Goal: Task Accomplishment & Management: Use online tool/utility

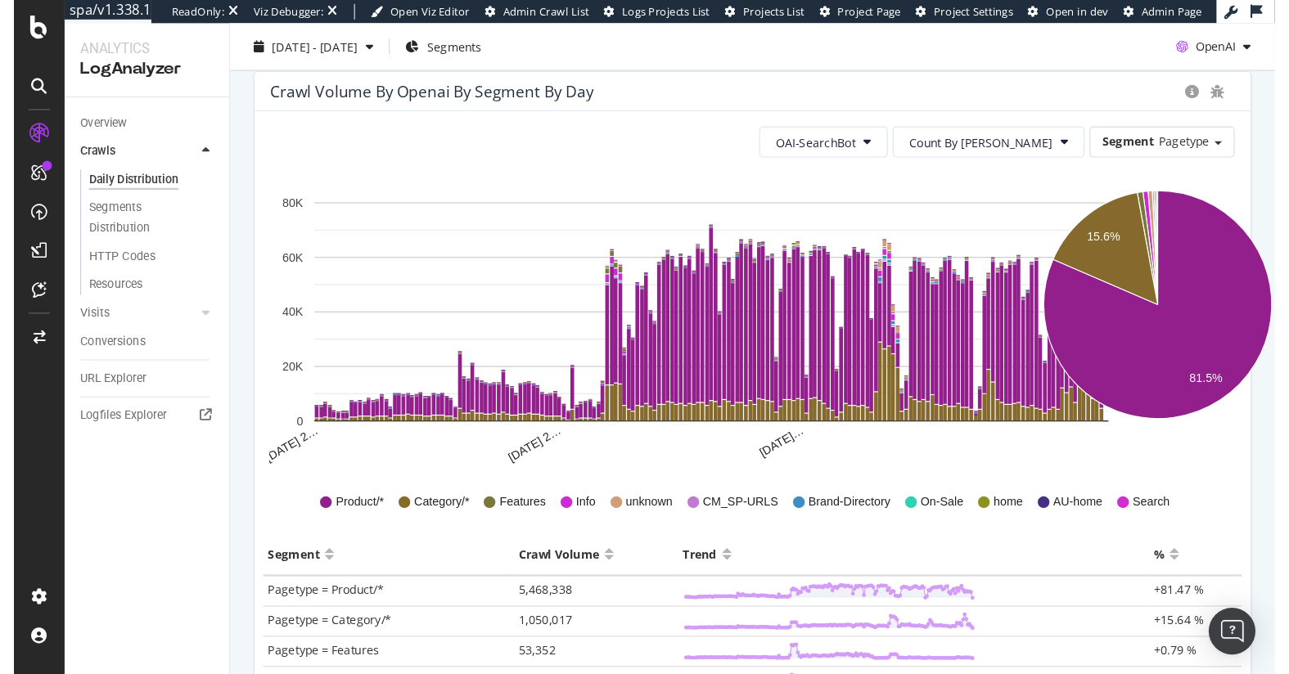
scroll to position [169, 0]
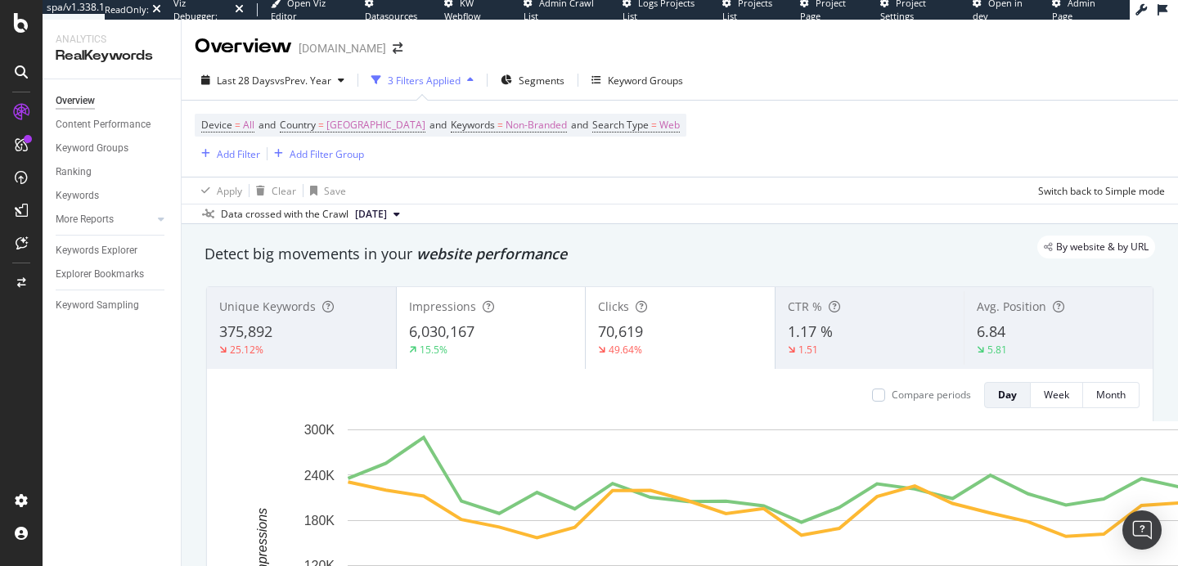
scroll to position [2001, 0]
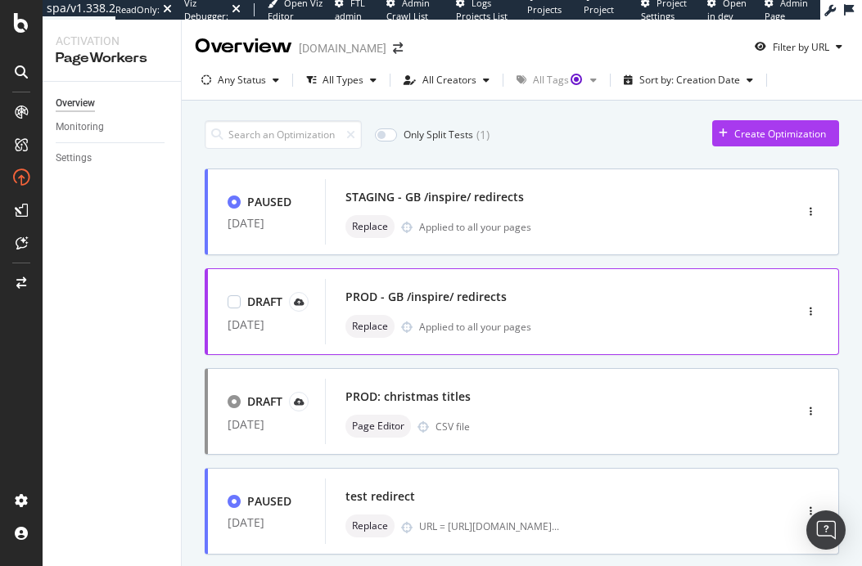
click at [556, 308] on div "PROD - GB /inspire/ redirects Replace Applied to all your pages" at bounding box center [534, 312] width 379 height 52
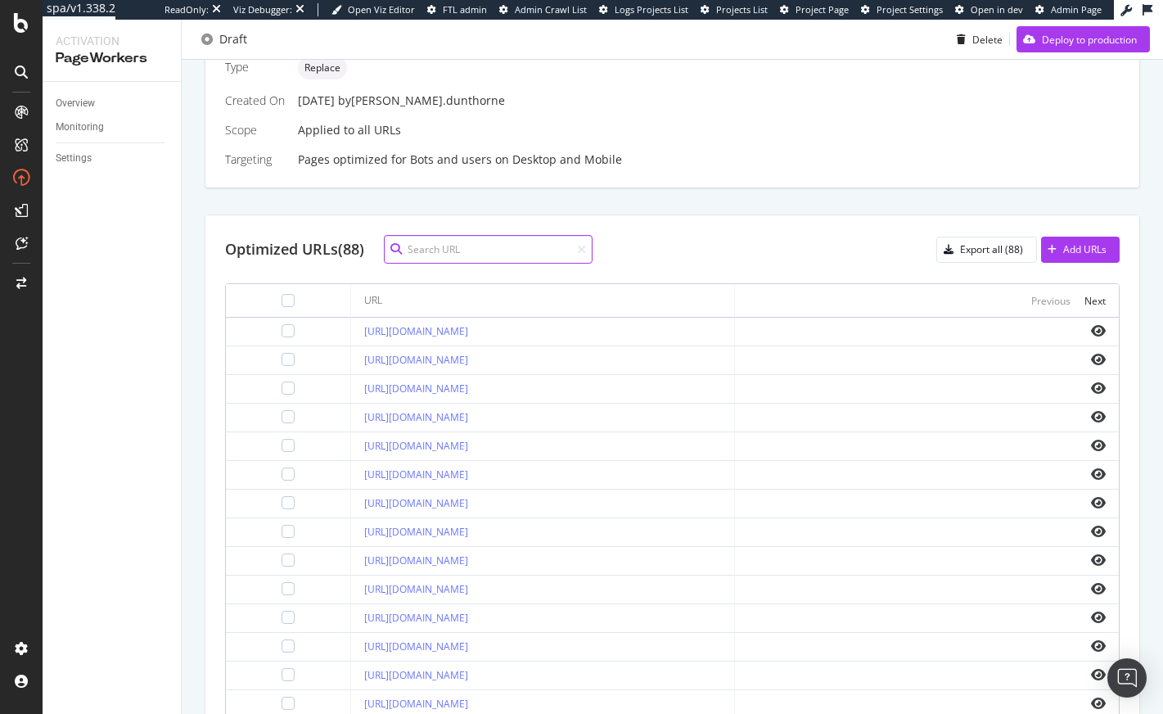
scroll to position [442, 0]
click at [861, 251] on div "Export all (88)" at bounding box center [991, 250] width 63 height 14
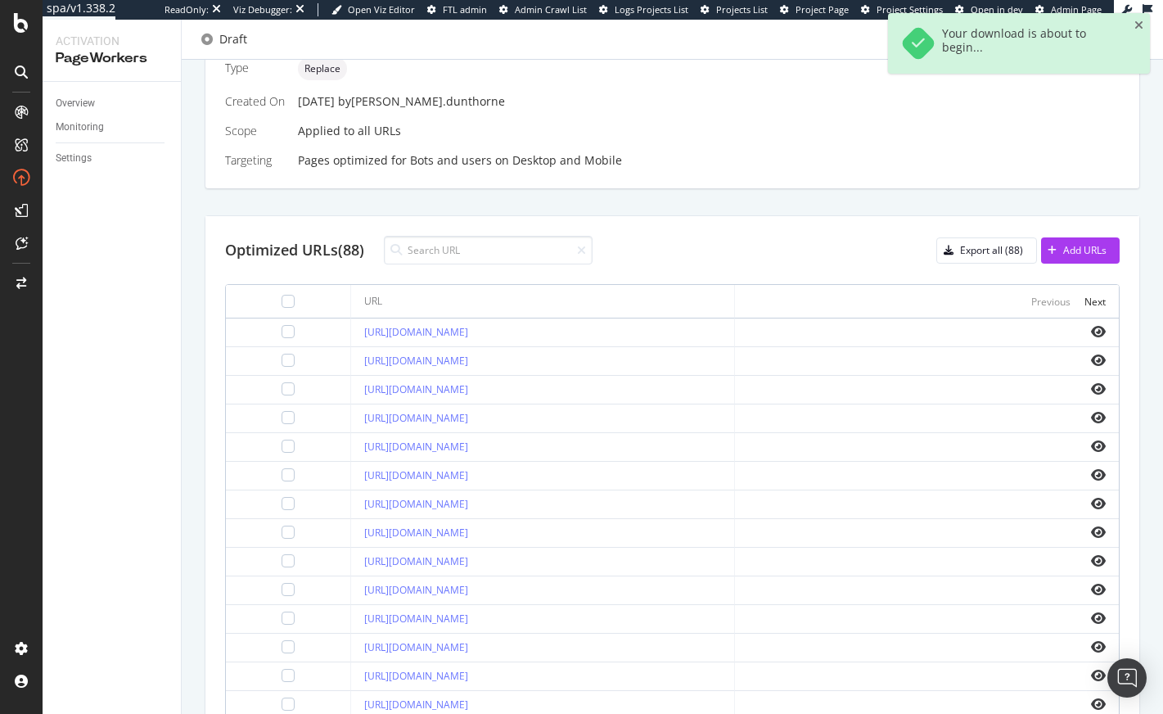
click at [759, 204] on div "Details Name PROD - GB /inspire/ redirects Description Redirect legacy /inspire…" at bounding box center [672, 357] width 935 height 826
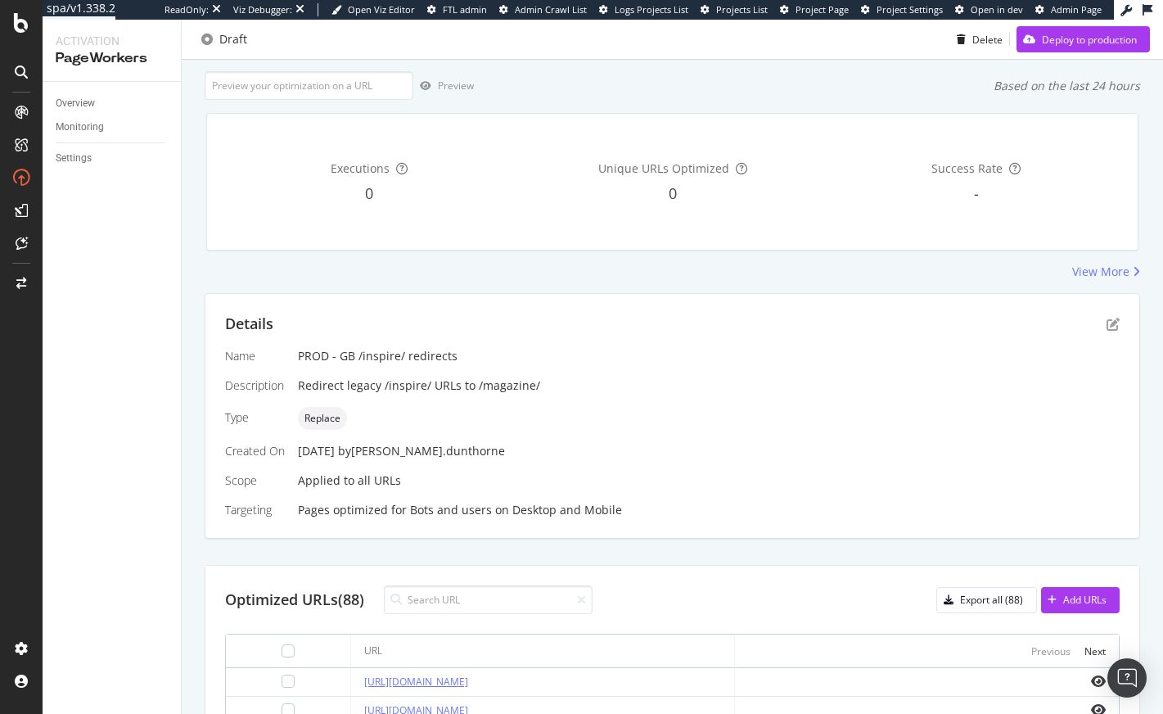
scroll to position [0, 0]
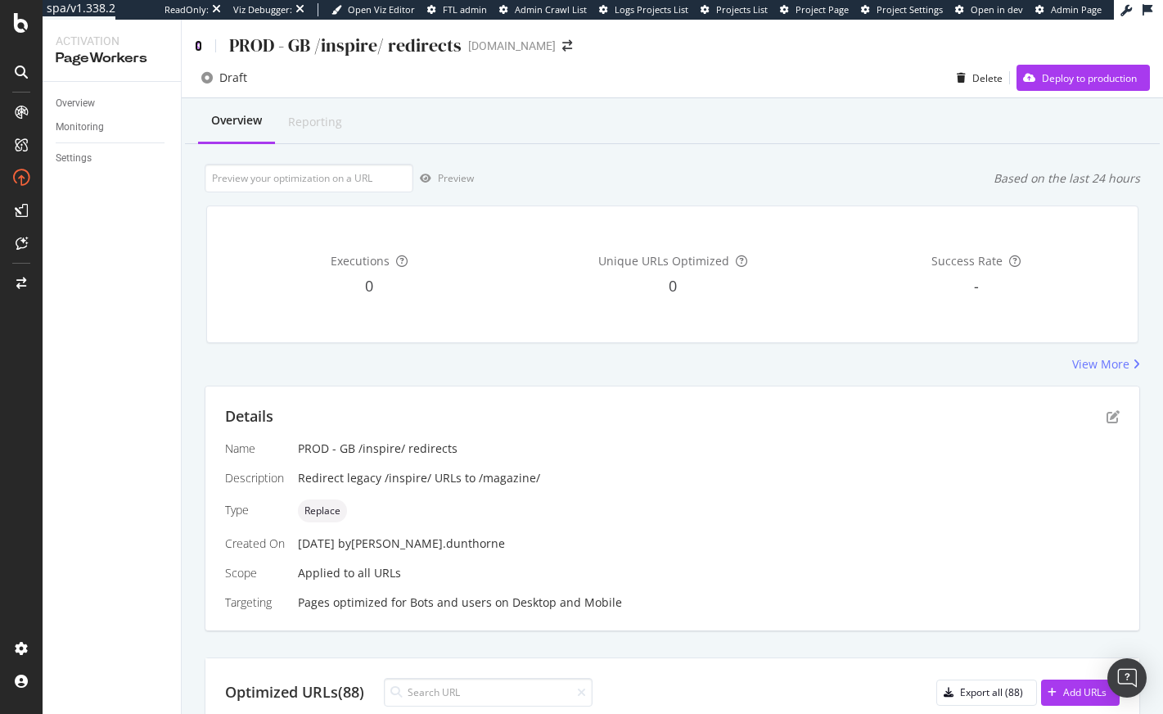
click at [199, 44] on icon at bounding box center [198, 45] width 7 height 11
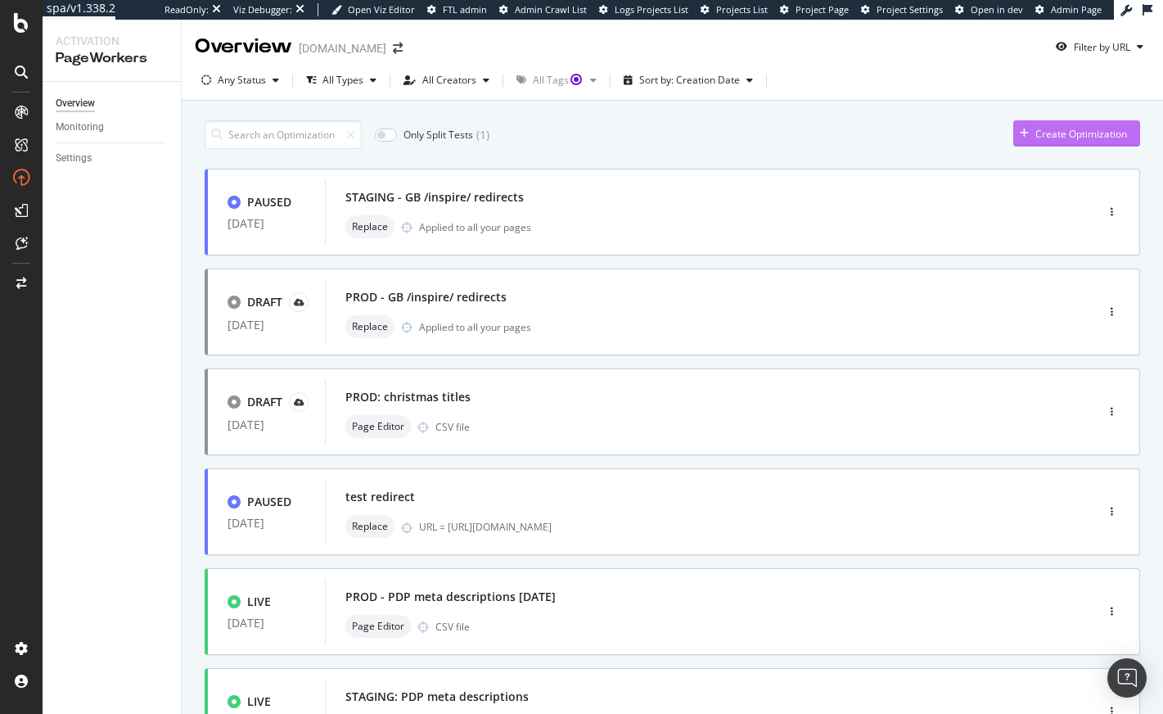
click at [861, 139] on div "Create Optimization" at bounding box center [1081, 134] width 92 height 14
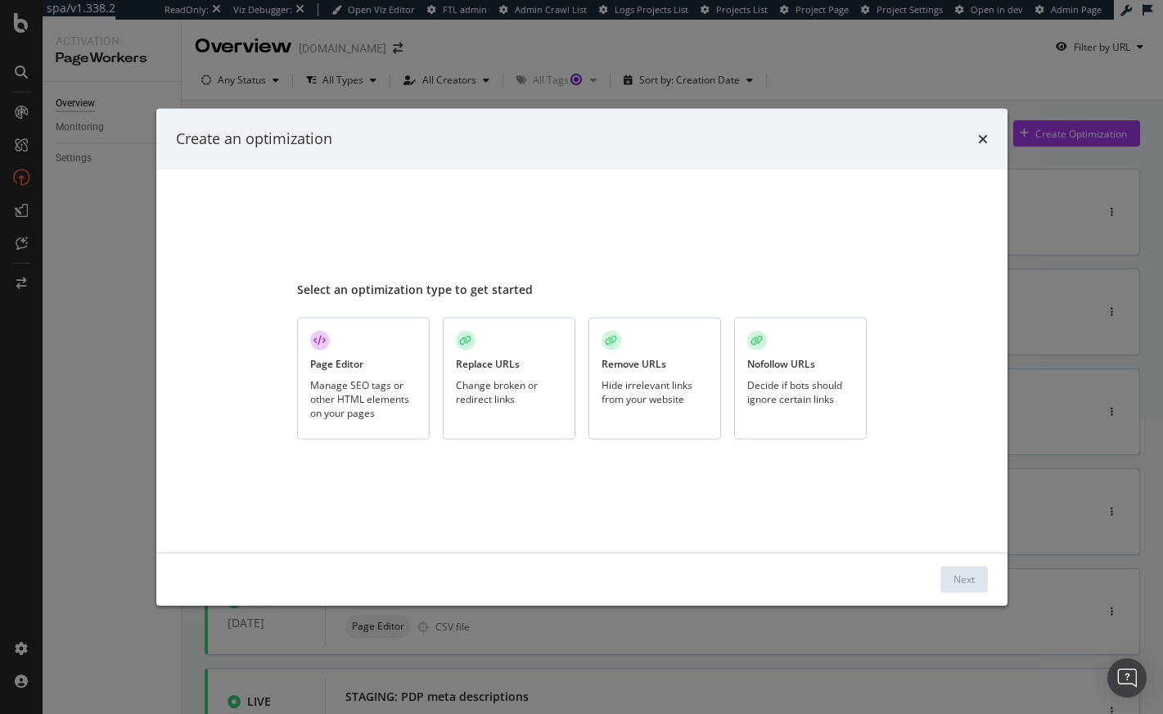
click at [534, 413] on div "Replace URLs Change broken or redirect links" at bounding box center [509, 378] width 133 height 122
click at [861, 565] on div "Next" at bounding box center [963, 579] width 21 height 14
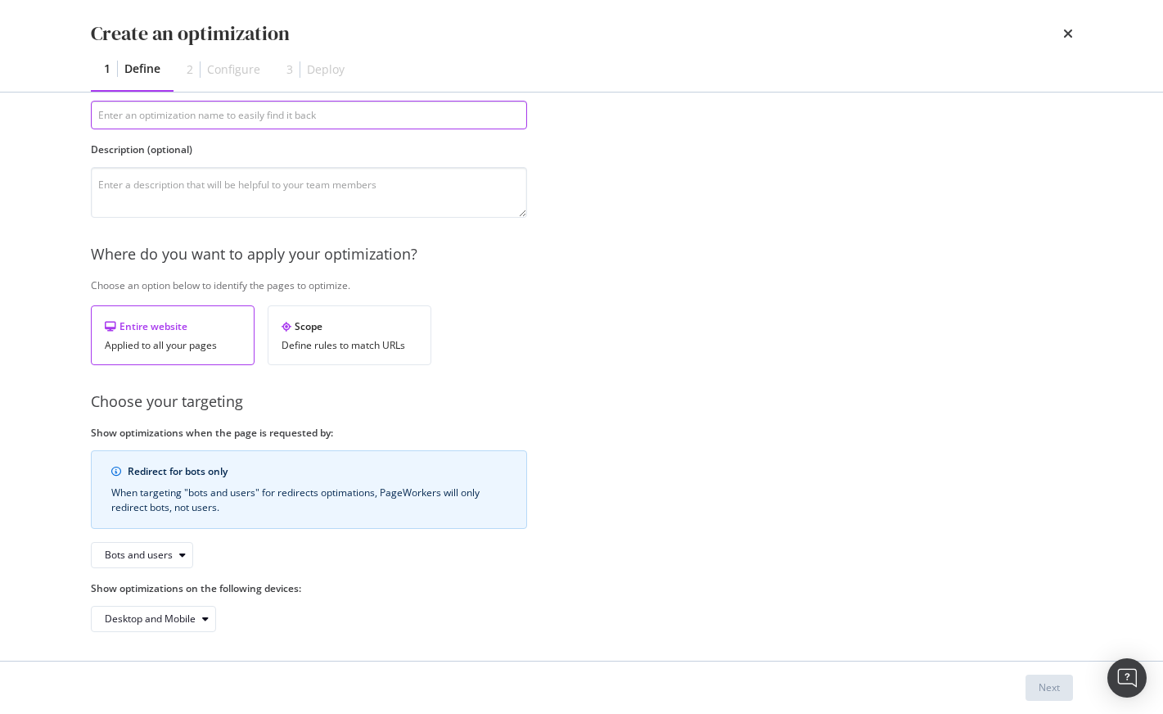
scroll to position [108, 0]
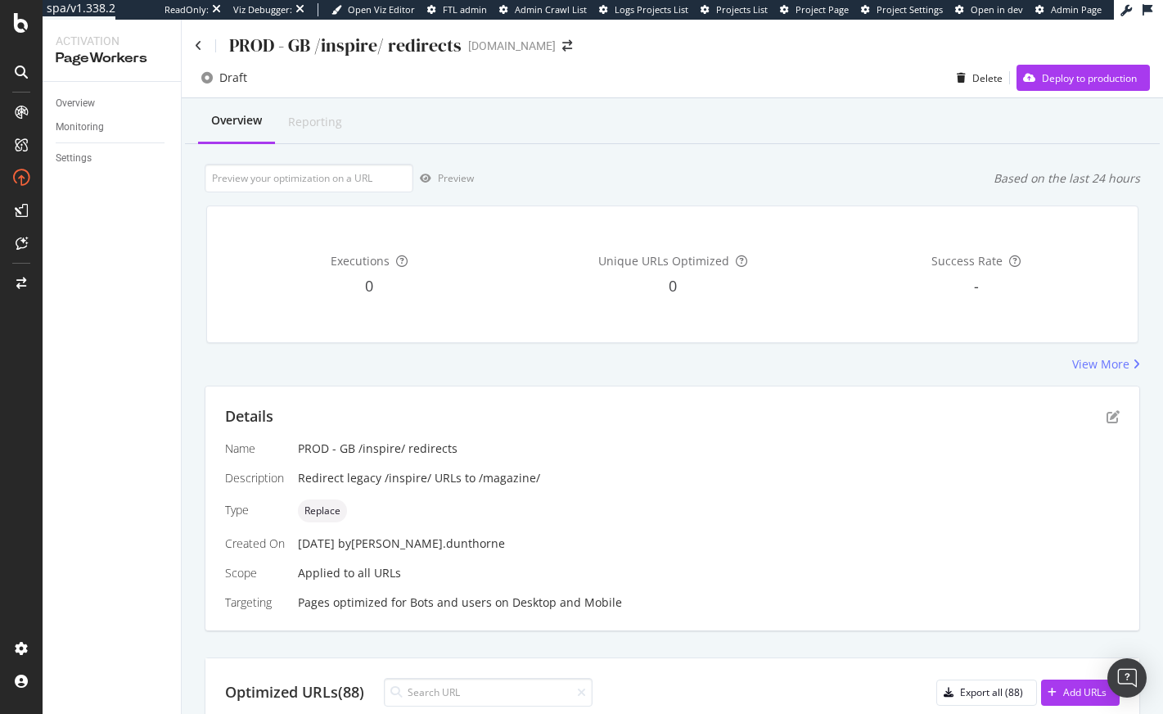
click at [733, 419] on div "Details" at bounding box center [672, 416] width 894 height 21
click at [861, 80] on div "Deploy to production" at bounding box center [1089, 78] width 95 height 14
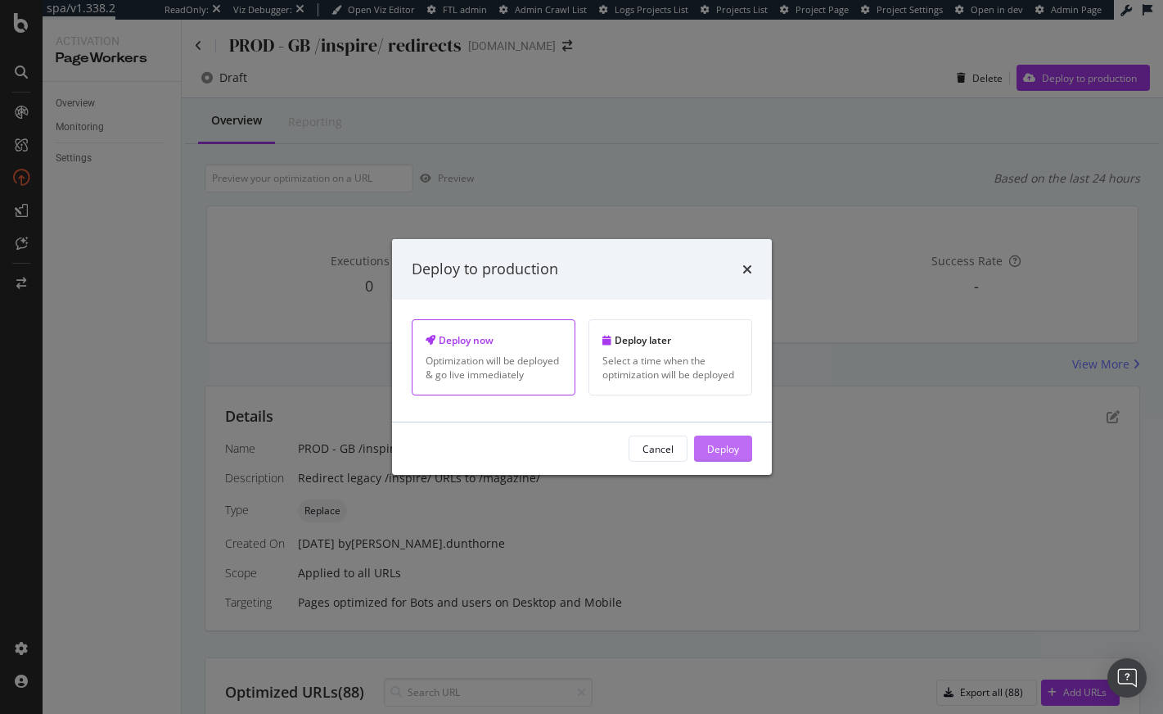
click at [732, 446] on div "Deploy" at bounding box center [723, 448] width 32 height 14
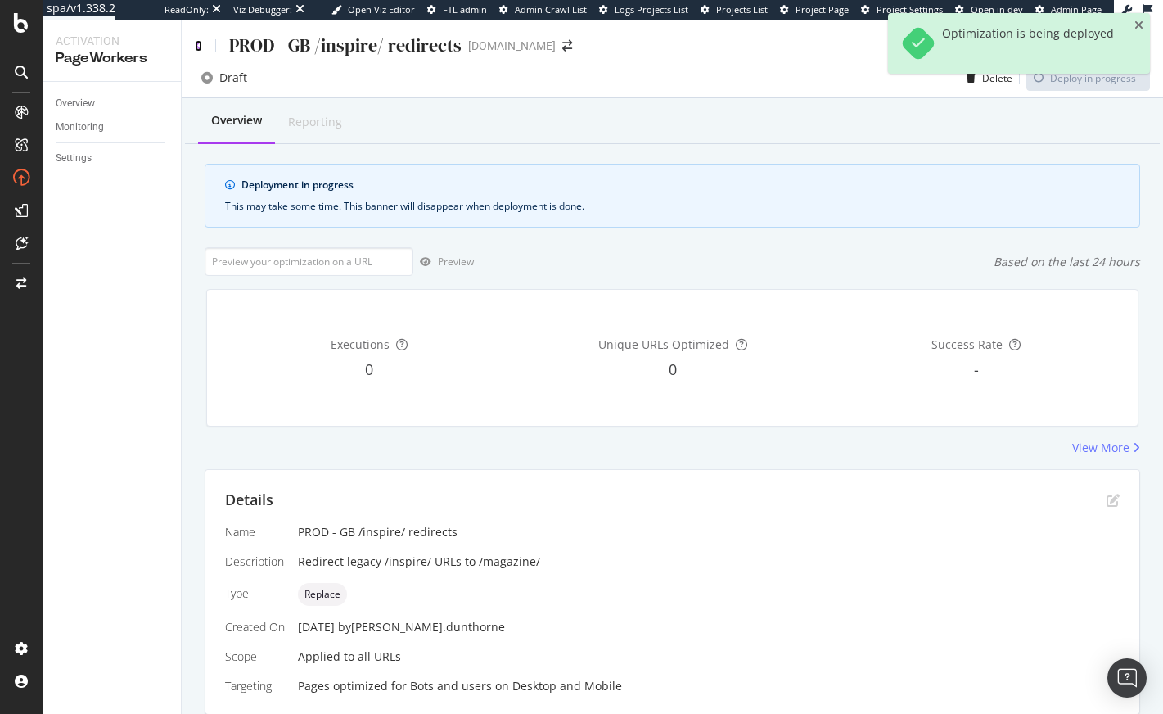
click at [196, 43] on icon at bounding box center [198, 45] width 7 height 11
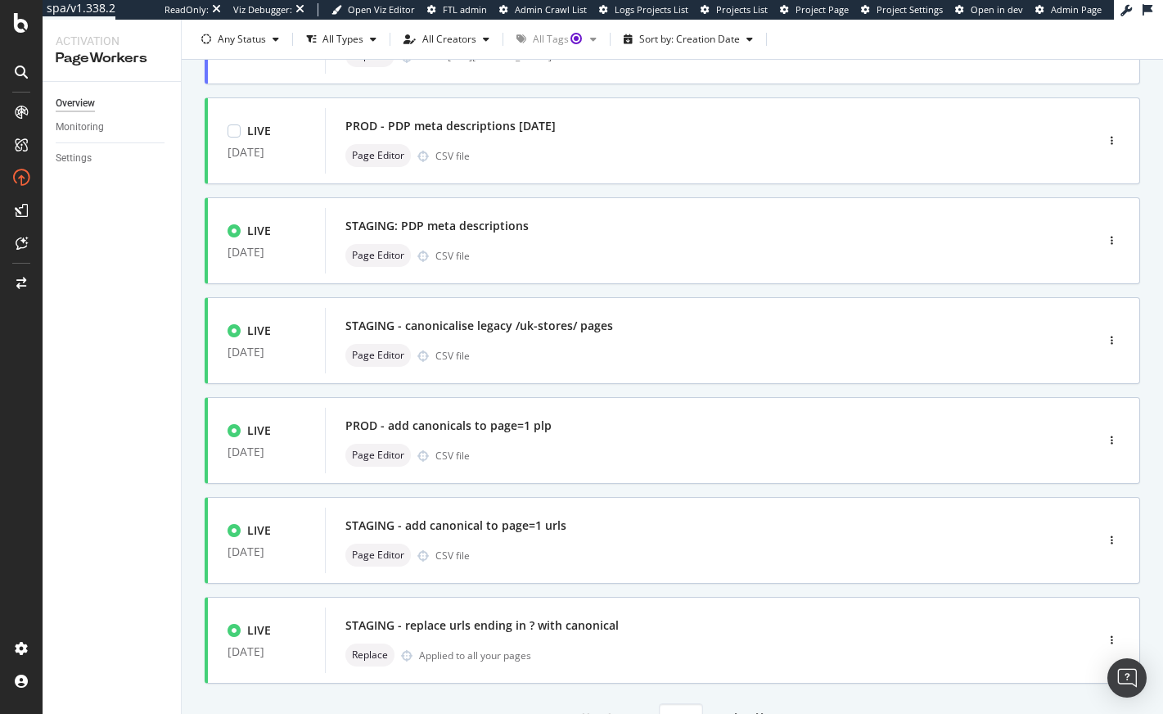
scroll to position [546, 0]
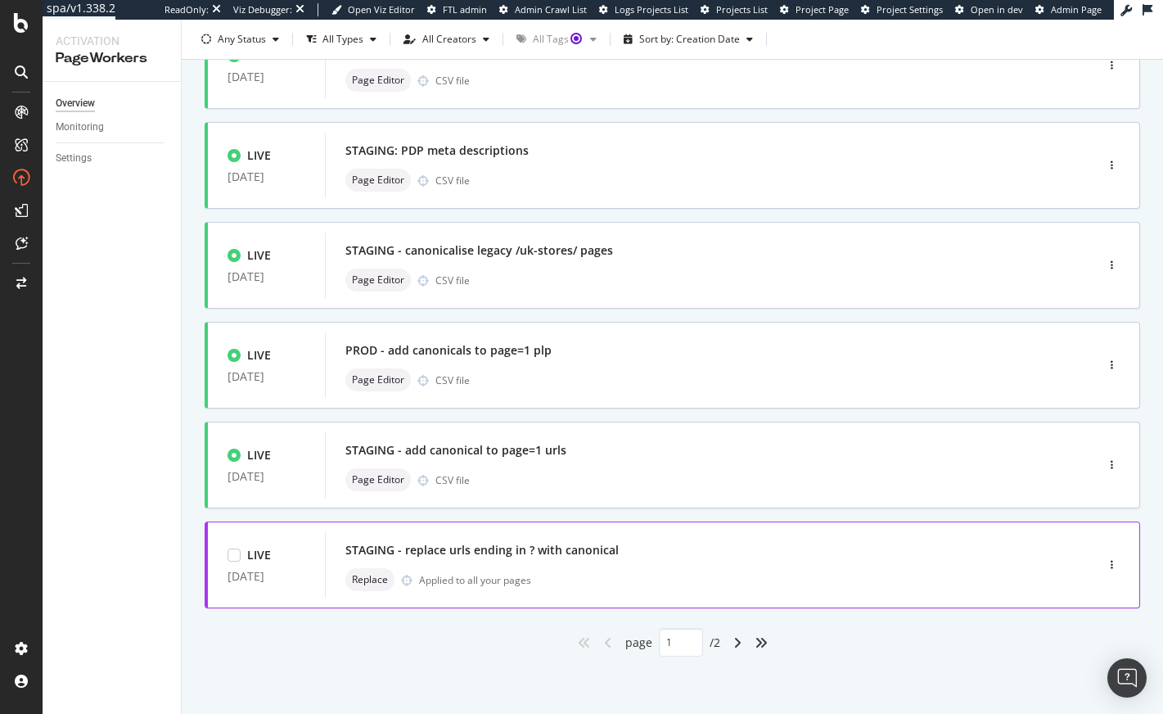
click at [448, 548] on div "STAGING - replace urls ending in ? with canonical" at bounding box center [481, 550] width 273 height 16
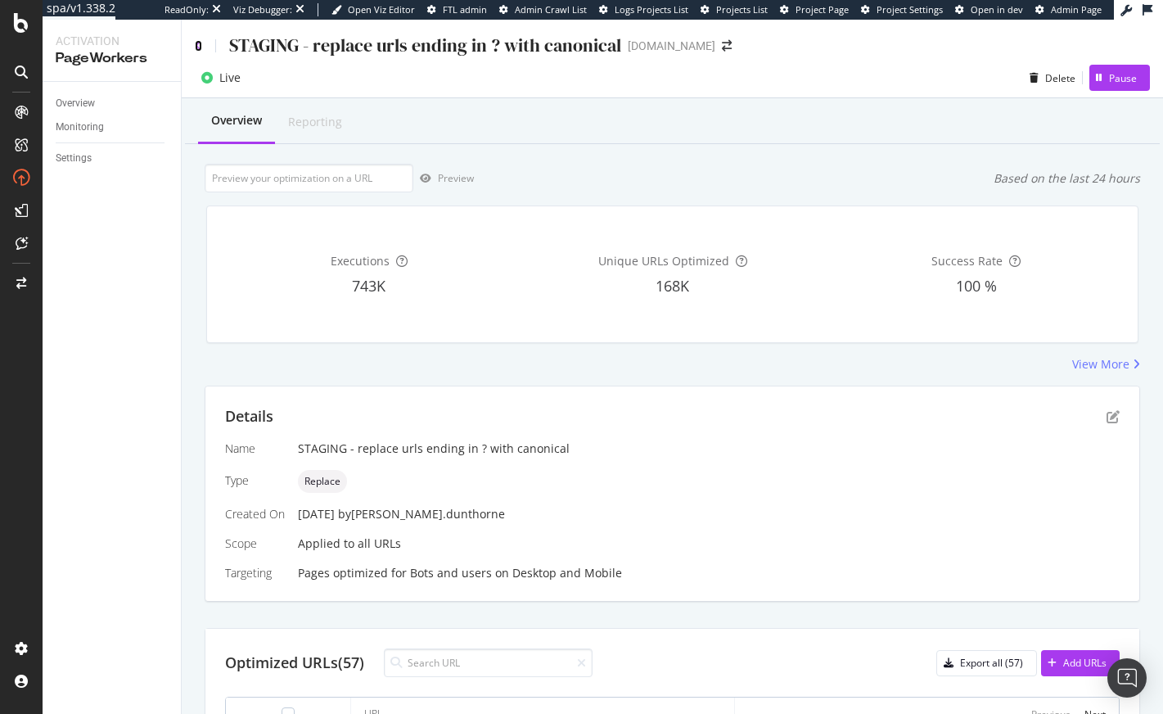
click at [198, 43] on icon at bounding box center [198, 45] width 7 height 11
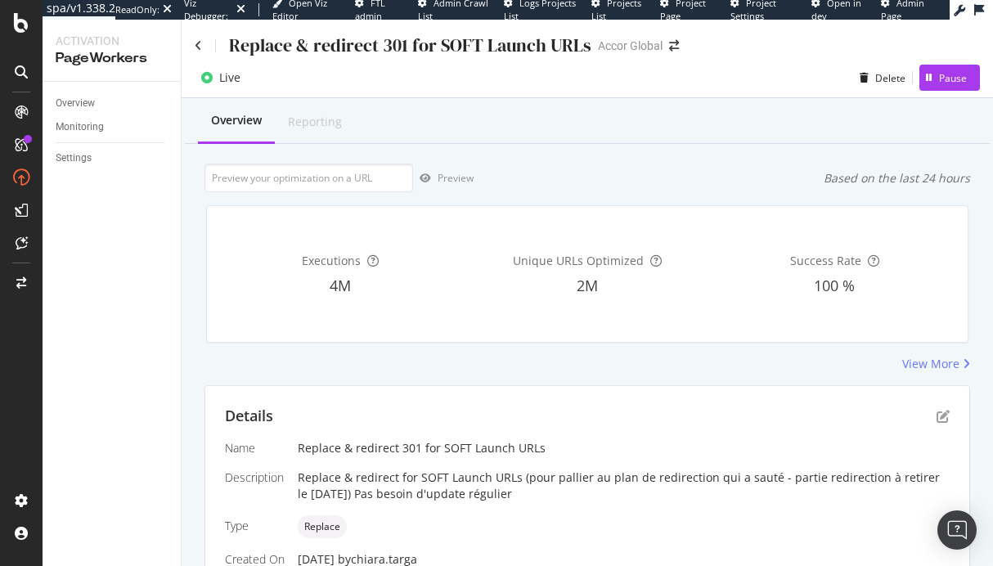
click at [193, 46] on div "Replace & redirect 301 for SOFT Launch URLs Accor Global" at bounding box center [588, 39] width 812 height 38
click at [198, 45] on icon at bounding box center [198, 45] width 7 height 11
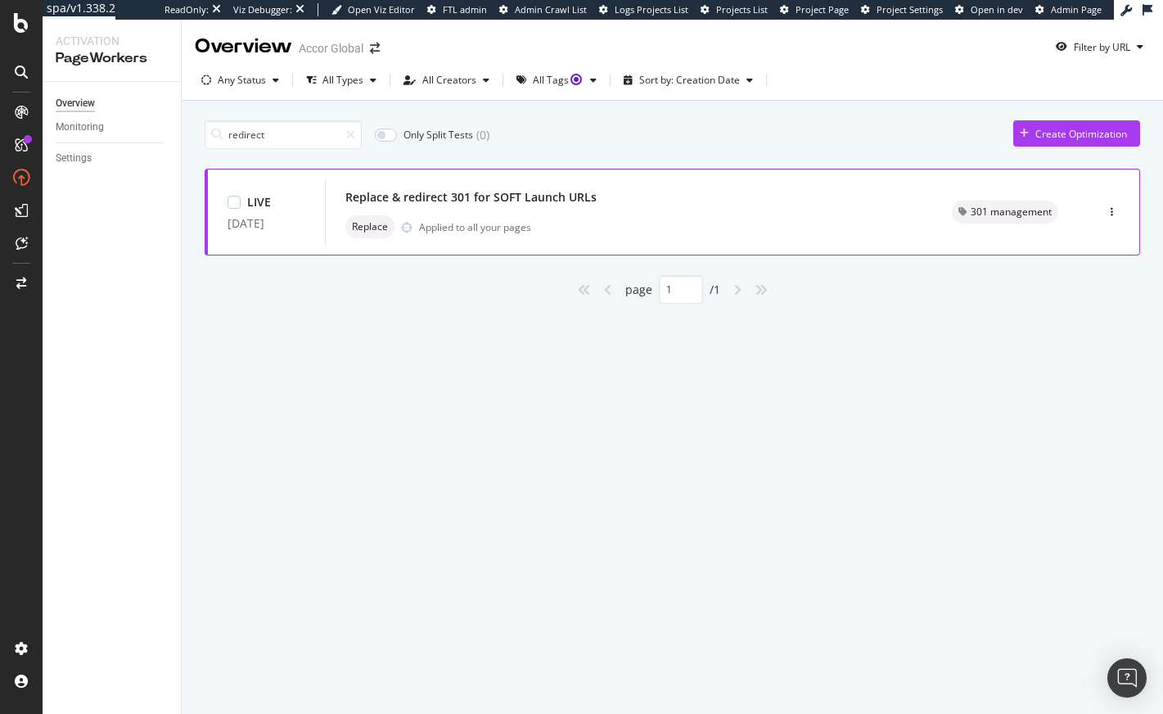
click at [572, 223] on div "Replace Applied to all your pages" at bounding box center [628, 226] width 567 height 23
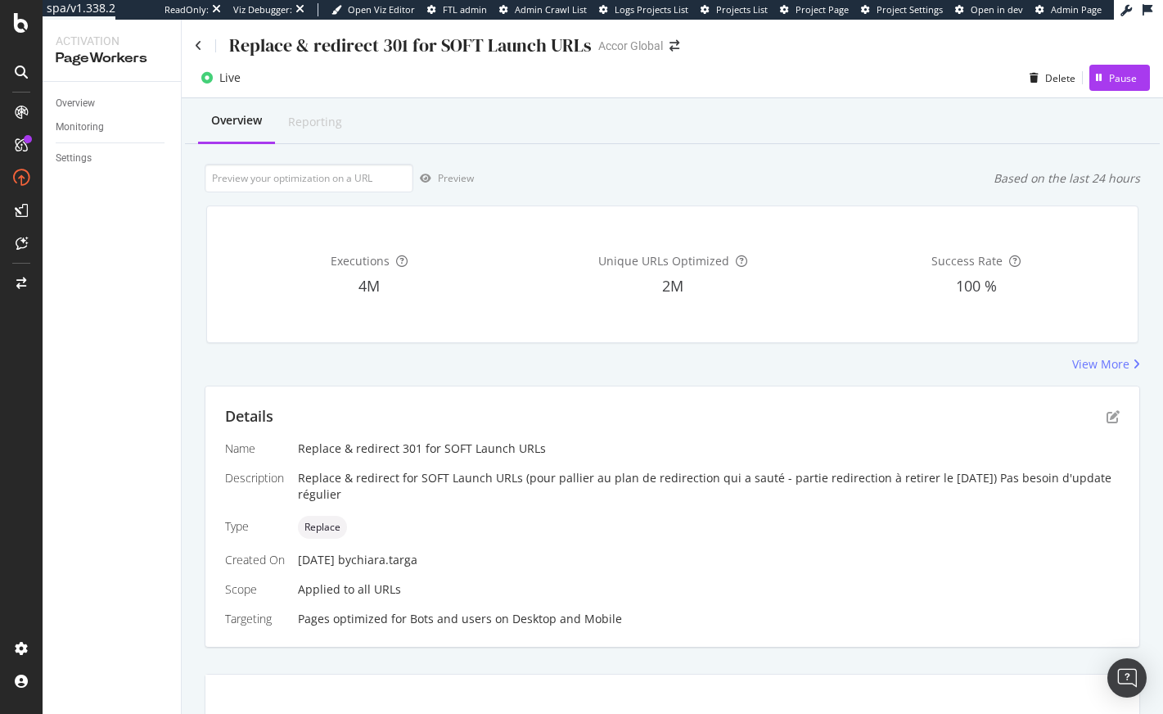
scroll to position [9, 0]
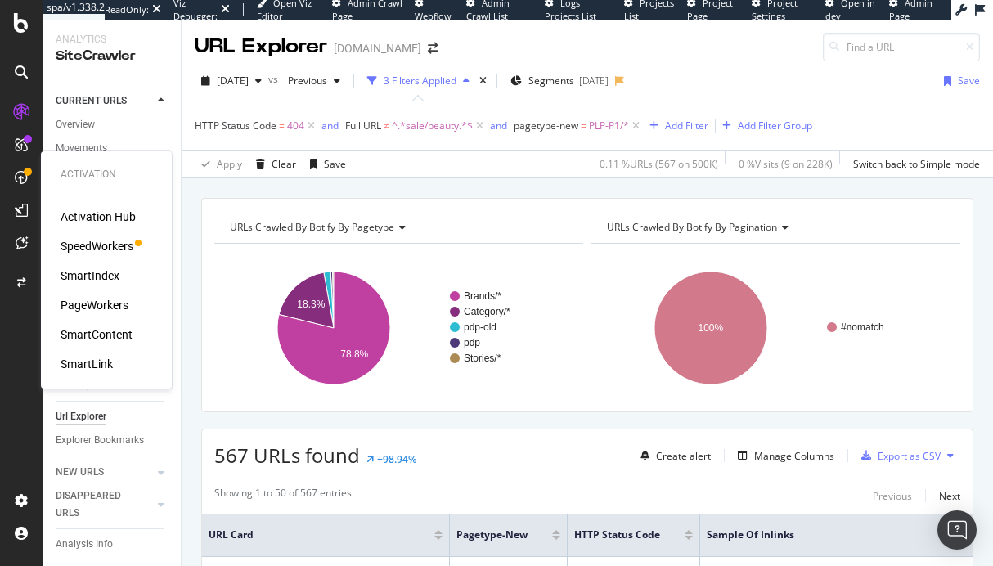
click at [73, 307] on div "PageWorkers" at bounding box center [95, 305] width 68 height 16
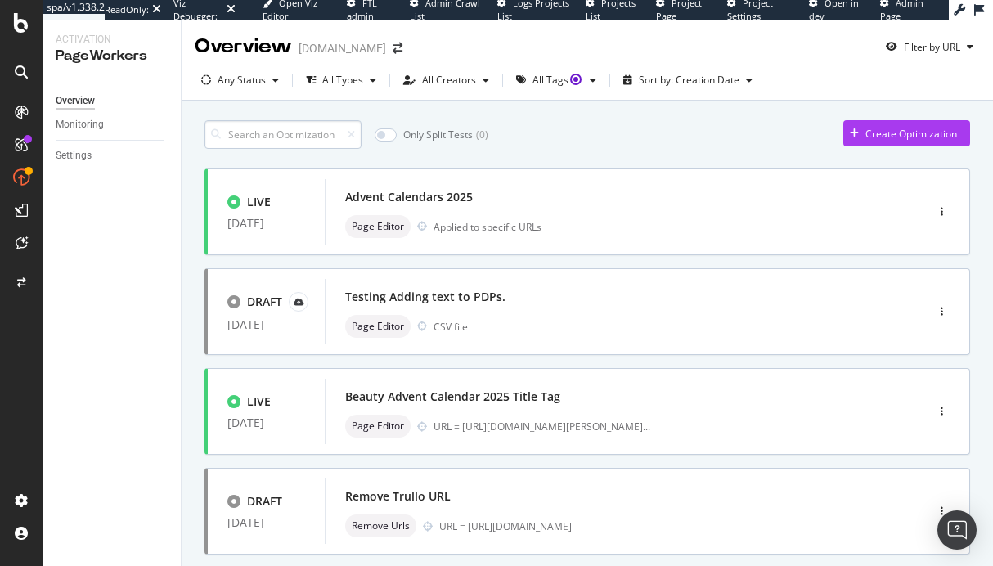
click at [272, 134] on input at bounding box center [283, 134] width 157 height 29
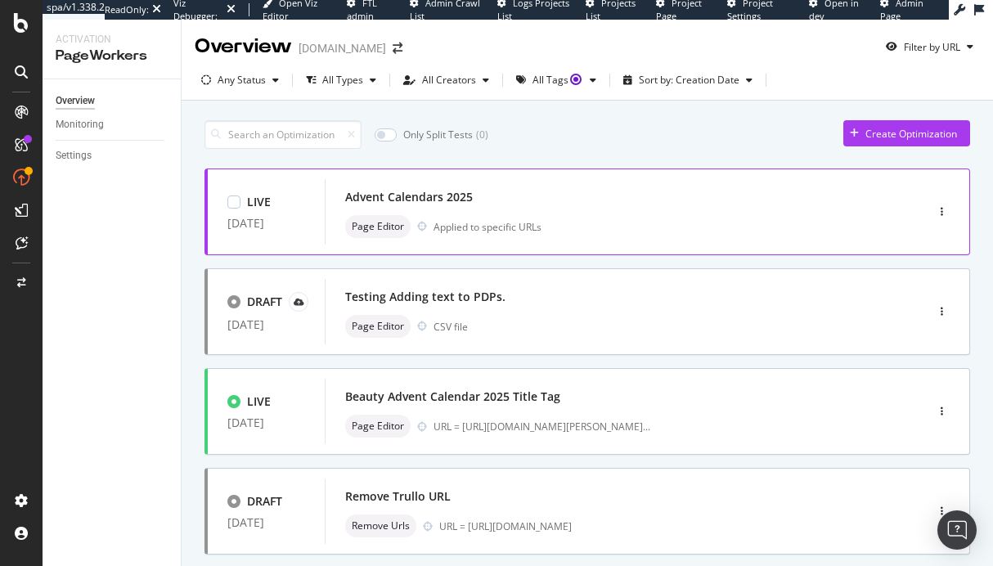
click at [581, 230] on div "Page Editor Applied to specific URLs" at bounding box center [600, 226] width 511 height 23
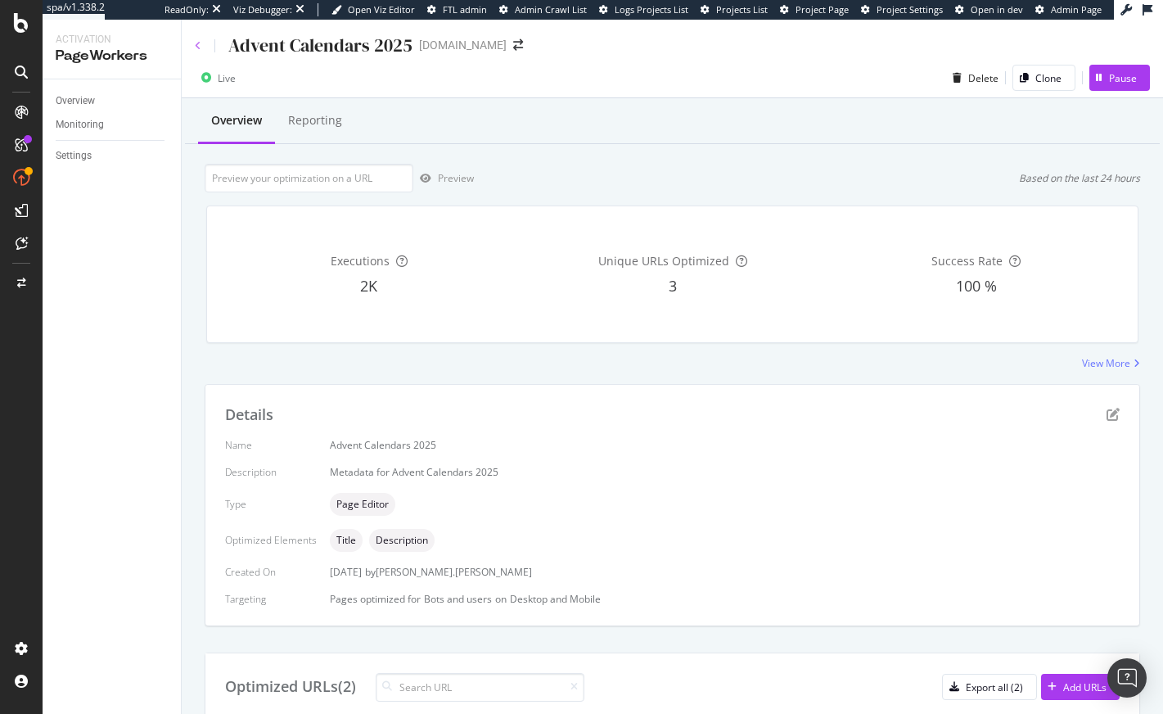
click at [197, 41] on icon at bounding box center [198, 46] width 7 height 10
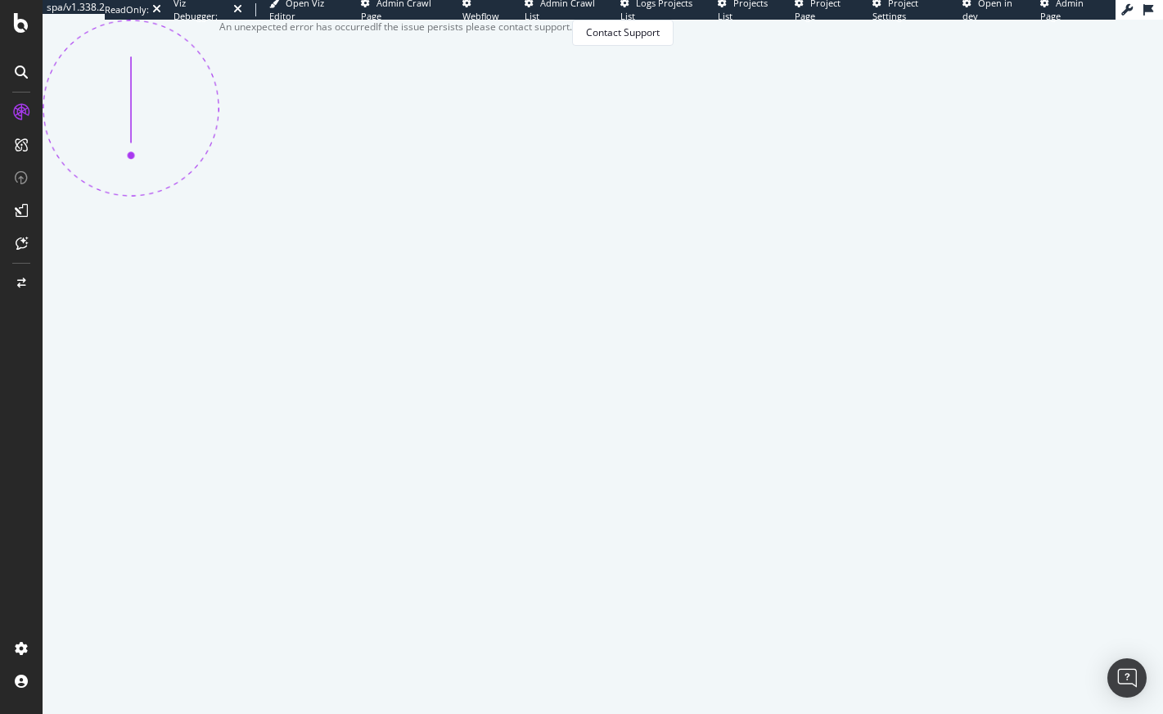
click at [673, 140] on div "An unexpected error has occurred If the issue persists please contact support. …" at bounding box center [358, 108] width 631 height 177
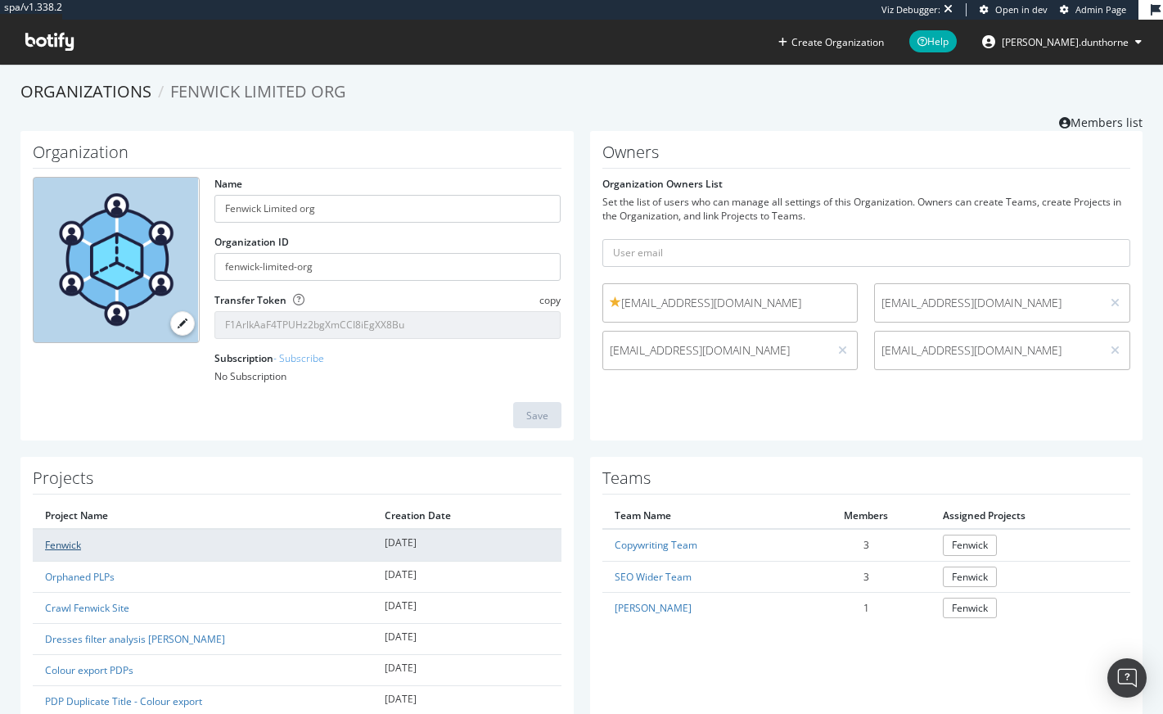
click at [65, 547] on link "Fenwick" at bounding box center [63, 545] width 36 height 14
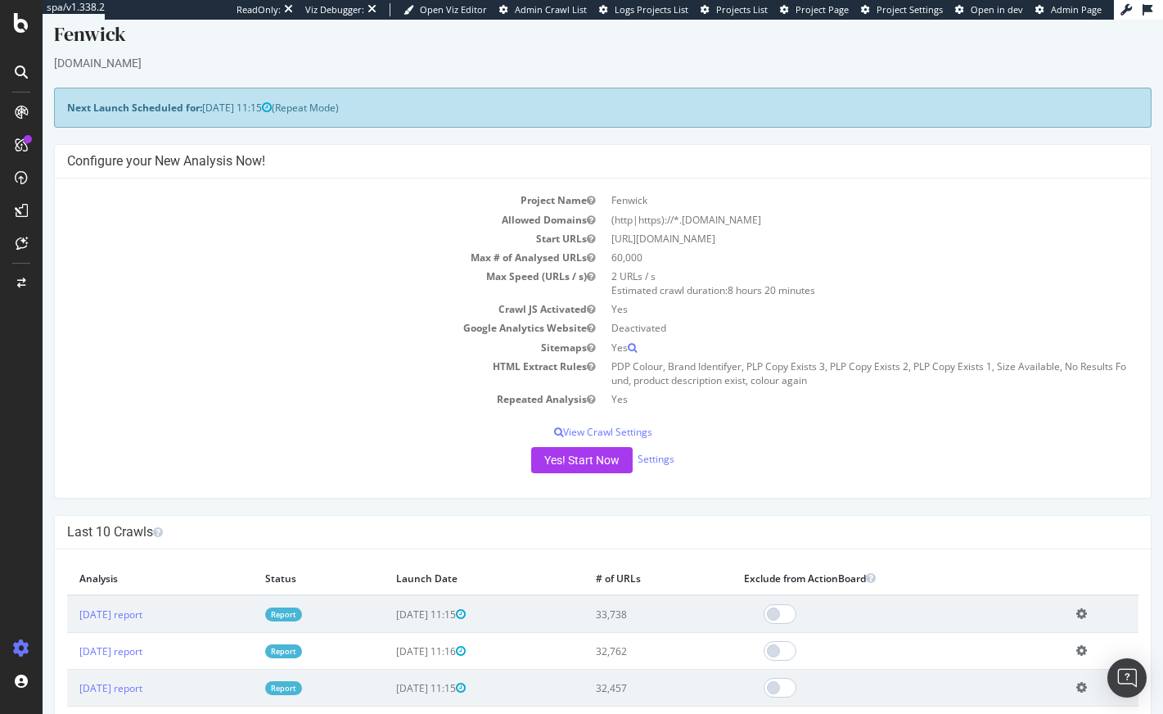
scroll to position [27, 0]
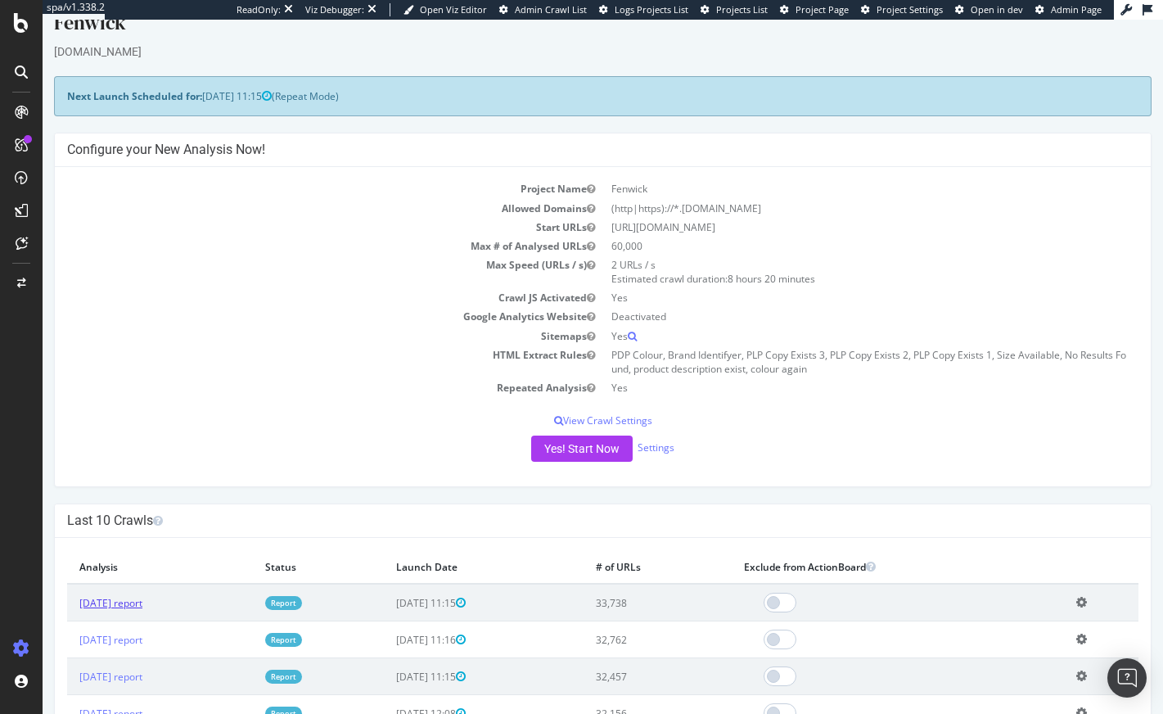
click at [142, 598] on link "2025 Oct. 5th report" at bounding box center [110, 603] width 63 height 14
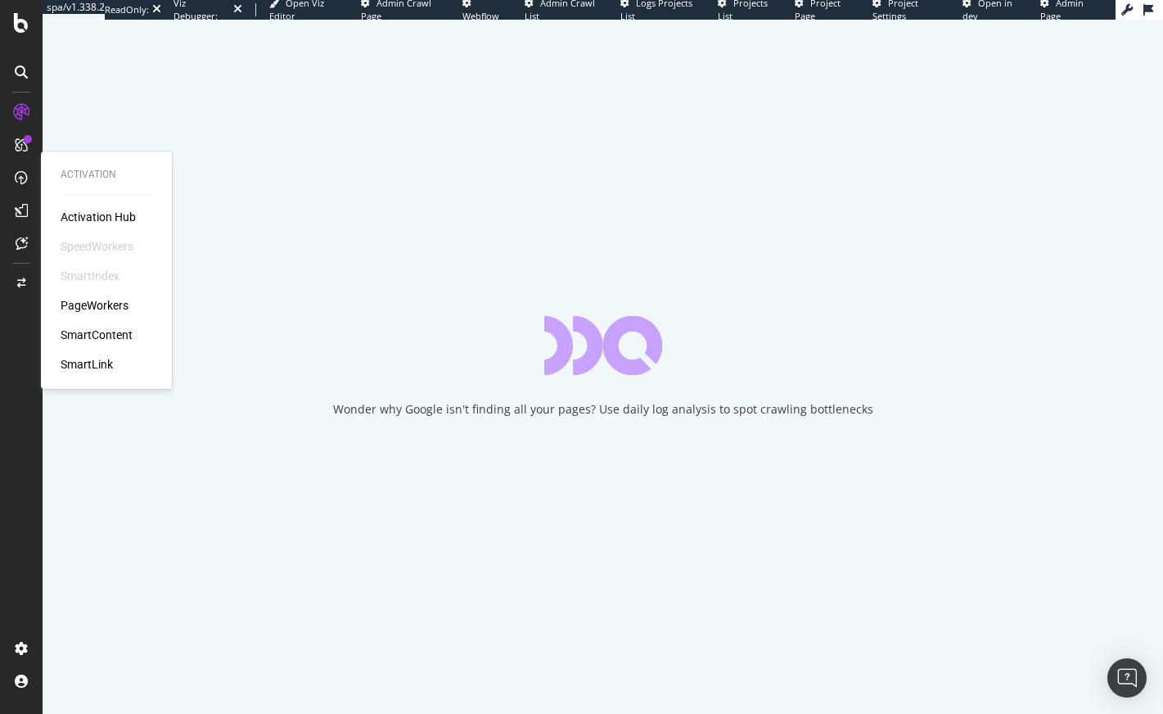
click at [100, 305] on div "PageWorkers" at bounding box center [95, 305] width 68 height 16
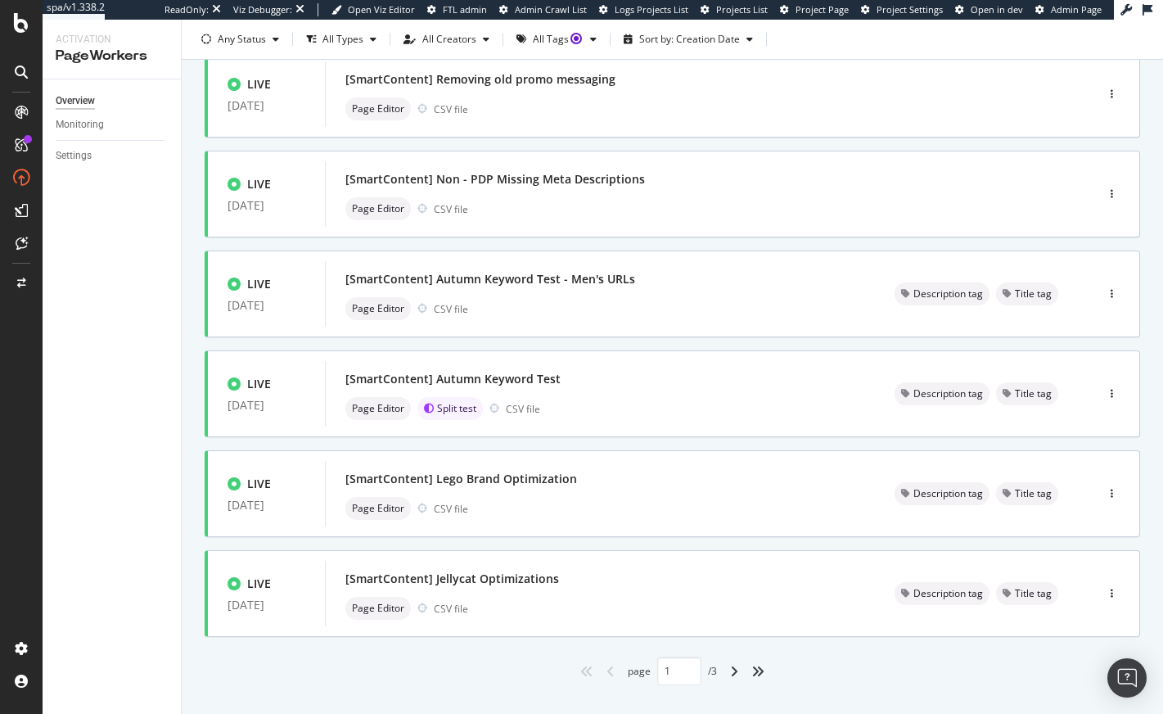
scroll to position [546, 0]
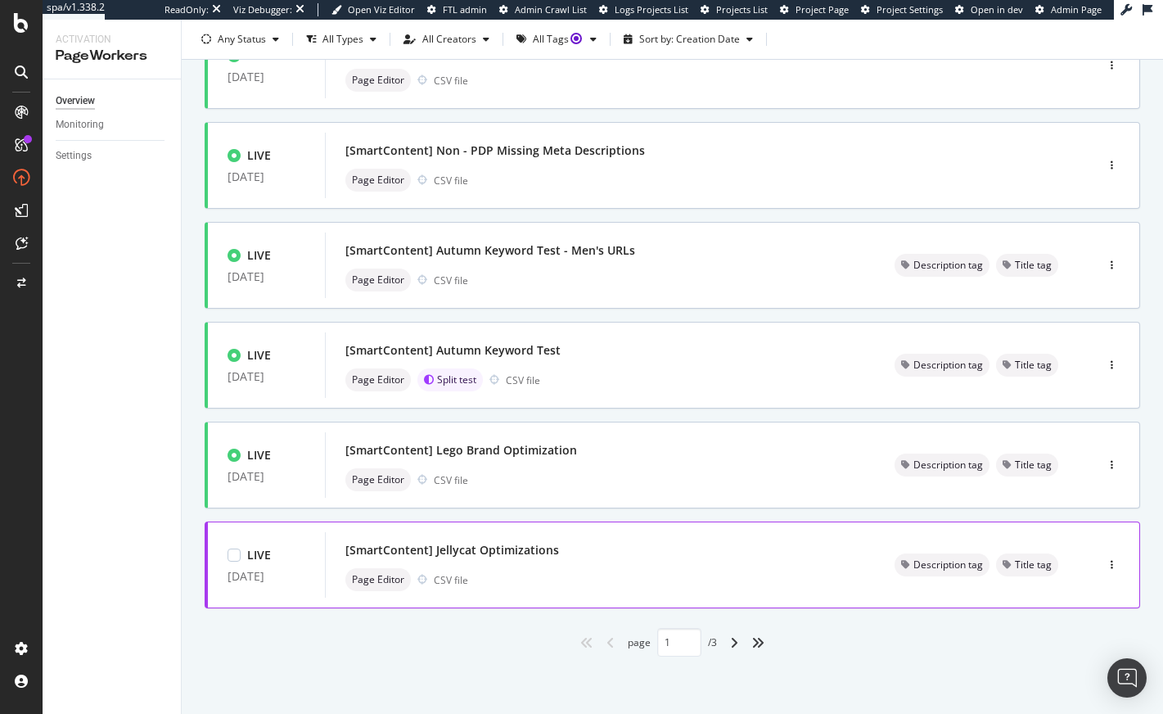
click at [594, 570] on div "Page Editor CSV file" at bounding box center [600, 579] width 510 height 23
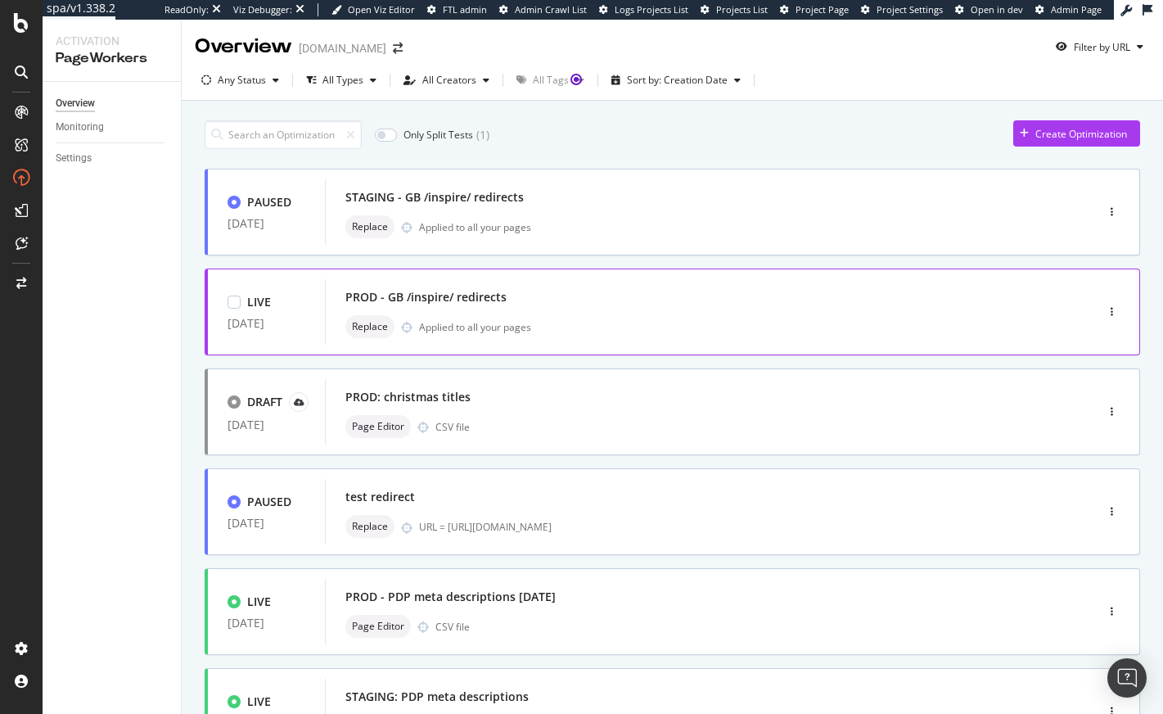
click at [488, 339] on div "PROD - GB /inspire/ redirects Replace Applied to all your pages" at bounding box center [685, 311] width 720 height 65
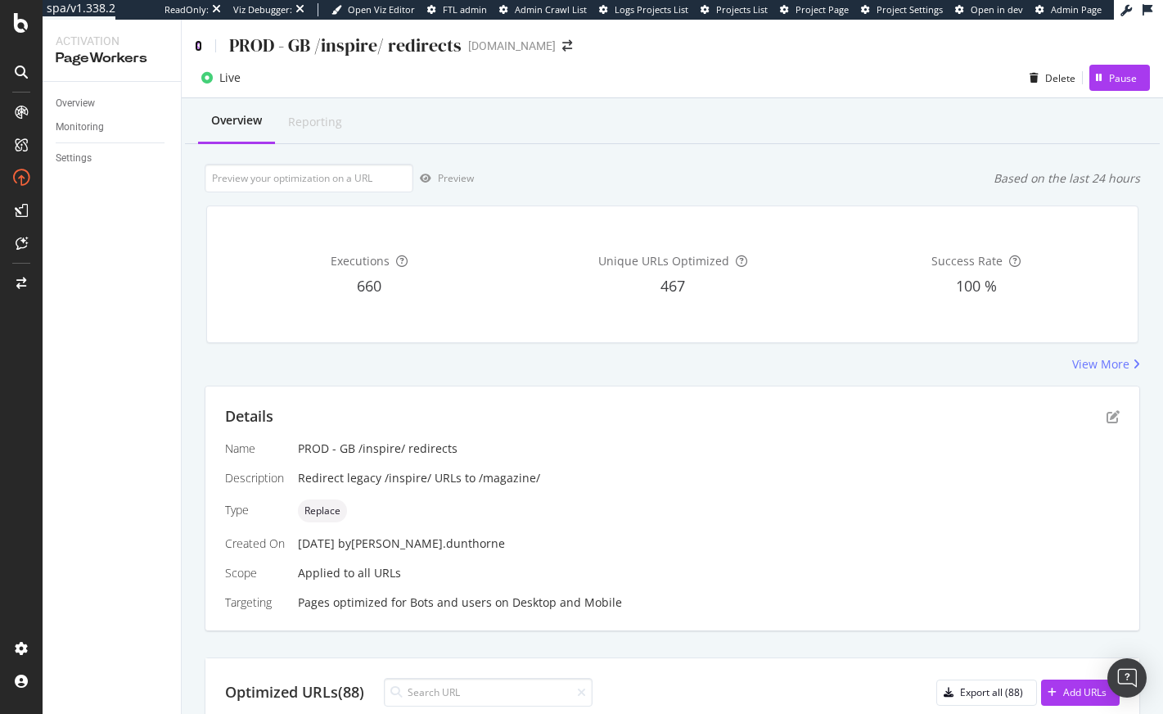
click at [195, 43] on icon at bounding box center [198, 45] width 7 height 11
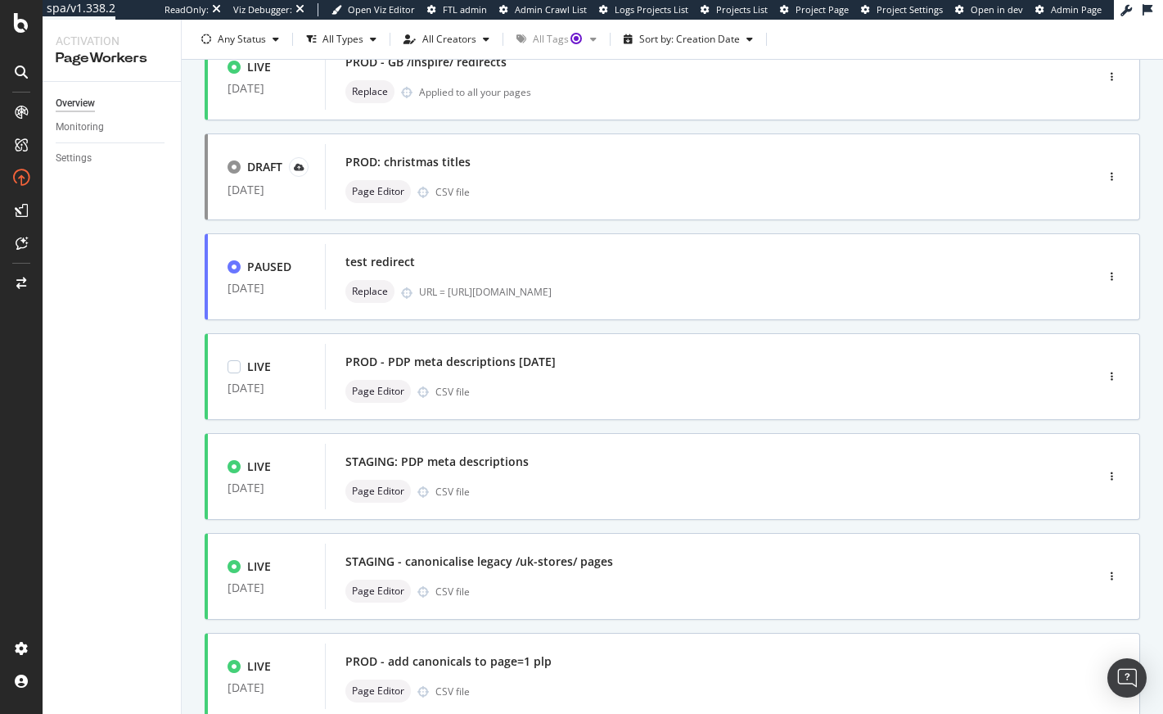
scroll to position [546, 0]
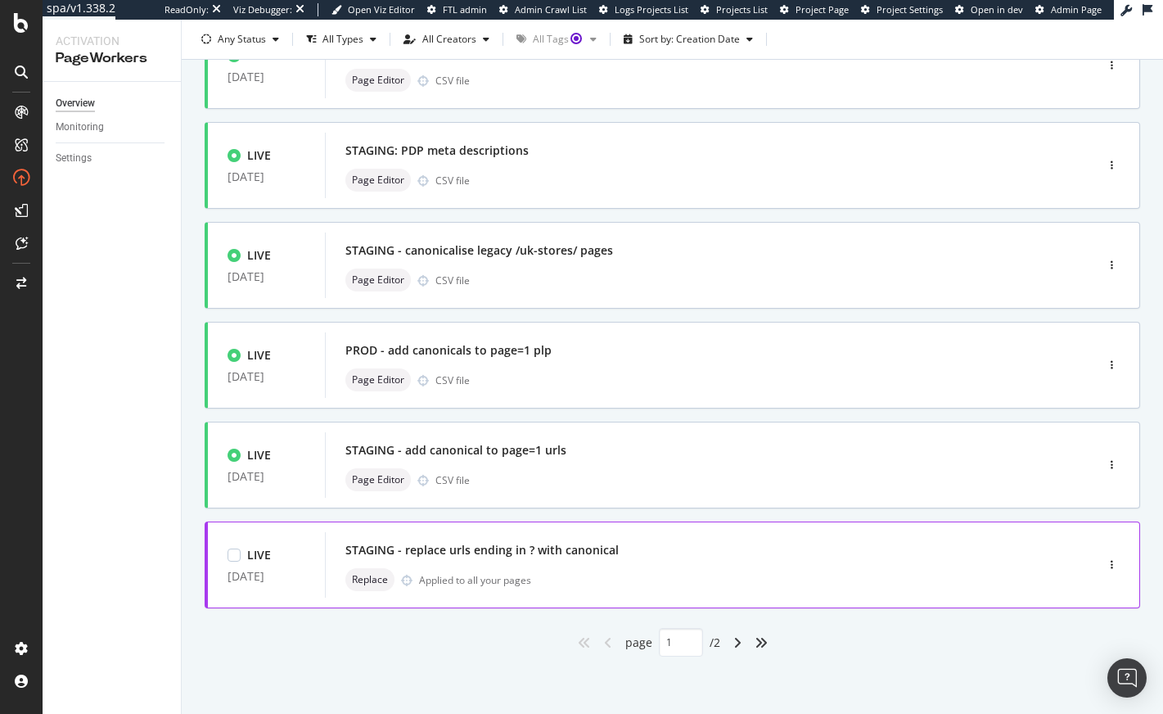
click at [507, 570] on div "Replace Applied to all your pages" at bounding box center [685, 579] width 680 height 23
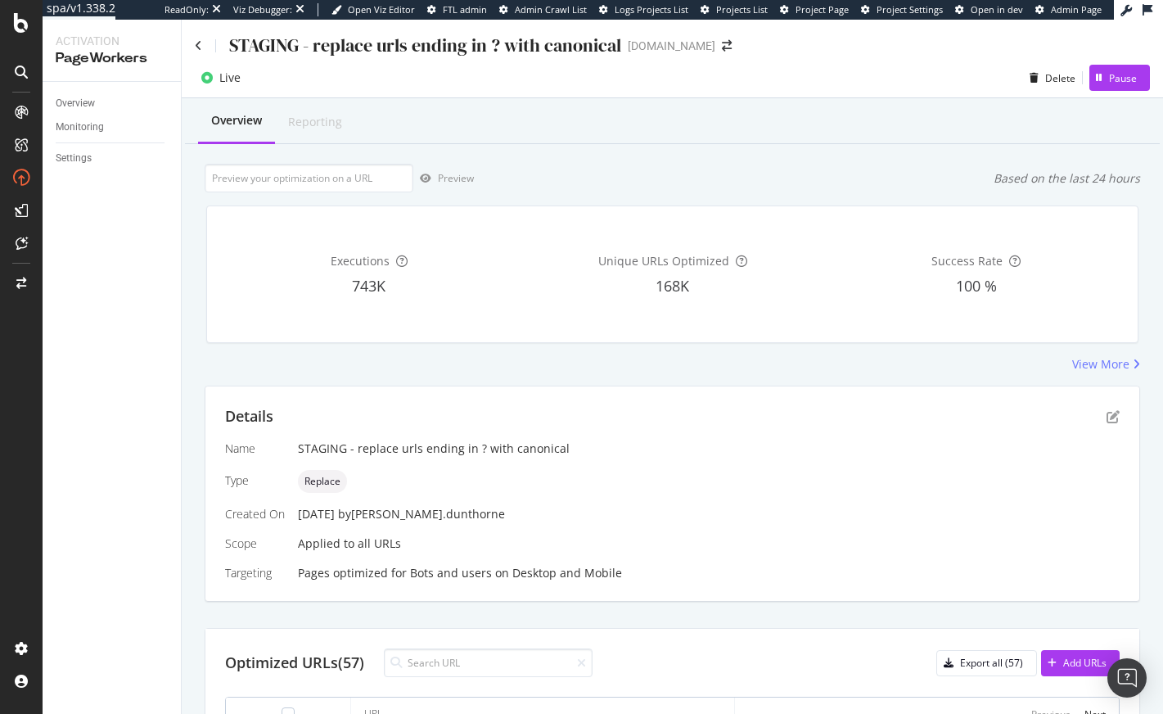
click at [202, 50] on div "STAGING - replace urls ending in ? with canonical" at bounding box center [408, 45] width 426 height 25
click at [200, 48] on icon at bounding box center [198, 45] width 7 height 11
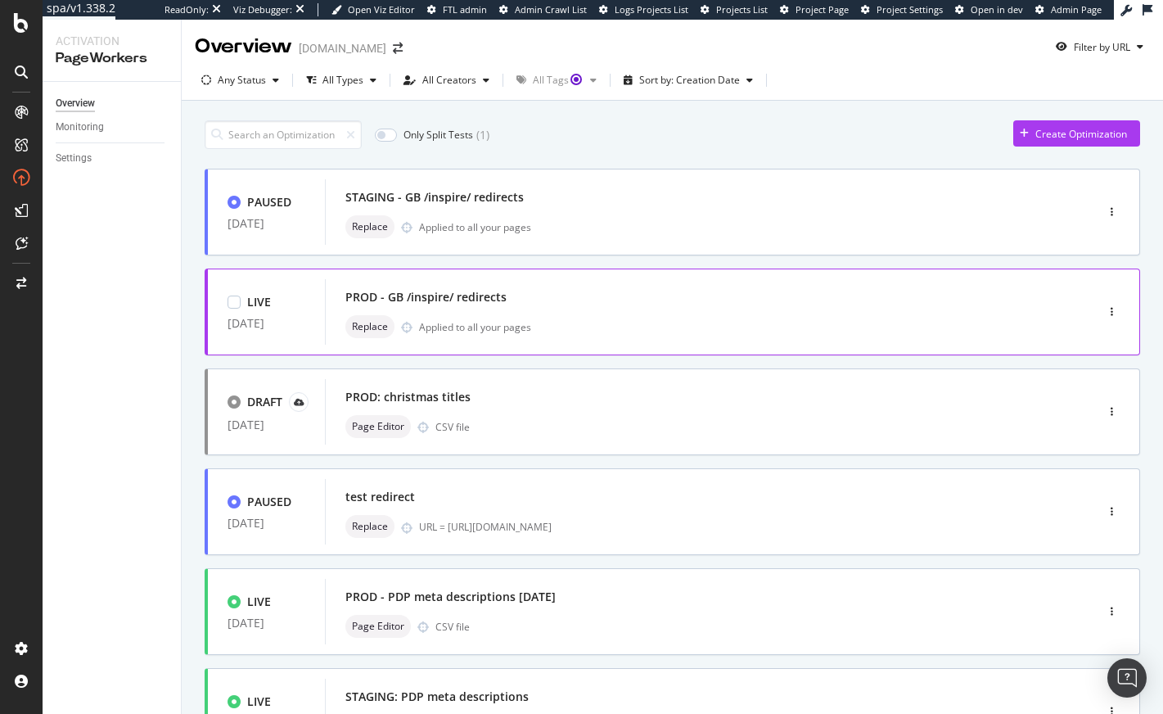
click at [575, 298] on div "PROD - GB /inspire/ redirects" at bounding box center [685, 297] width 680 height 23
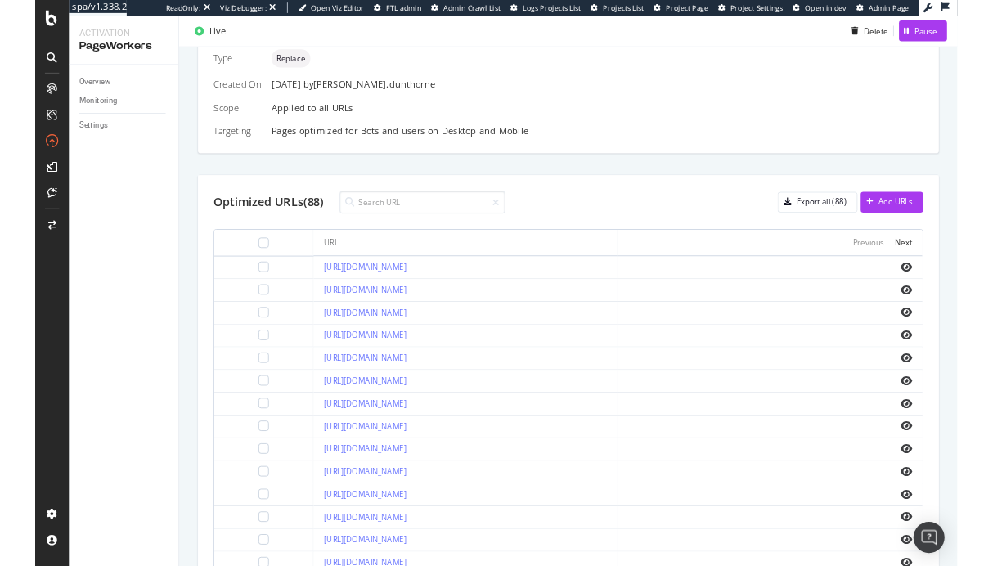
scroll to position [555, 0]
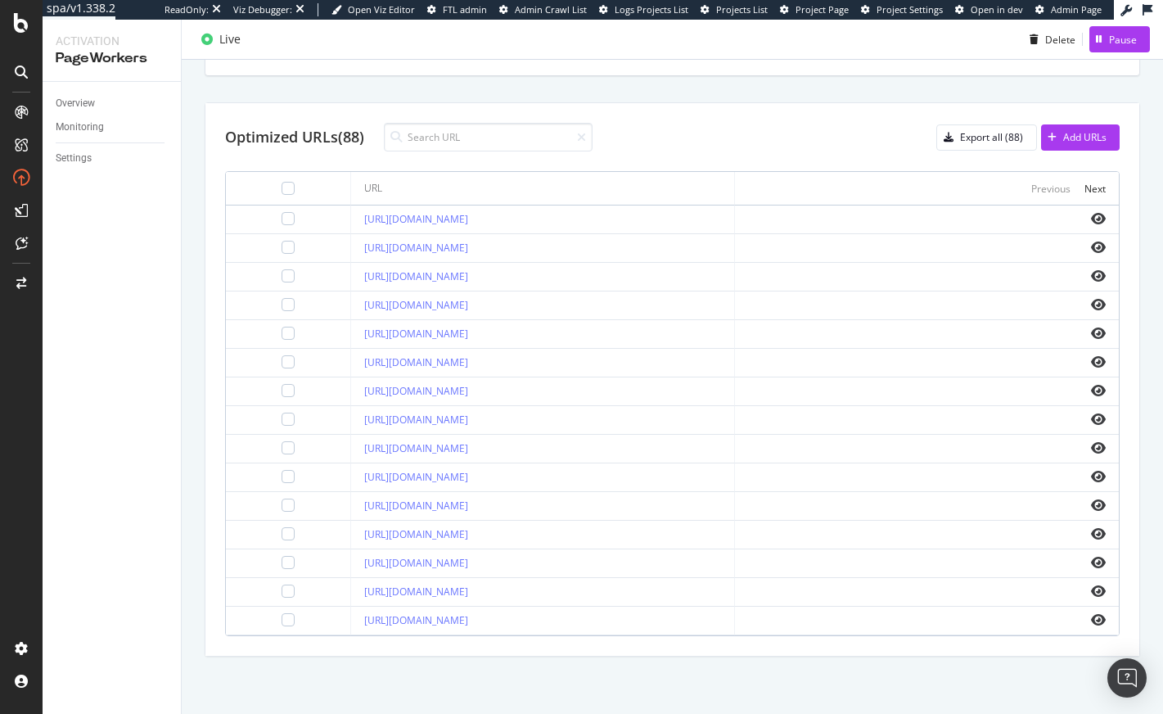
drag, startPoint x: 685, startPoint y: 448, endPoint x: 320, endPoint y: 448, distance: 365.0
click at [351, 448] on td "https://www.thewhitecompany.com/uk/inspire-me/escape-to-summer" at bounding box center [543, 449] width 384 height 29
copy link "https://www.thewhitecompany.com/uk/inspire-me/escape-to-summer"
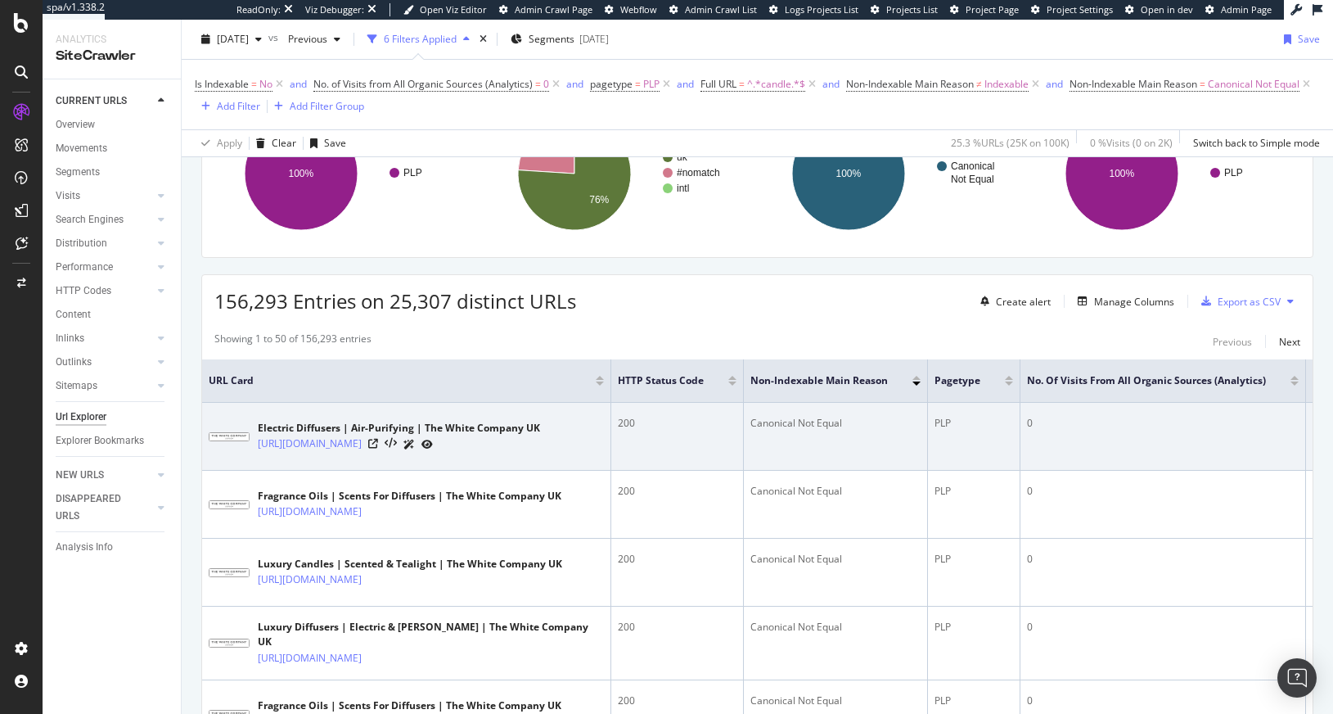
scroll to position [395, 0]
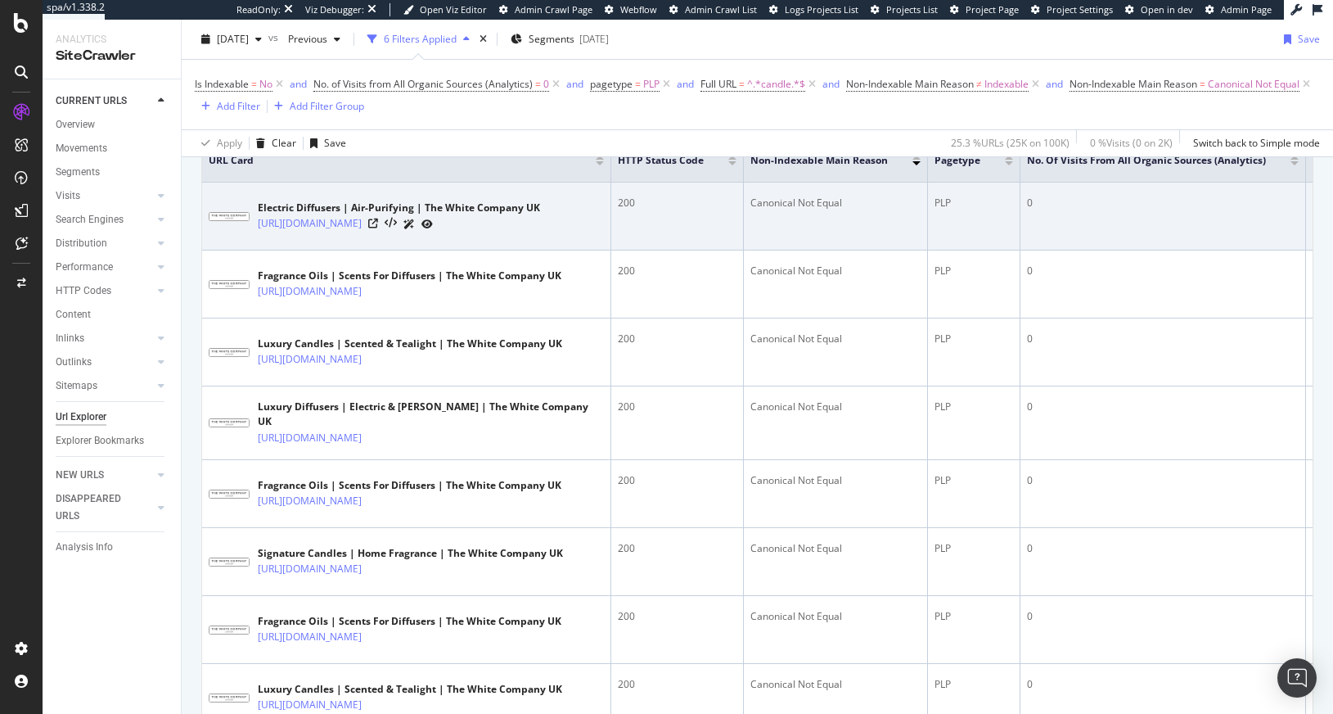
drag, startPoint x: 248, startPoint y: 222, endPoint x: 349, endPoint y: 426, distance: 227.6
click at [349, 250] on td "Electric Diffusers | Air-Purifying | The White Company UK https://www.thewhitec…" at bounding box center [406, 216] width 409 height 68
copy link "https://www.thewhitecompany.com/uk/Candles-and-Fragrance/View-All-Candles-and-F…"
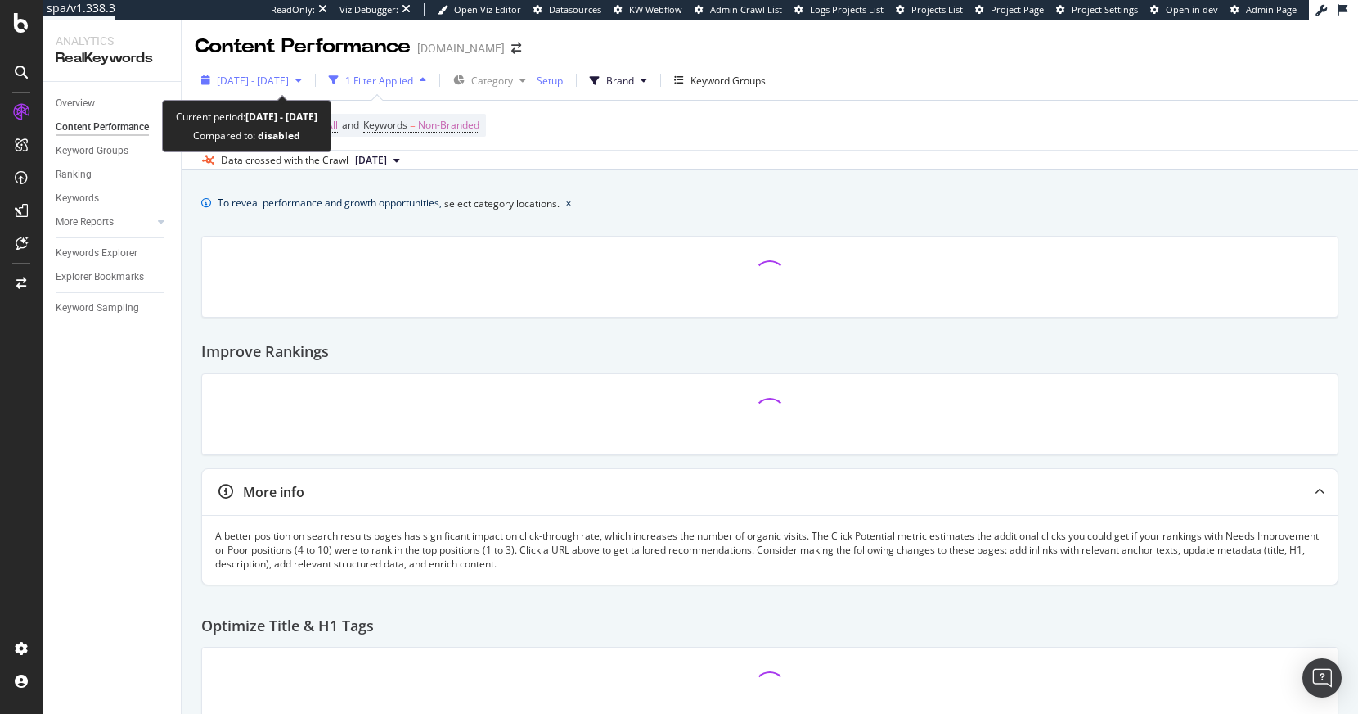
click at [289, 82] on span "2024 Aug. 8th - 2025 Aug. 7th" at bounding box center [253, 81] width 72 height 14
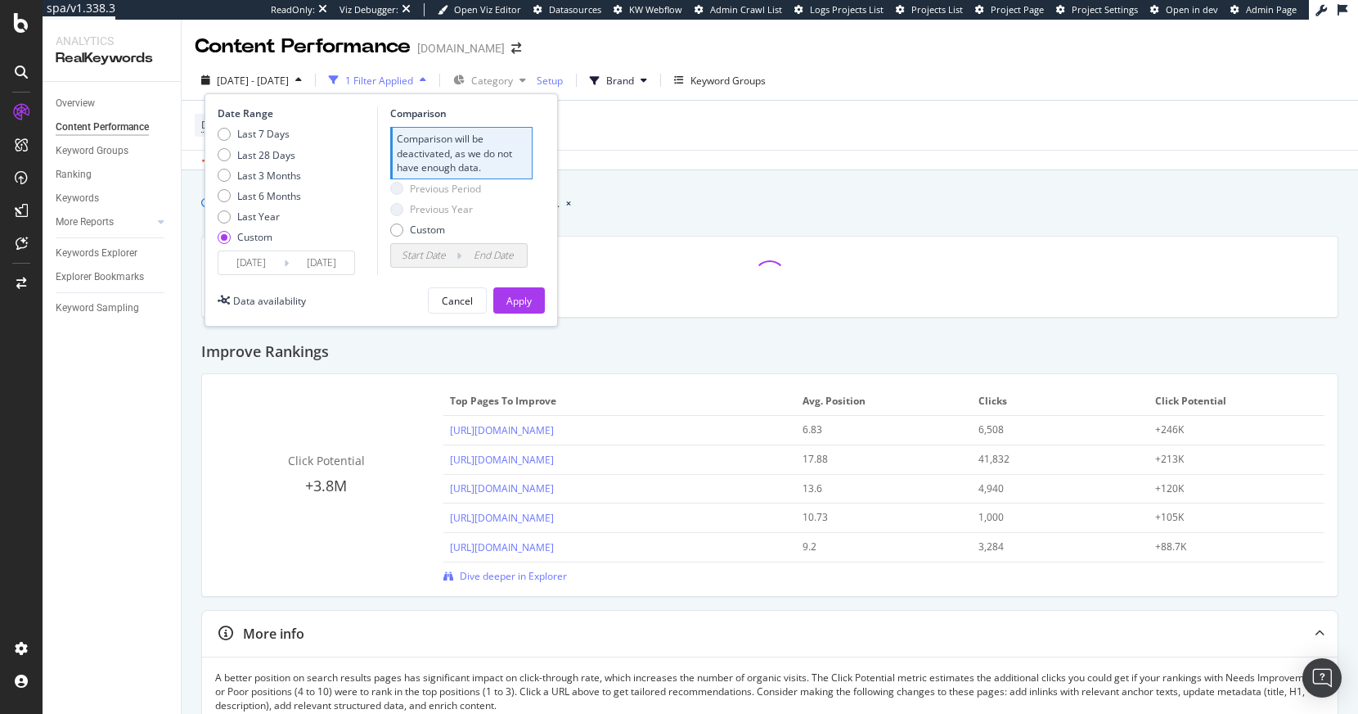
click at [268, 249] on div "Last 7 Days Last 28 Days Last 3 Months Last 6 Months Last Year Custom" at bounding box center [259, 189] width 83 height 124
click at [266, 259] on input "2024/08/08" at bounding box center [250, 262] width 65 height 23
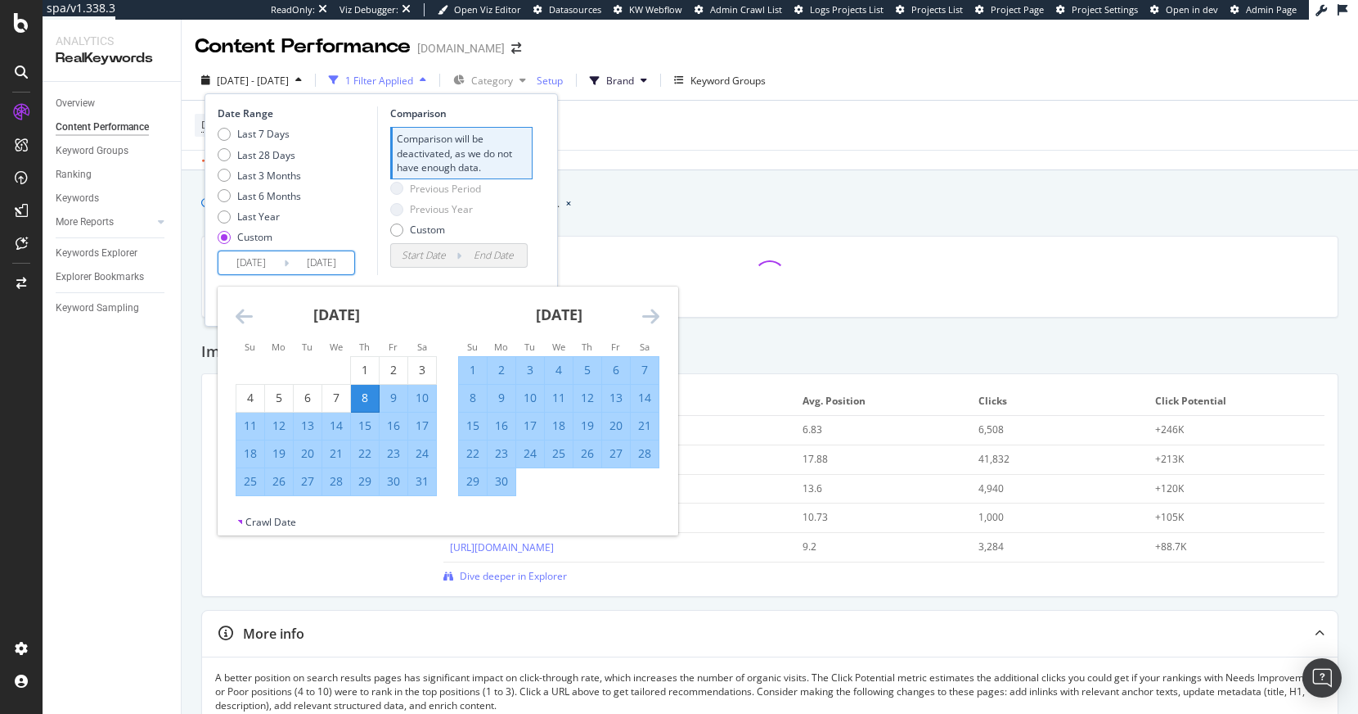
click at [239, 313] on icon "Move backward to switch to the previous month." at bounding box center [244, 316] width 17 height 20
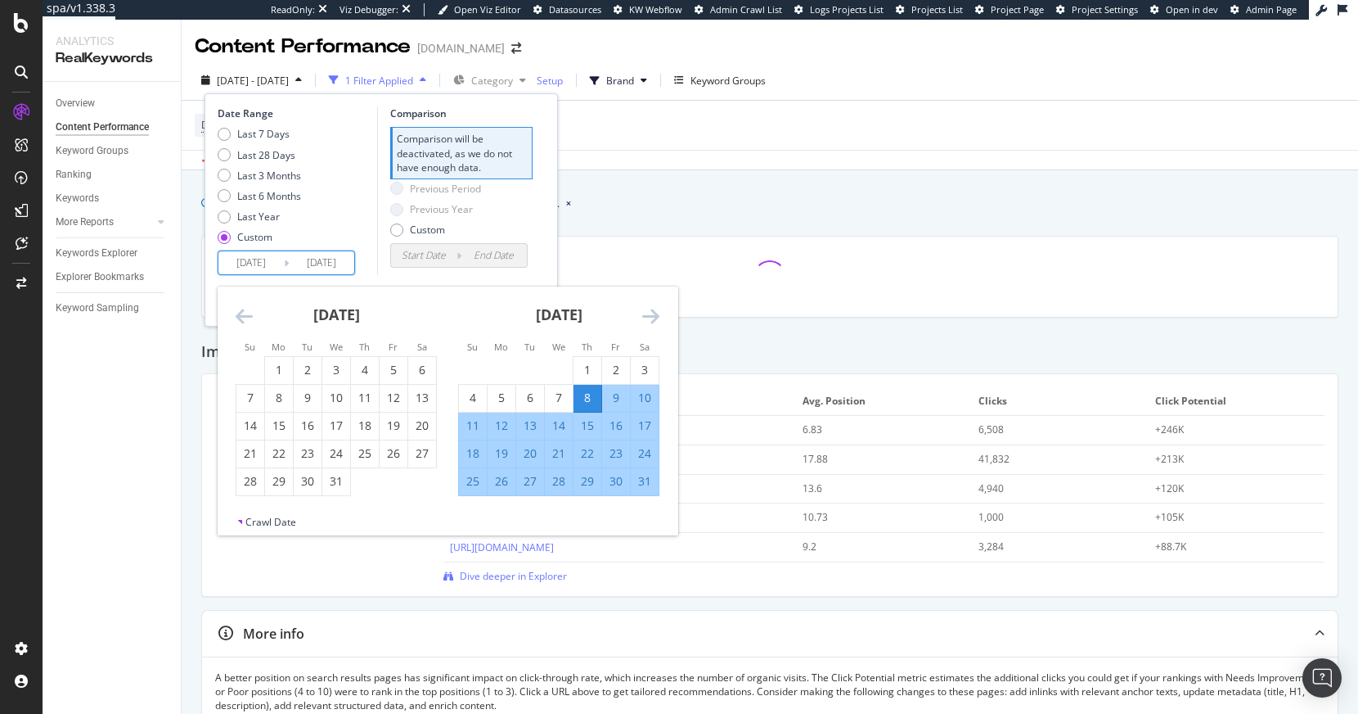
click at [239, 313] on icon "Move backward to switch to the previous month." at bounding box center [244, 316] width 17 height 20
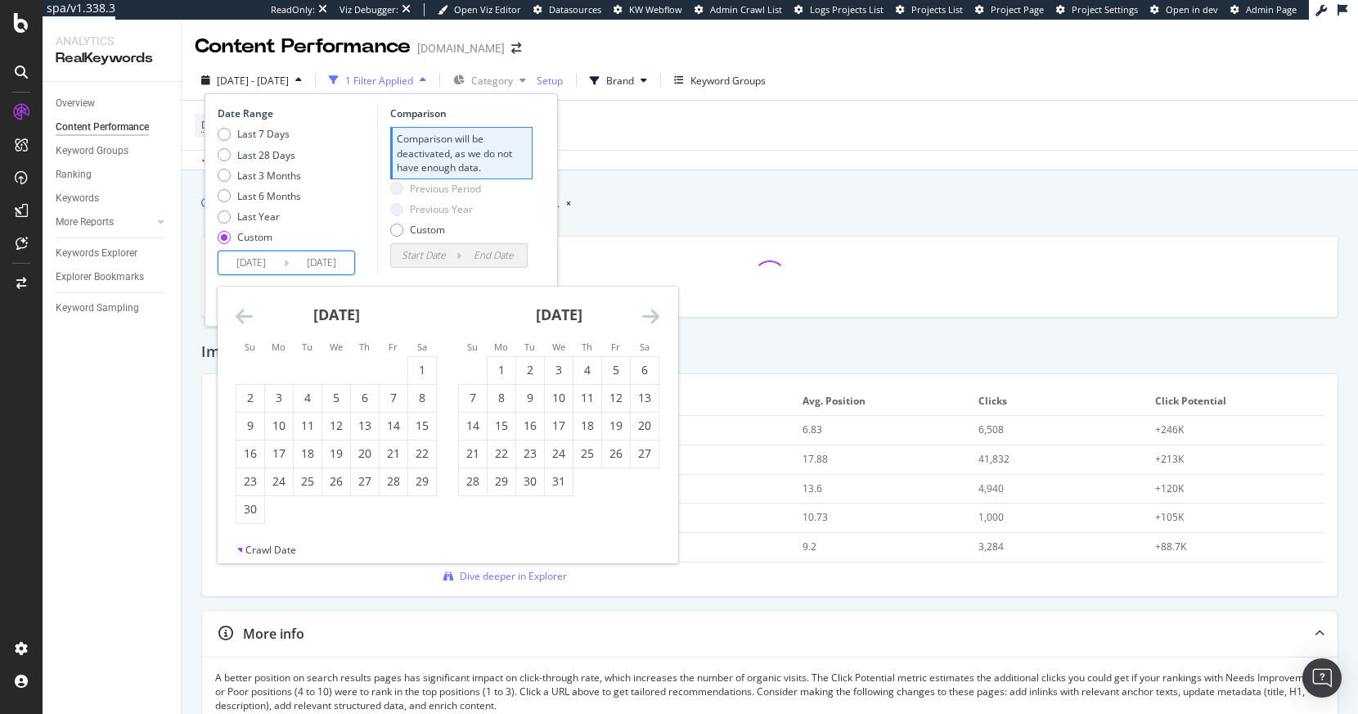
click at [239, 313] on icon "Move backward to switch to the previous month." at bounding box center [244, 316] width 17 height 20
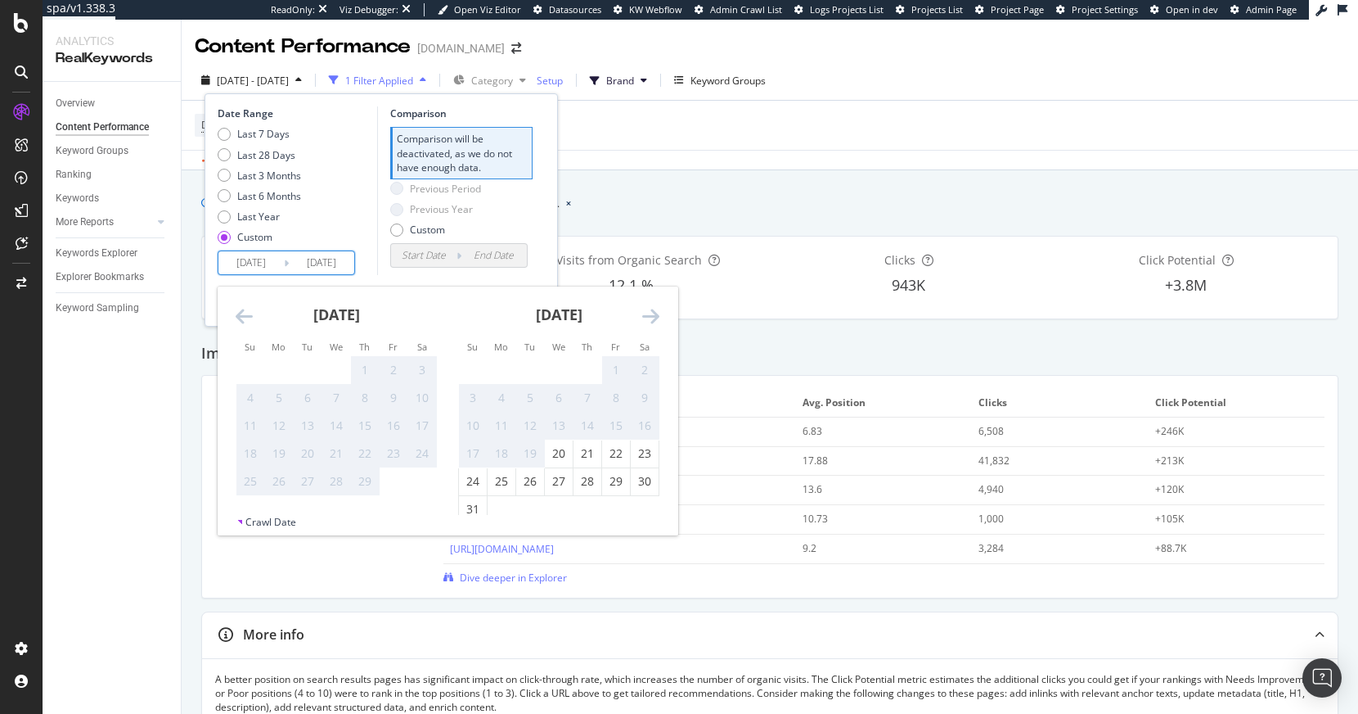
click at [239, 313] on icon "Move backward to switch to the previous month." at bounding box center [244, 316] width 17 height 20
click at [654, 317] on icon "Move forward to switch to the next month." at bounding box center [650, 316] width 17 height 20
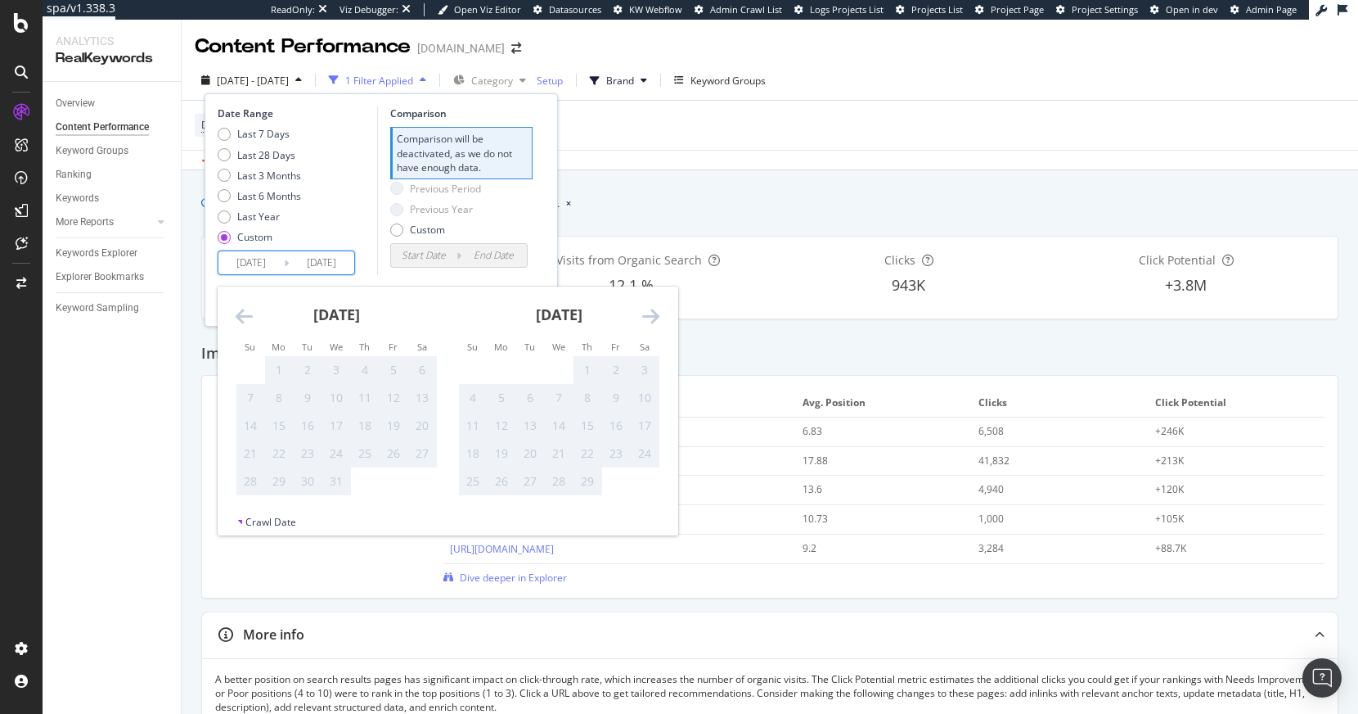
click at [654, 317] on icon "Move forward to switch to the next month." at bounding box center [650, 316] width 17 height 20
click at [561, 447] on div "20" at bounding box center [559, 453] width 28 height 16
type input "2024/03/20"
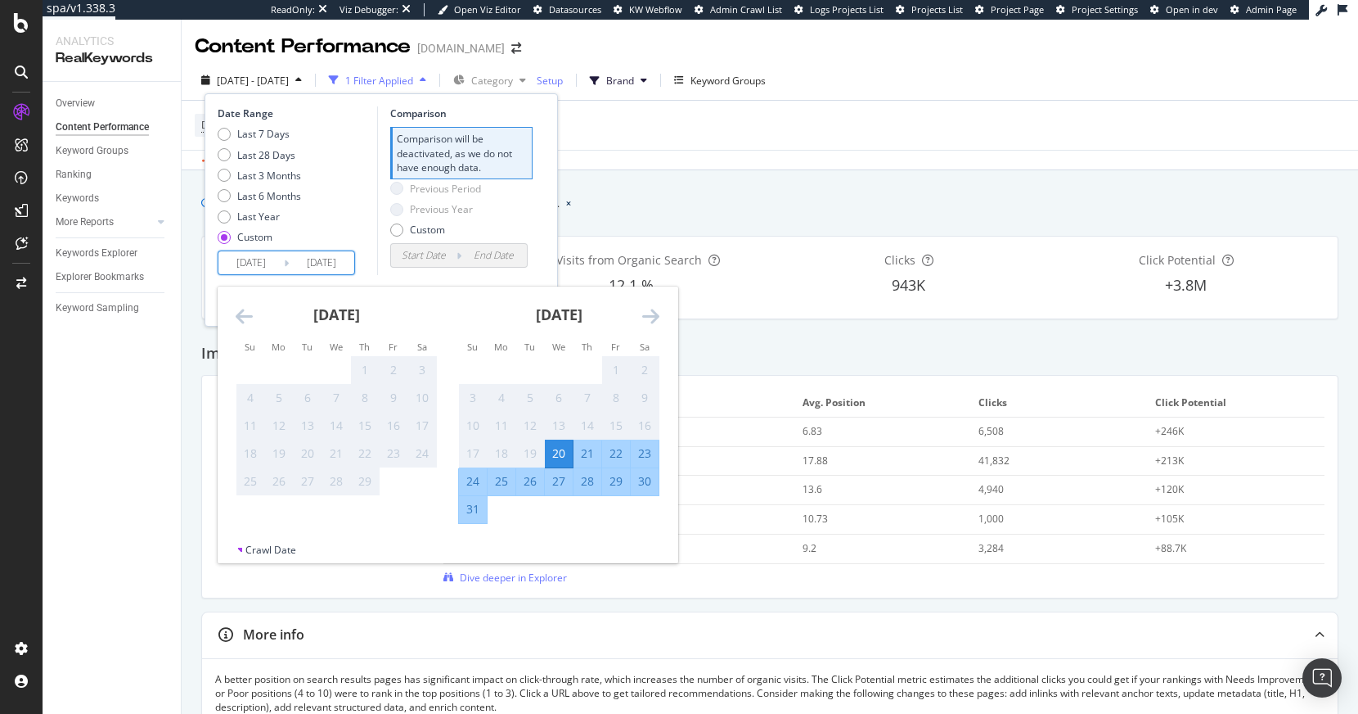
click at [641, 307] on div "March 2024" at bounding box center [558, 321] width 201 height 70
click at [646, 312] on icon "Move forward to switch to the next month." at bounding box center [650, 316] width 17 height 20
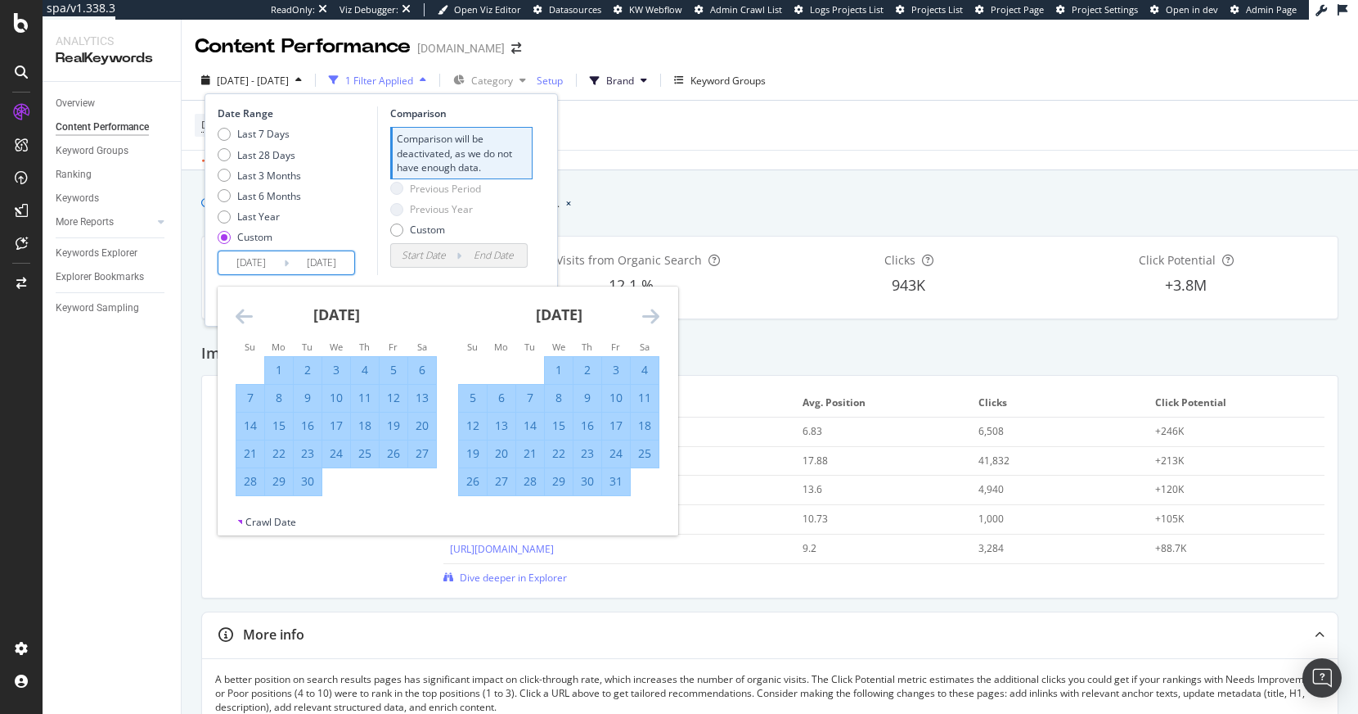
click at [646, 312] on icon "Move forward to switch to the next month." at bounding box center [650, 316] width 17 height 20
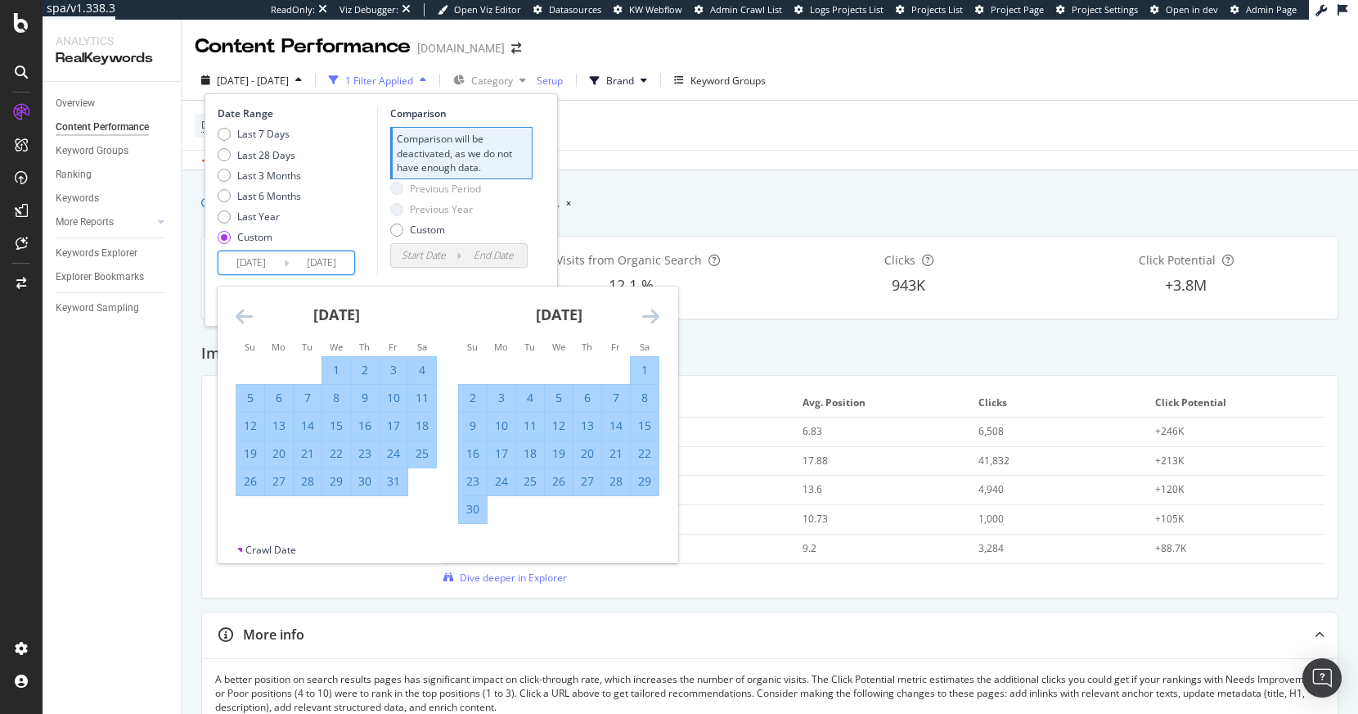
click at [646, 312] on icon "Move forward to switch to the next month." at bounding box center [650, 316] width 17 height 20
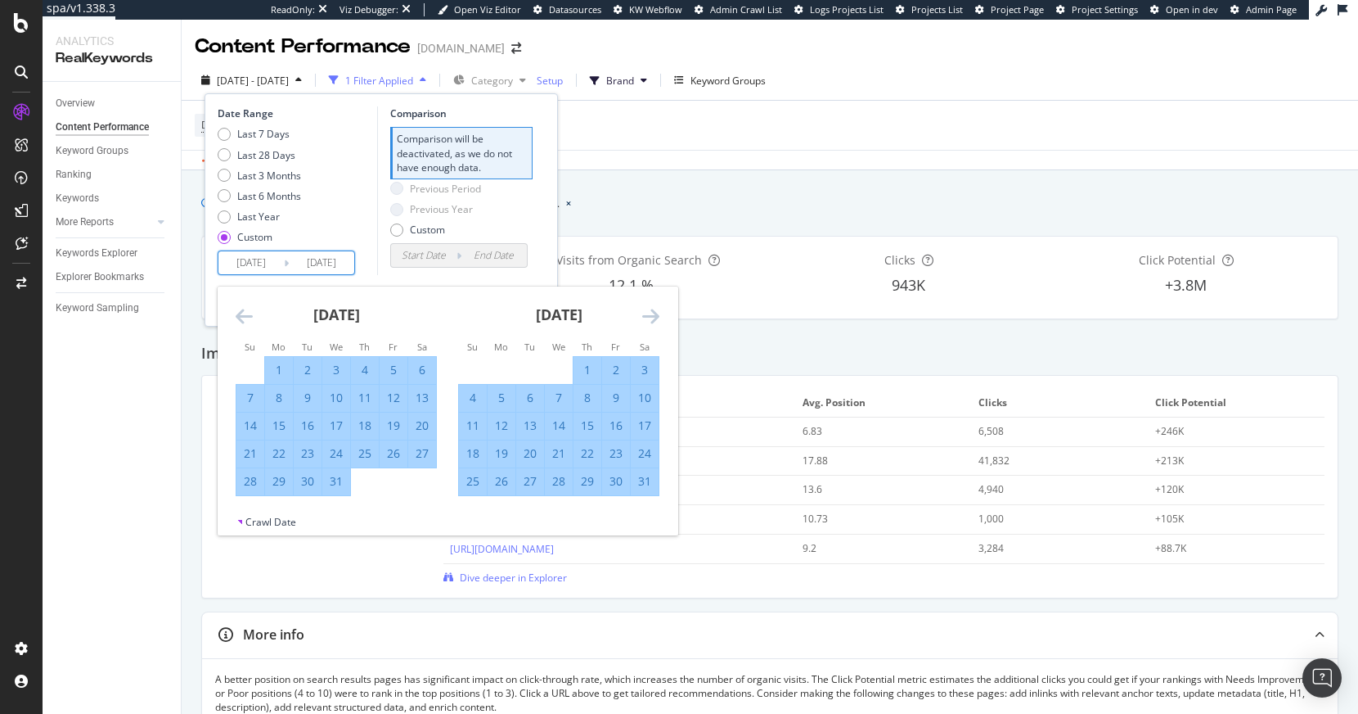
click at [646, 312] on icon "Move forward to switch to the next month." at bounding box center [650, 316] width 17 height 20
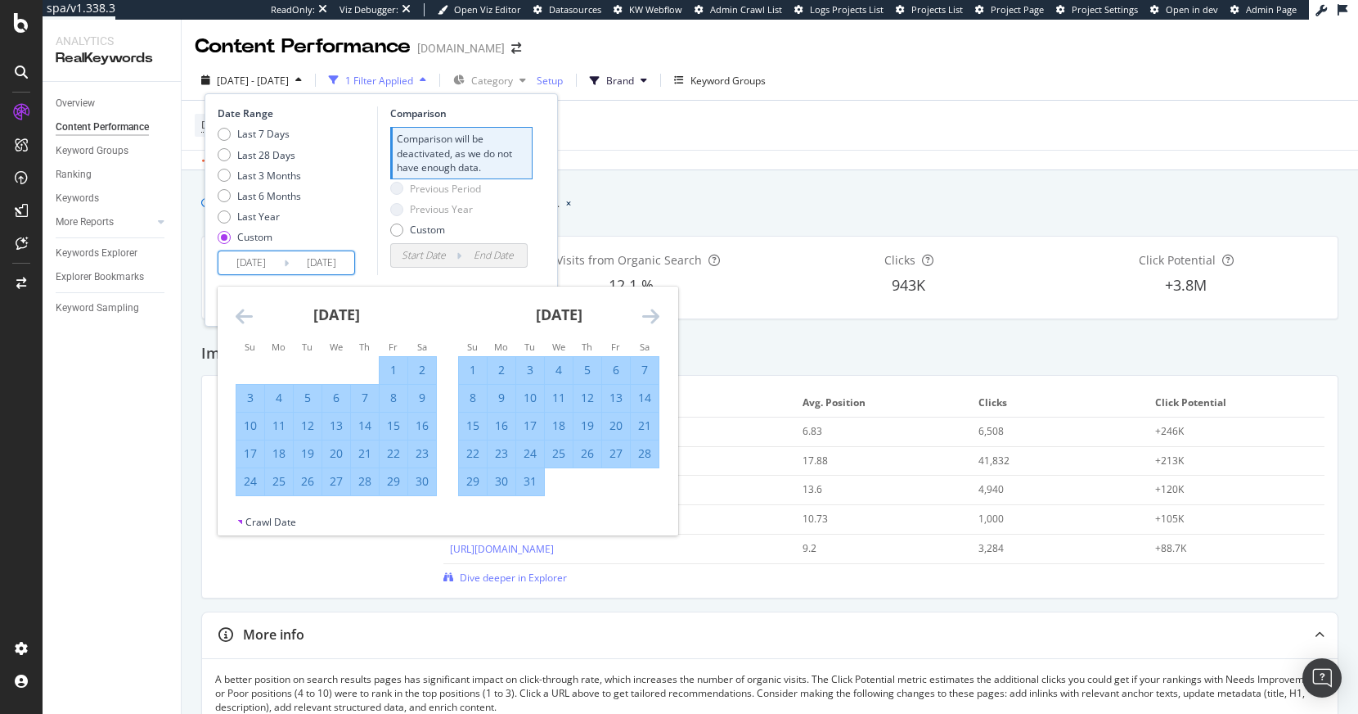
click at [646, 312] on icon "Move forward to switch to the next month." at bounding box center [650, 316] width 17 height 20
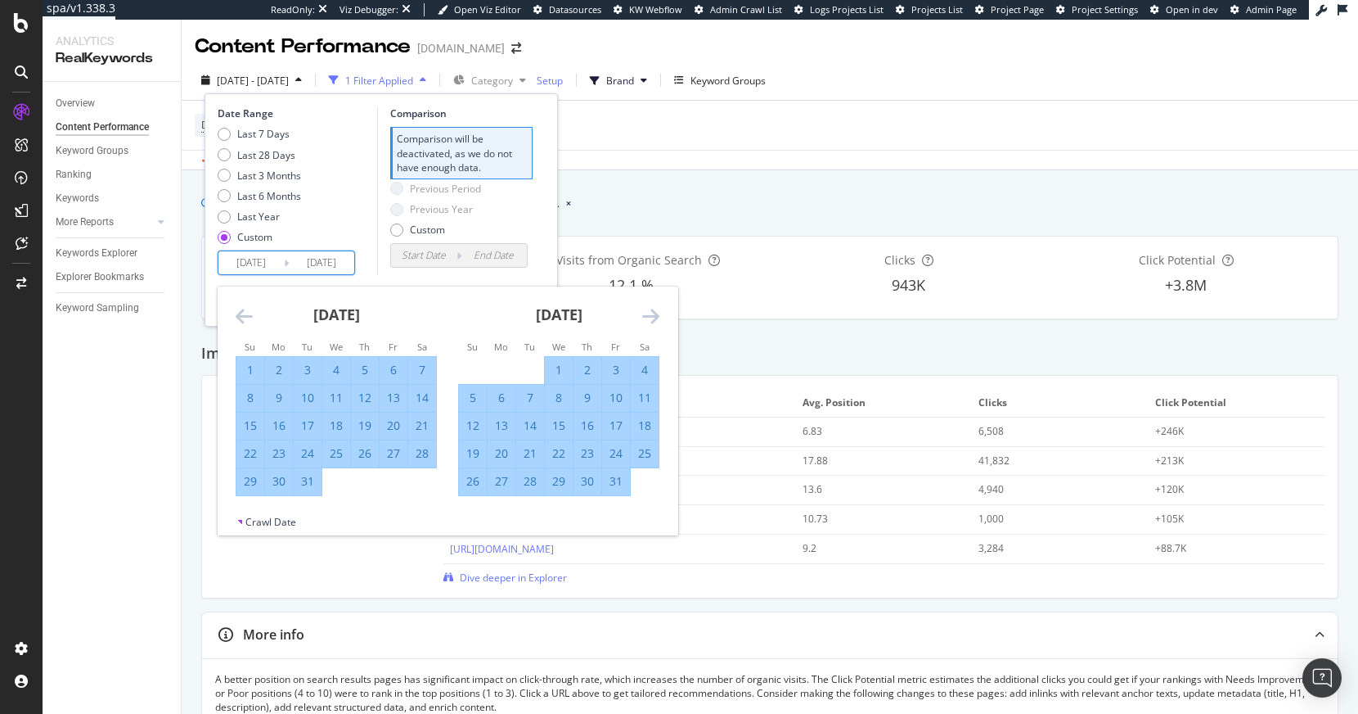
click at [646, 312] on icon "Move forward to switch to the next month." at bounding box center [650, 316] width 17 height 20
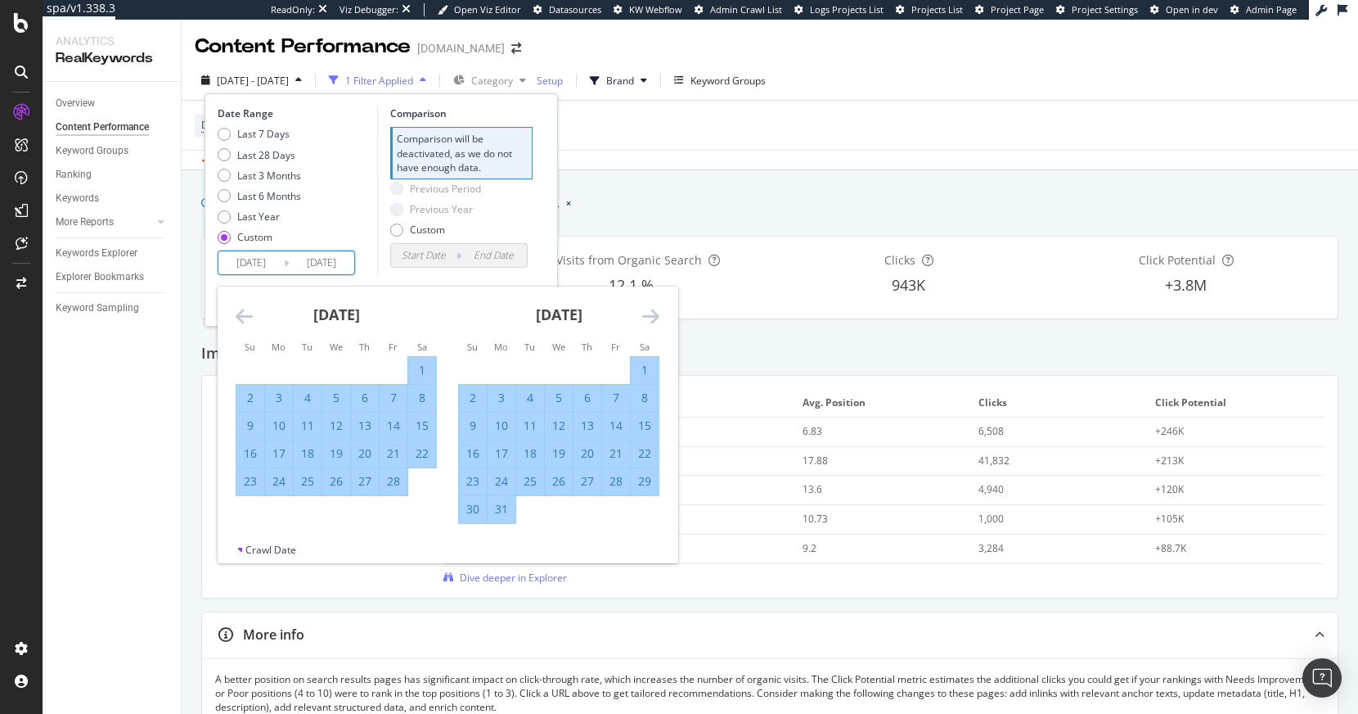
click at [646, 312] on icon "Move forward to switch to the next month." at bounding box center [650, 316] width 17 height 20
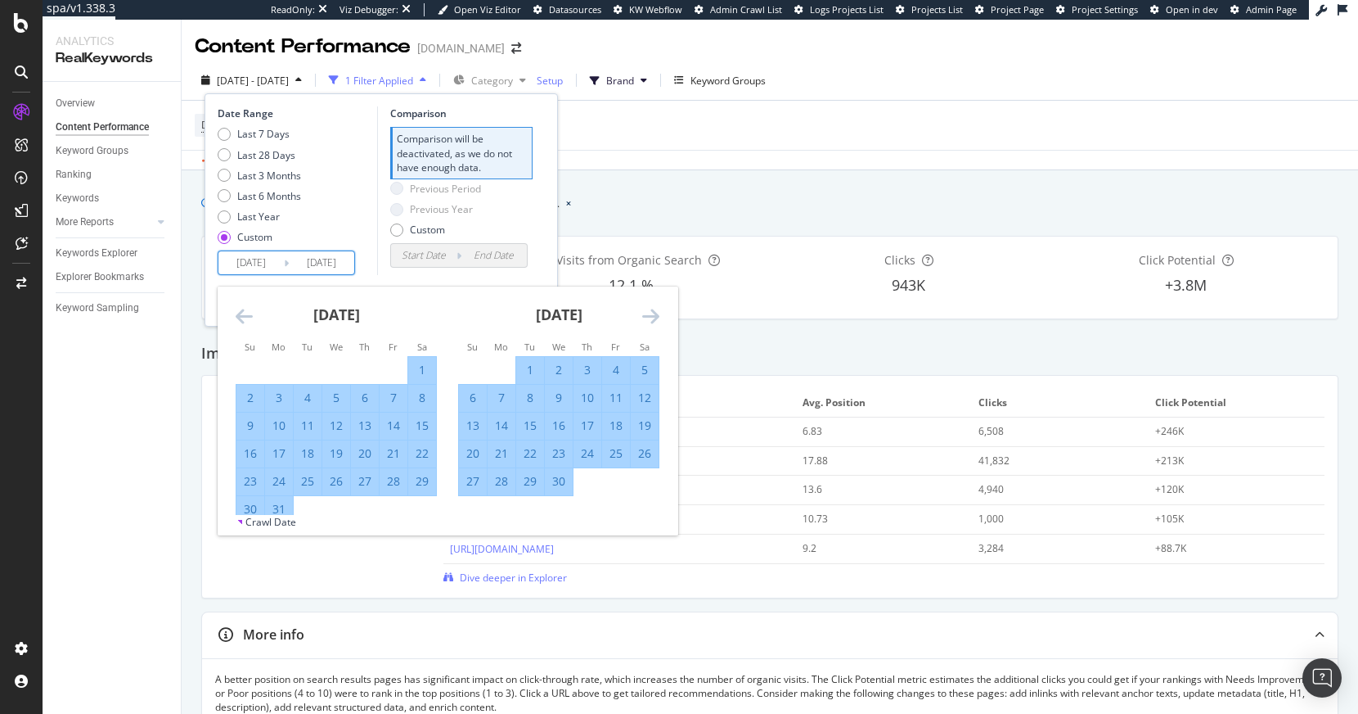
click at [646, 312] on icon "Move forward to switch to the next month." at bounding box center [650, 316] width 17 height 20
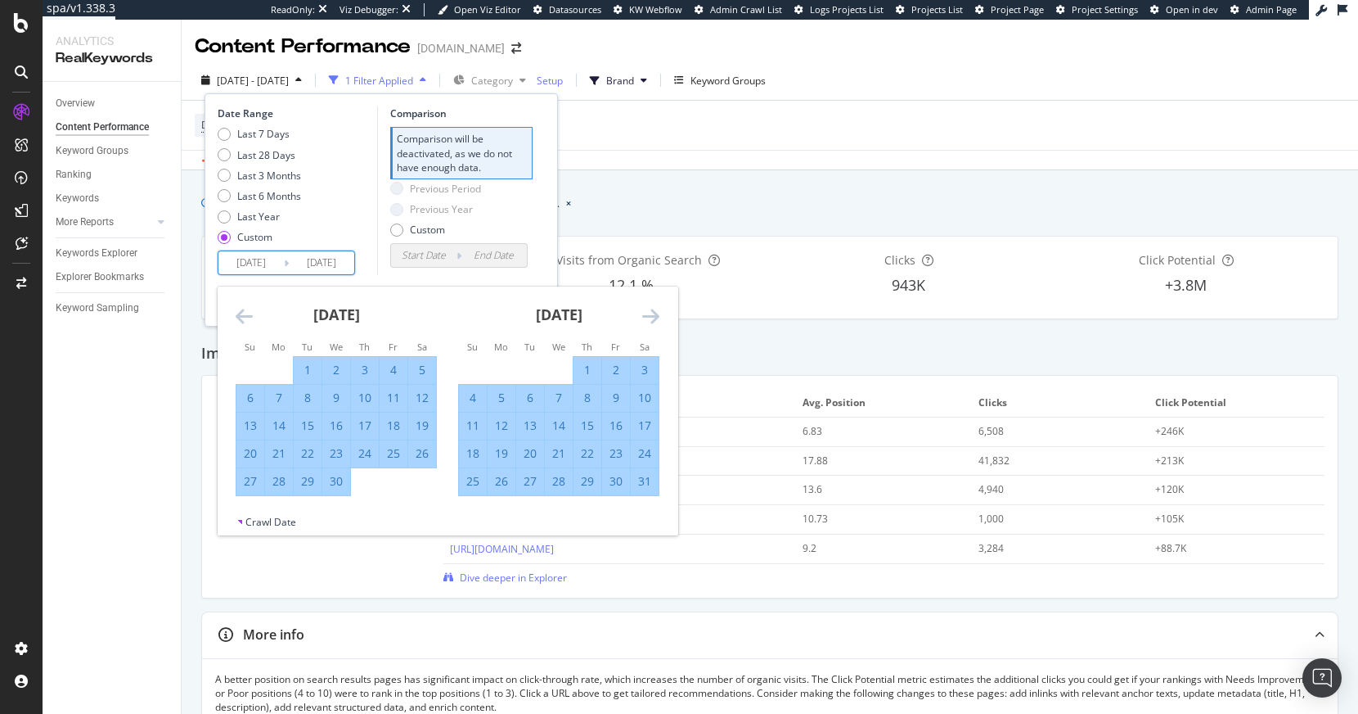
click at [646, 312] on icon "Move forward to switch to the next month." at bounding box center [650, 316] width 17 height 20
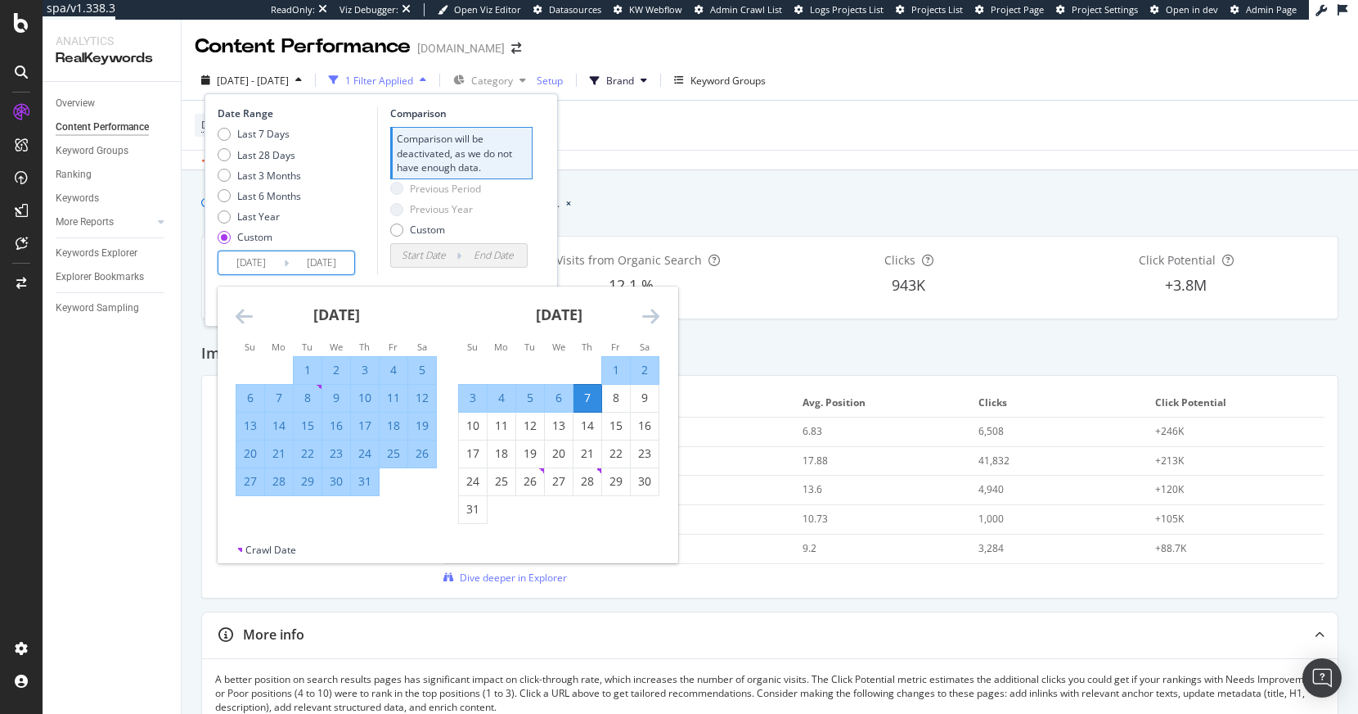
click at [646, 312] on icon "Move forward to switch to the next month." at bounding box center [650, 316] width 17 height 20
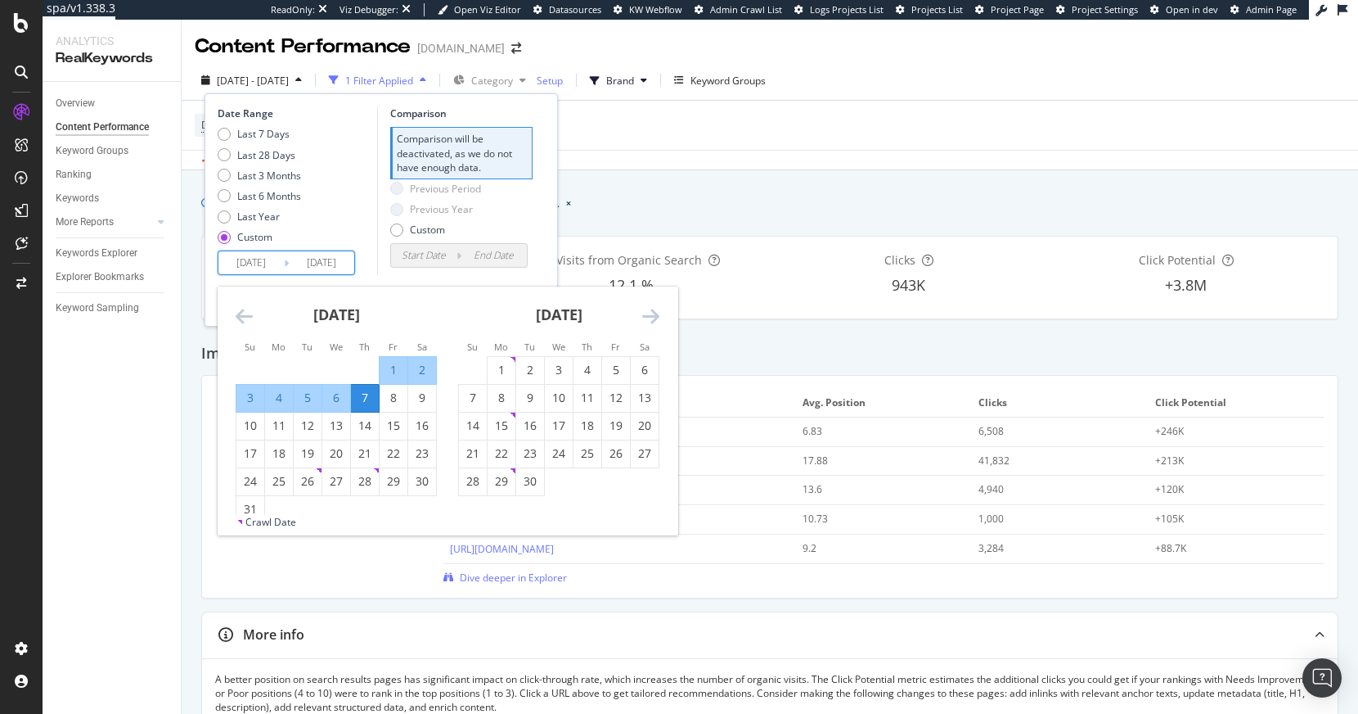
click at [653, 320] on icon "Move forward to switch to the next month." at bounding box center [650, 316] width 17 height 20
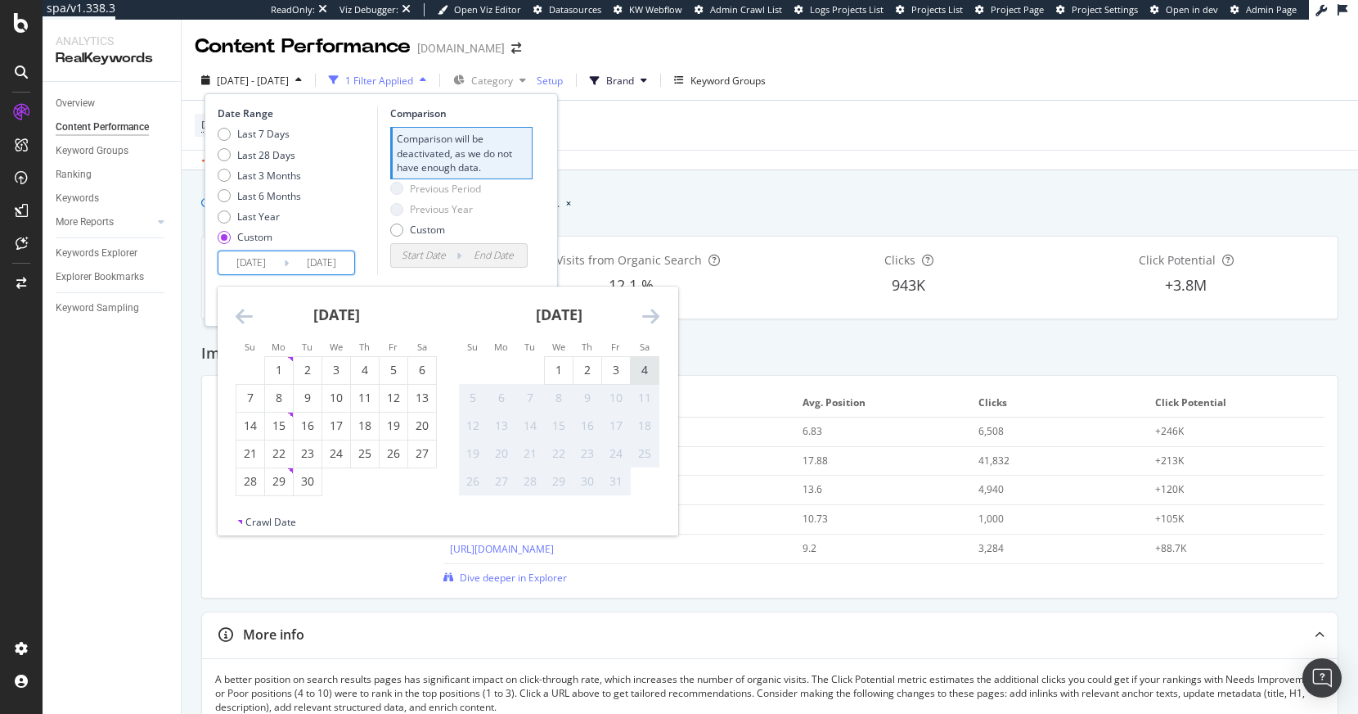
click at [650, 368] on div "4" at bounding box center [645, 370] width 28 height 16
type input "2025/10/04"
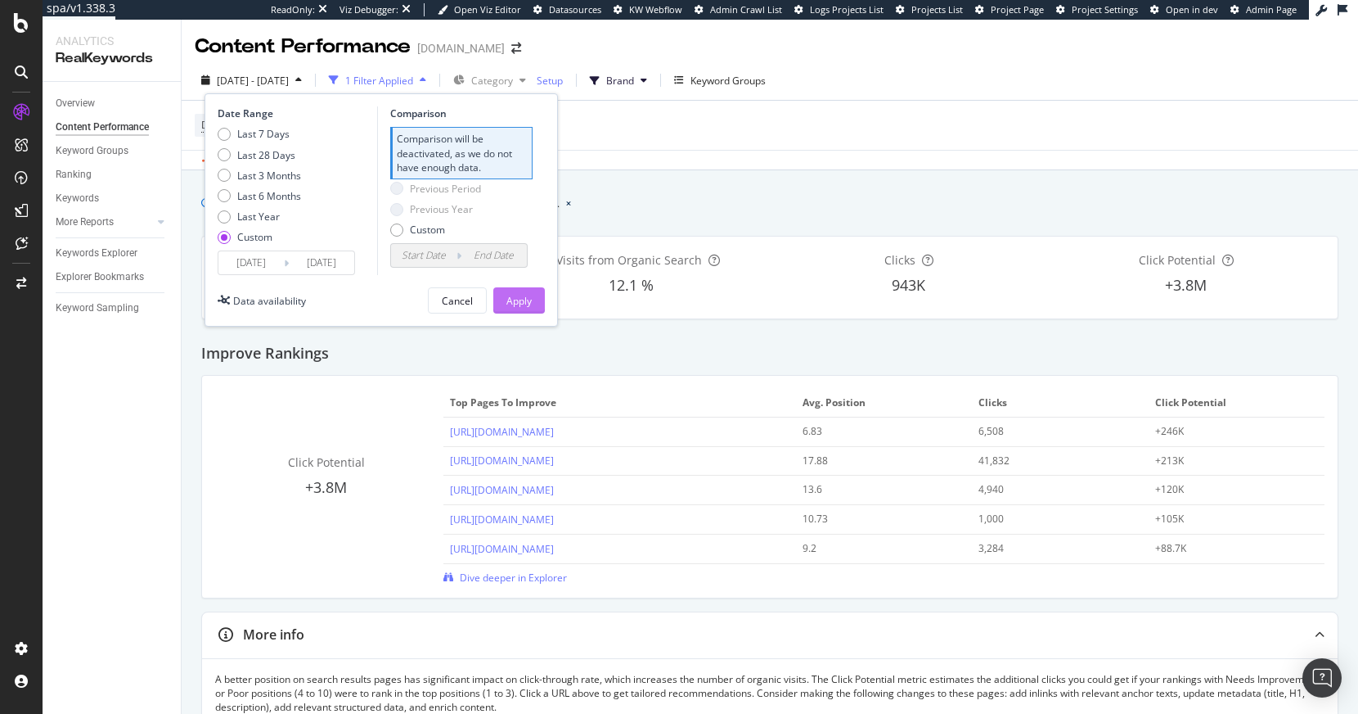
click at [531, 302] on div "Apply" at bounding box center [519, 301] width 25 height 14
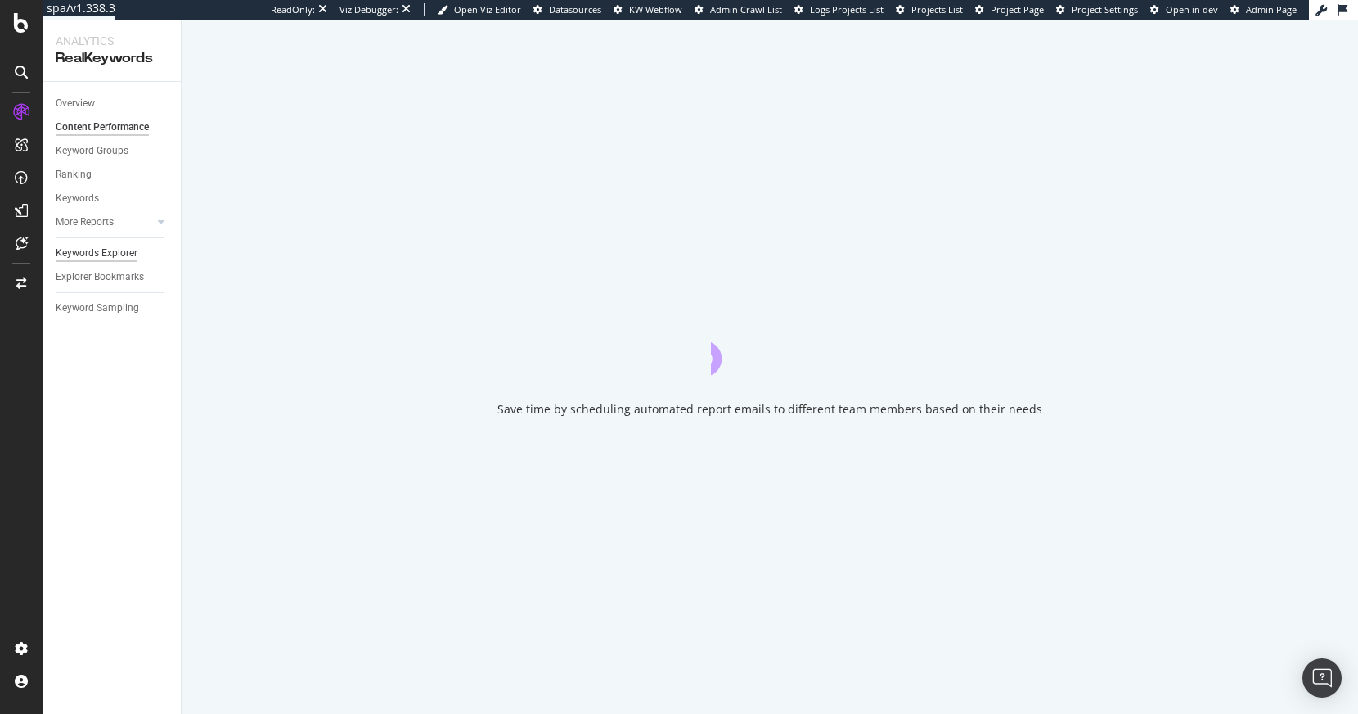
click at [128, 247] on div "Keywords Explorer" at bounding box center [97, 253] width 82 height 17
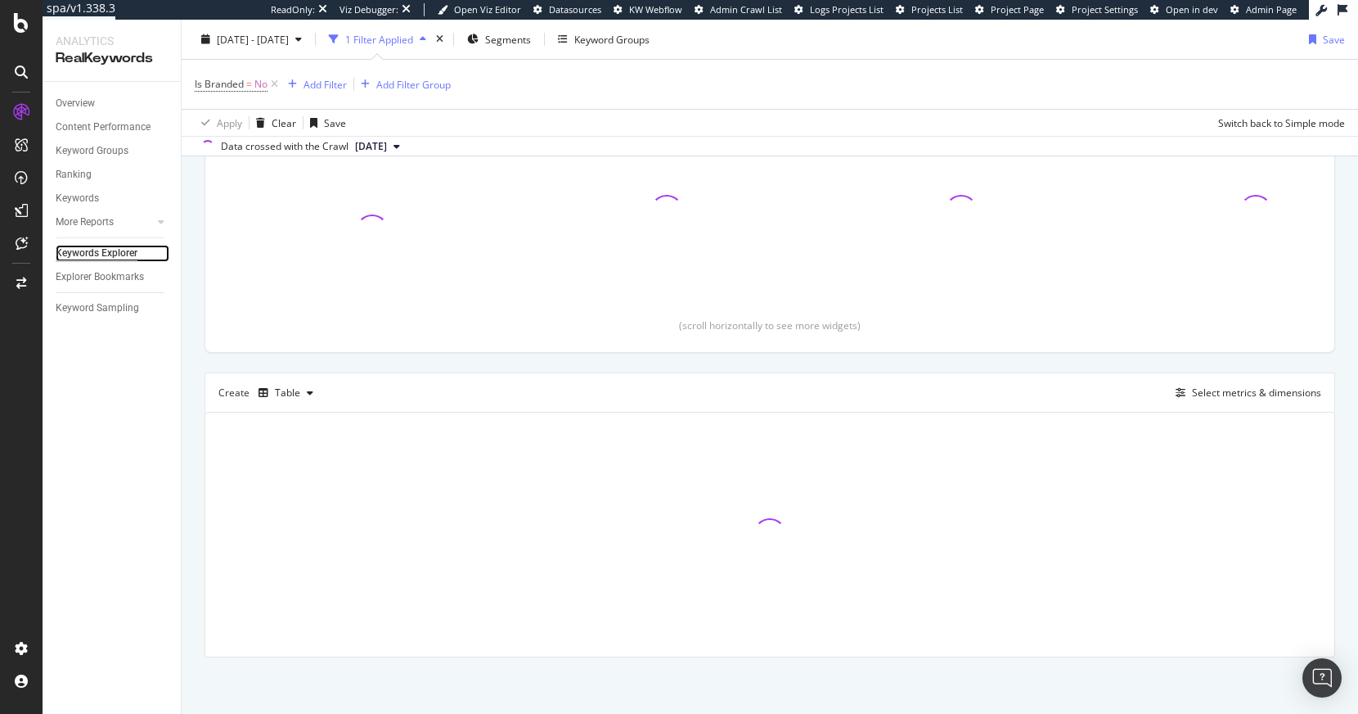
scroll to position [234, 0]
click at [1253, 394] on div "Select metrics & dimensions" at bounding box center [1256, 392] width 129 height 14
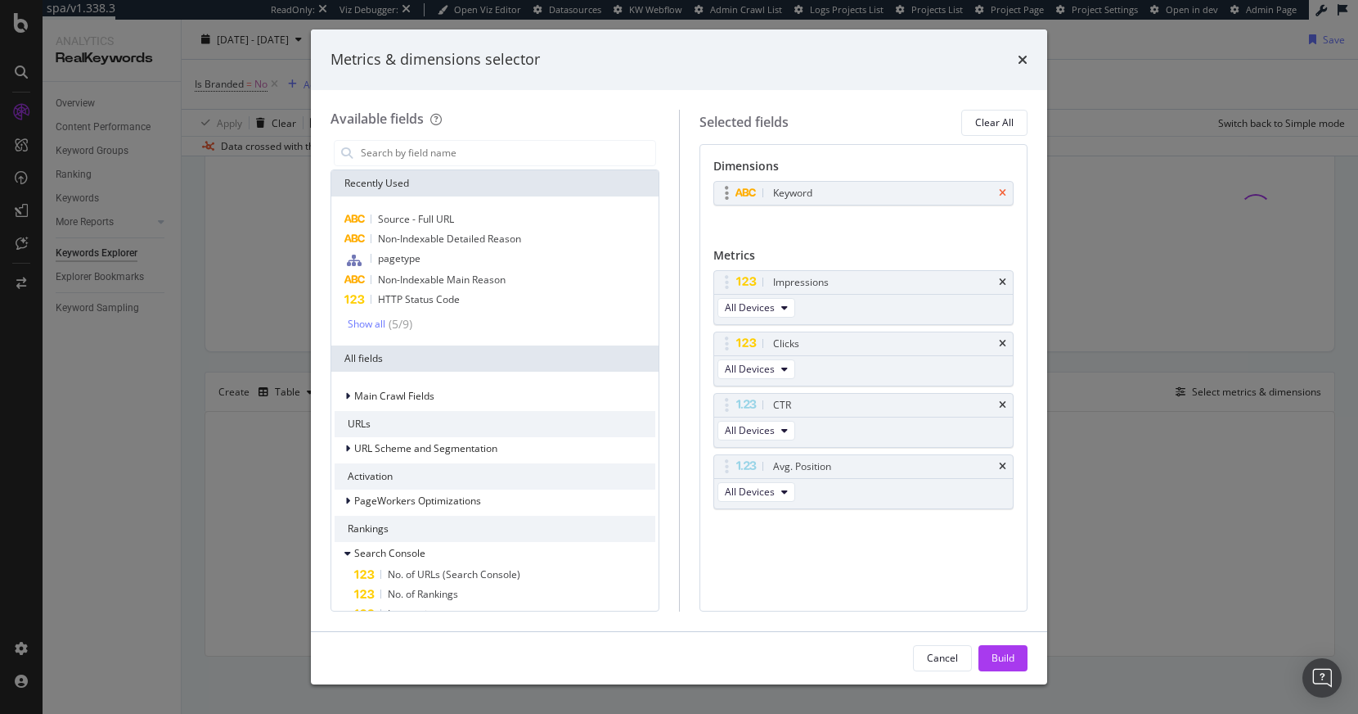
click at [1001, 195] on icon "times" at bounding box center [1002, 193] width 7 height 10
click at [450, 155] on input "modal" at bounding box center [507, 153] width 296 height 25
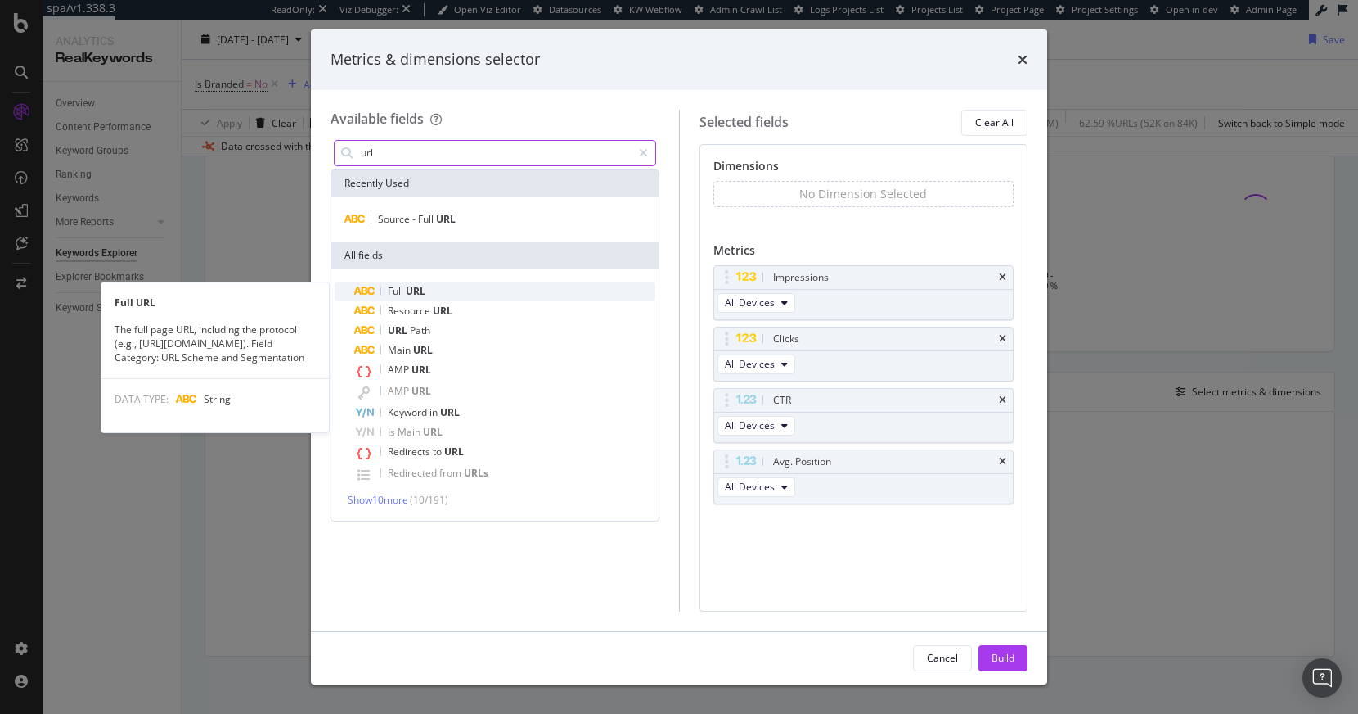
type input "url"
click at [429, 287] on div "Full URL" at bounding box center [504, 291] width 301 height 20
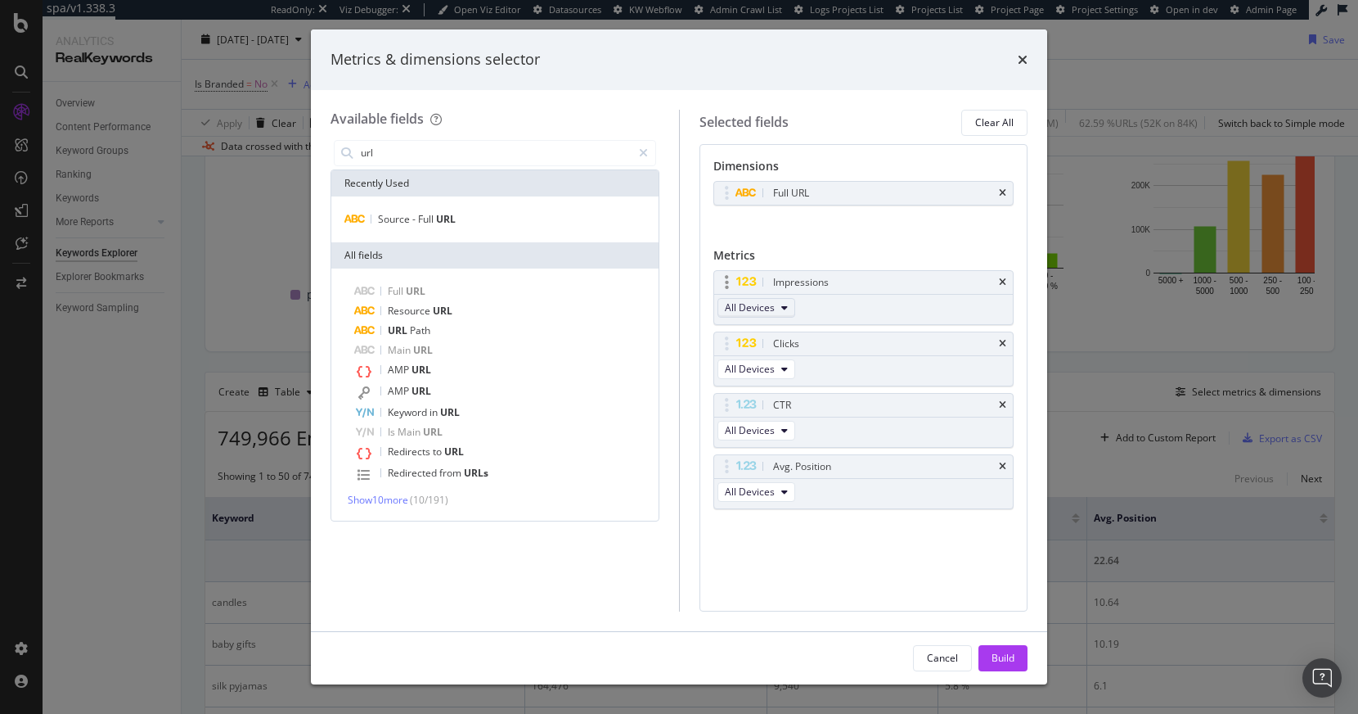
click at [724, 275] on body "spa/v1.338.3 ReadOnly: Viz Debugger: Open Viz Editor Datasources KW Webflow Adm…" at bounding box center [679, 357] width 1358 height 714
drag, startPoint x: 977, startPoint y: 662, endPoint x: 991, endPoint y: 658, distance: 14.5
click at [979, 662] on button "Build" at bounding box center [1003, 658] width 49 height 26
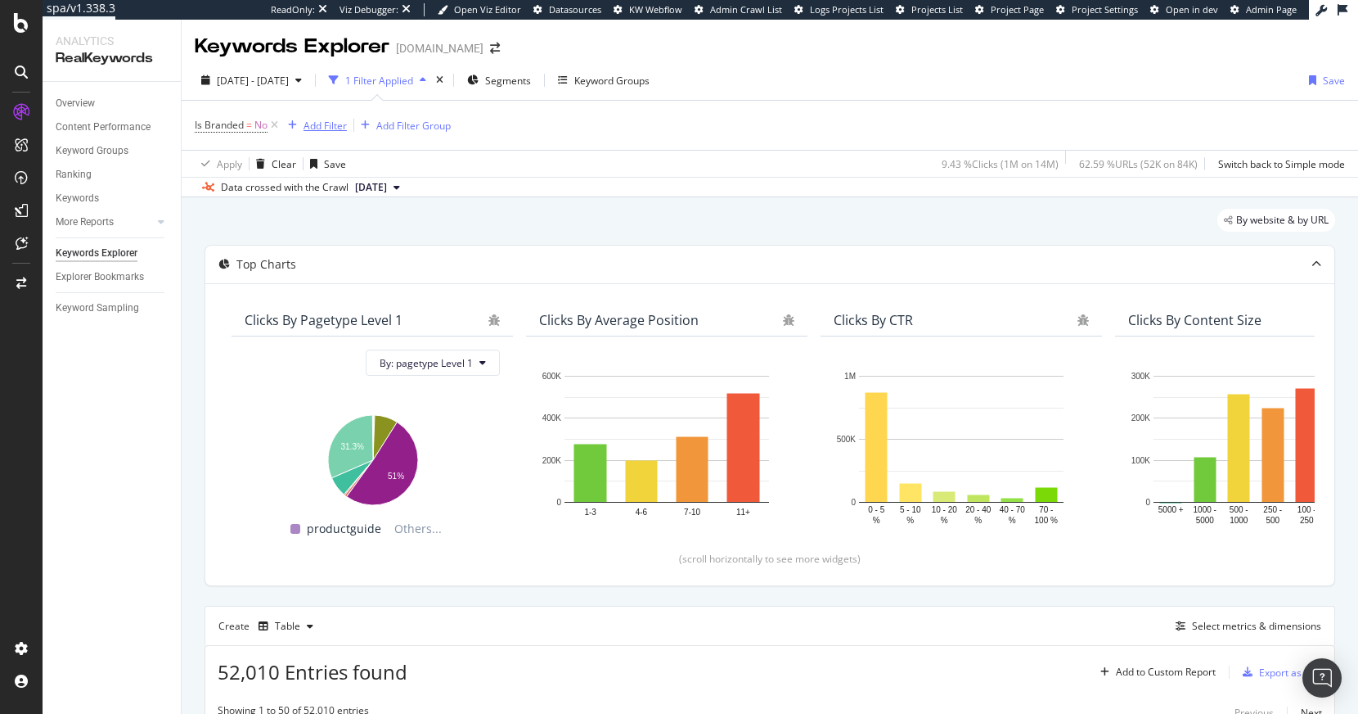
click at [325, 122] on div "Add Filter" at bounding box center [325, 126] width 43 height 14
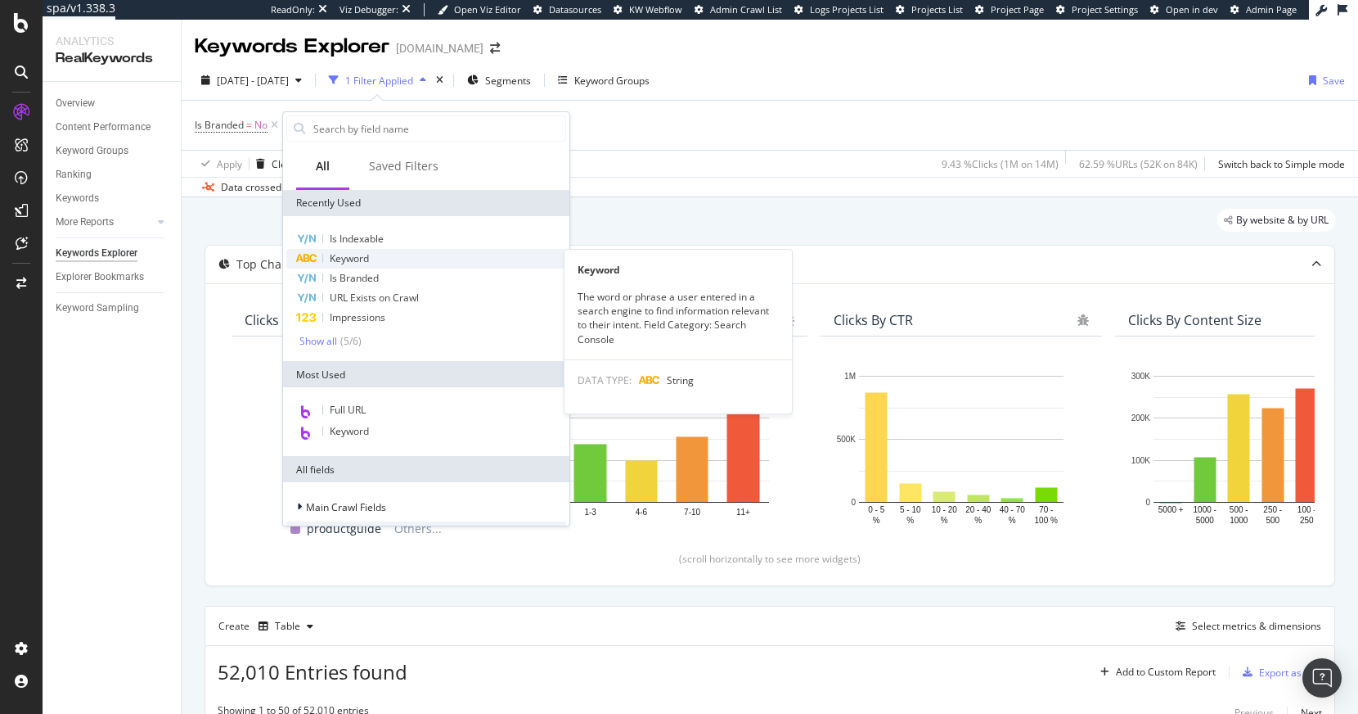
click at [364, 255] on span "Keyword" at bounding box center [349, 258] width 39 height 14
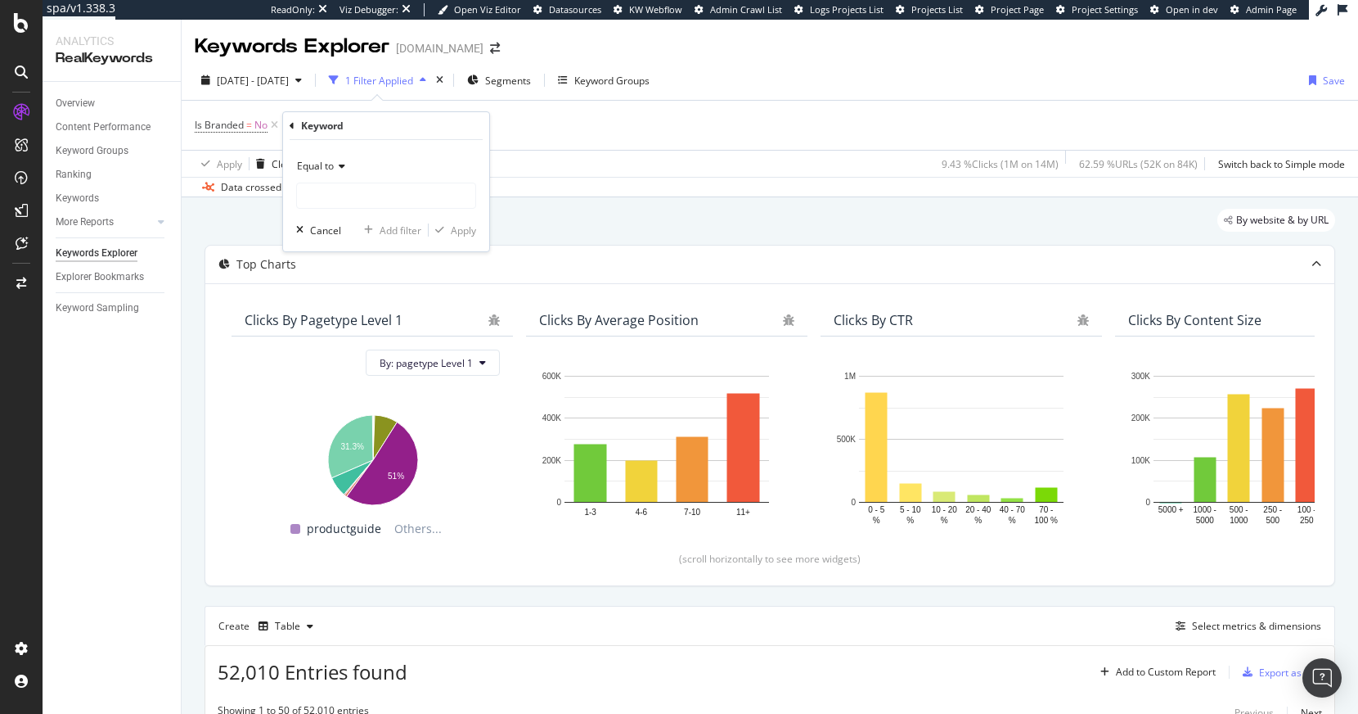
click at [326, 162] on span "Equal to" at bounding box center [315, 166] width 37 height 14
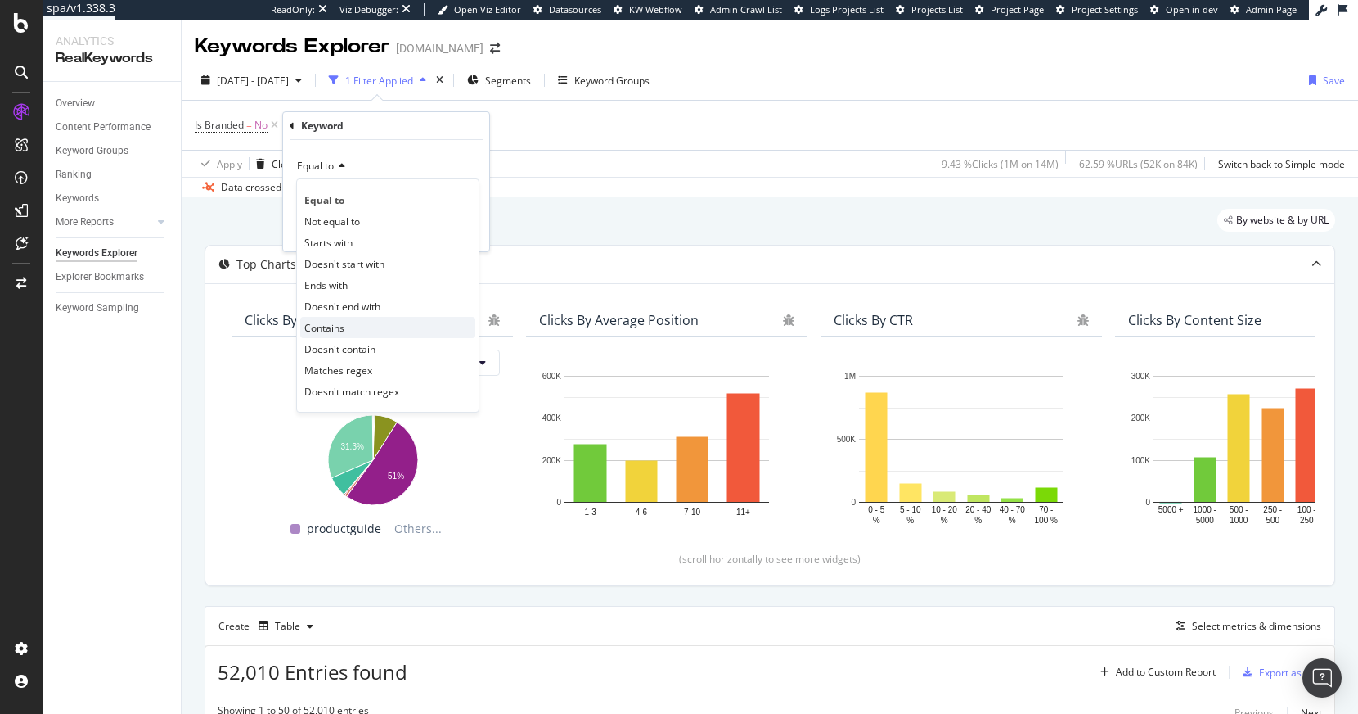
click at [349, 335] on div "Contains" at bounding box center [387, 327] width 175 height 21
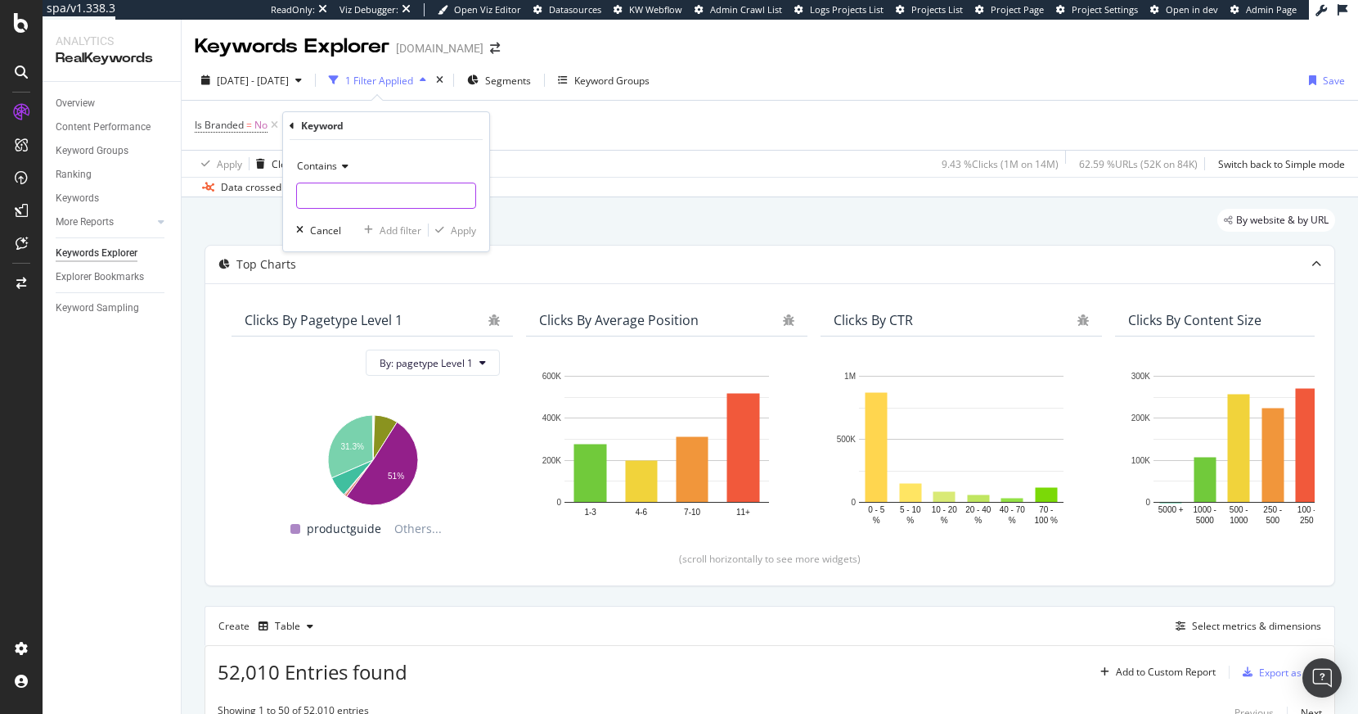
click at [337, 198] on input "text" at bounding box center [386, 195] width 178 height 26
type input "black friday"
click at [461, 220] on div "Contains black friday Cancel Add filter Apply" at bounding box center [386, 195] width 206 height 111
click at [460, 228] on div "Apply" at bounding box center [463, 230] width 25 height 14
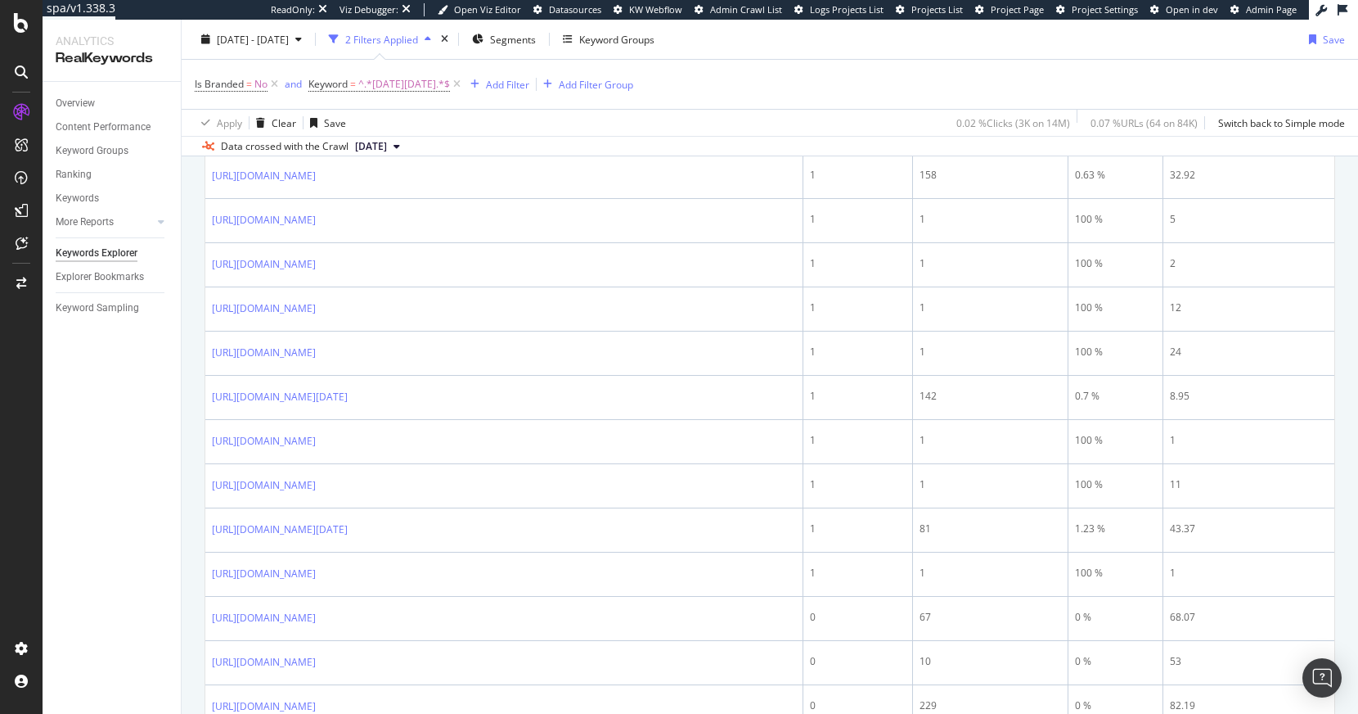
scroll to position [1871, 0]
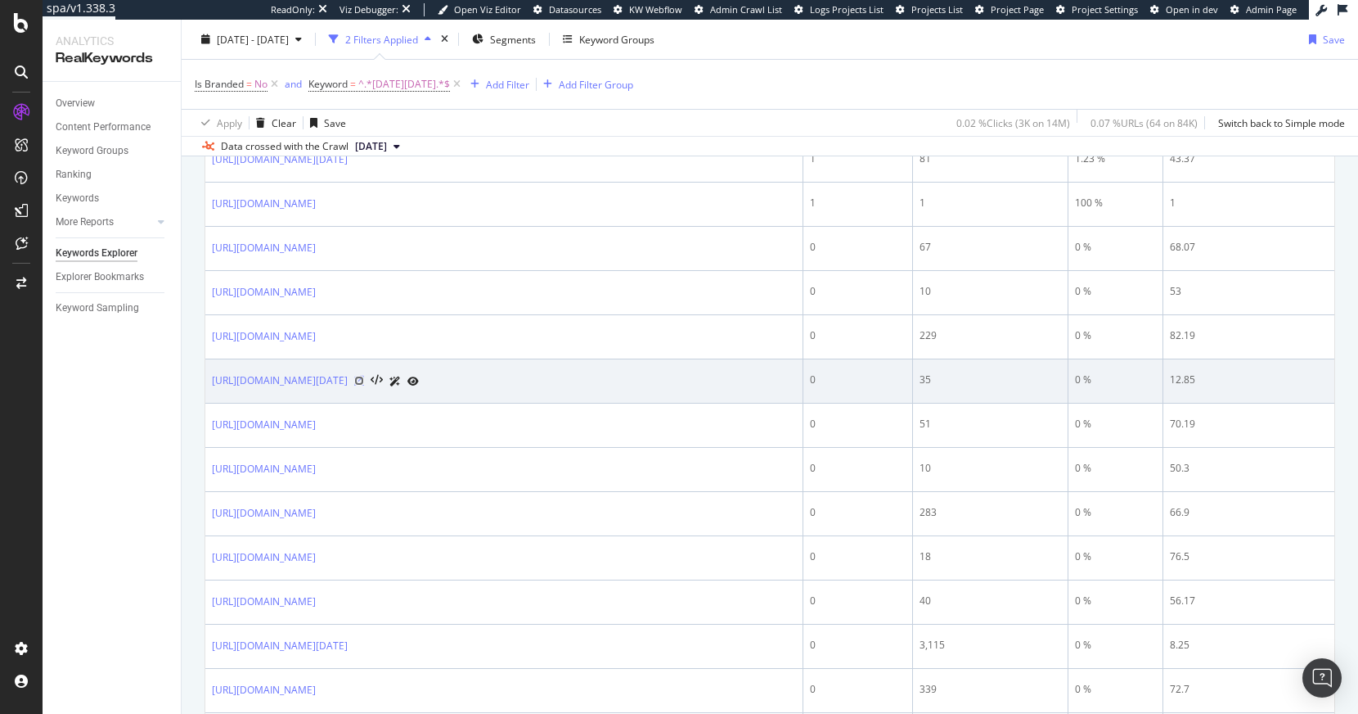
click at [364, 385] on icon at bounding box center [359, 381] width 10 height 10
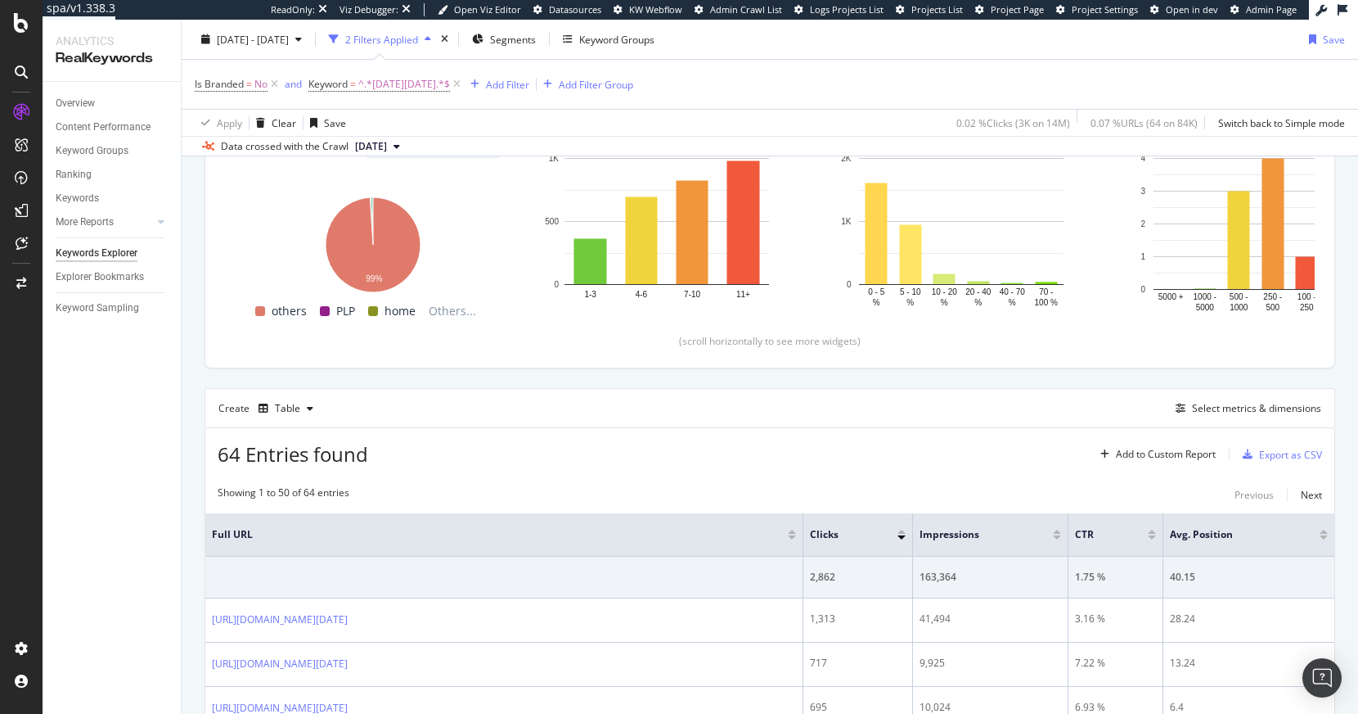
scroll to position [215, 0]
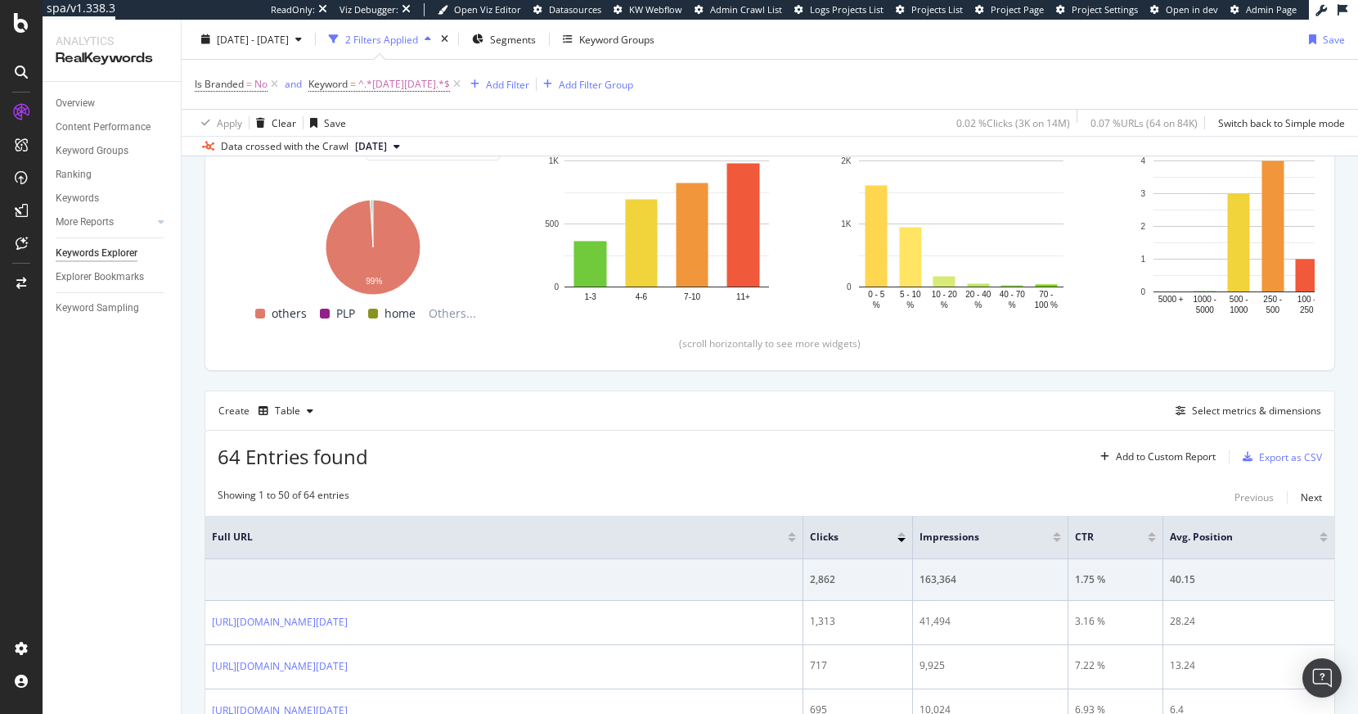
click at [1058, 541] on div at bounding box center [1057, 540] width 8 height 4
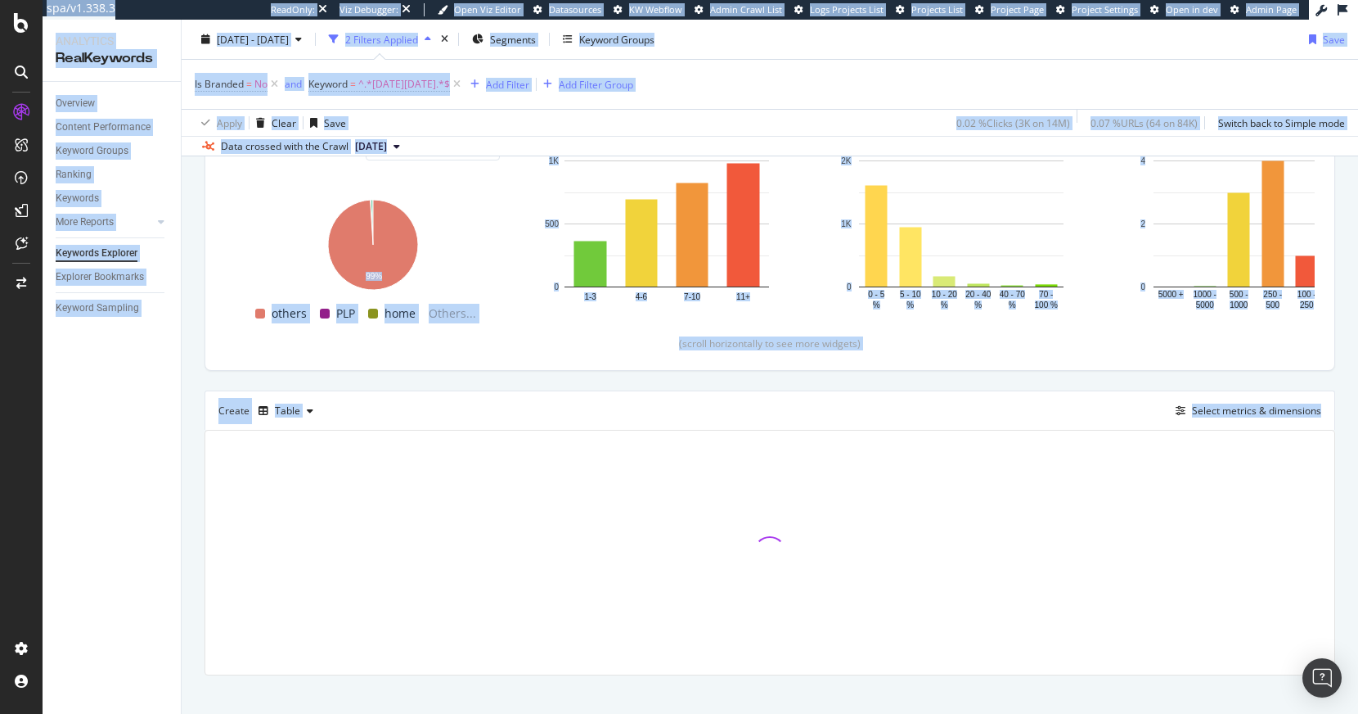
click at [1056, 541] on div at bounding box center [769, 552] width 1129 height 33
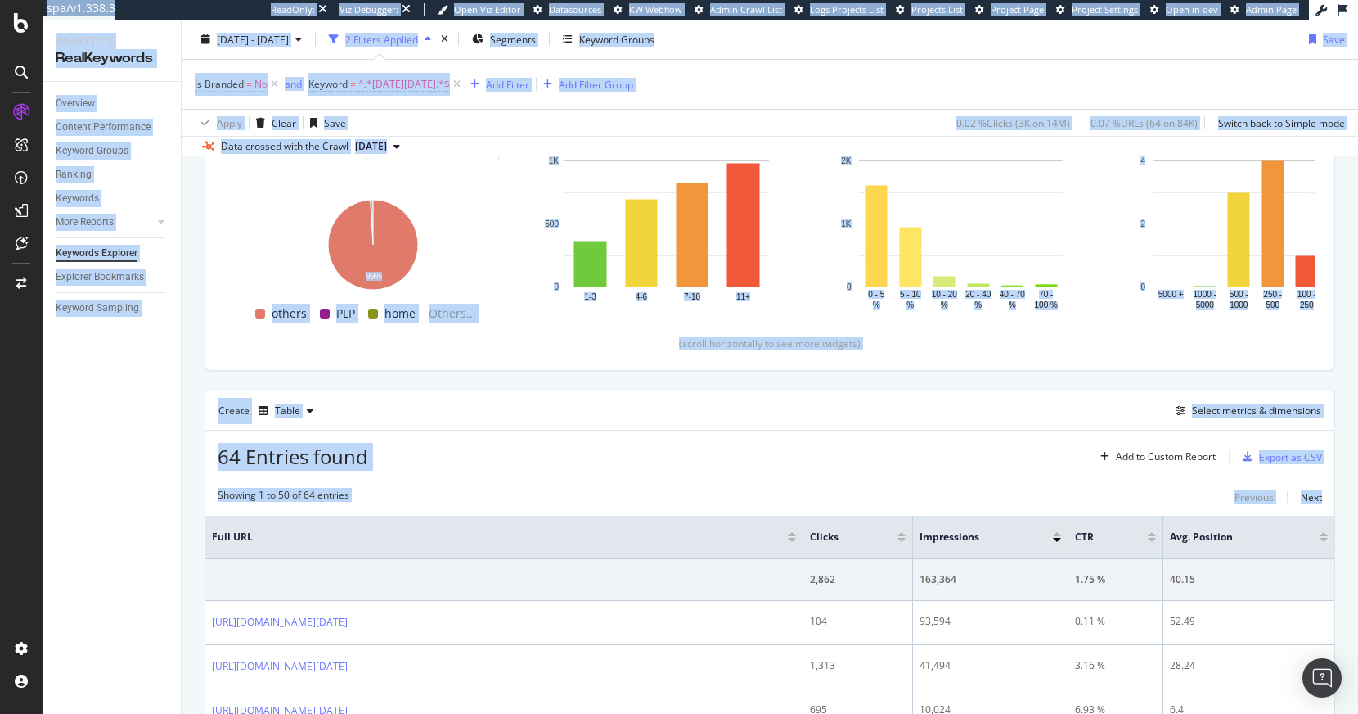
click at [274, 83] on icon at bounding box center [275, 84] width 14 height 16
click at [268, 83] on span "No" at bounding box center [260, 84] width 13 height 23
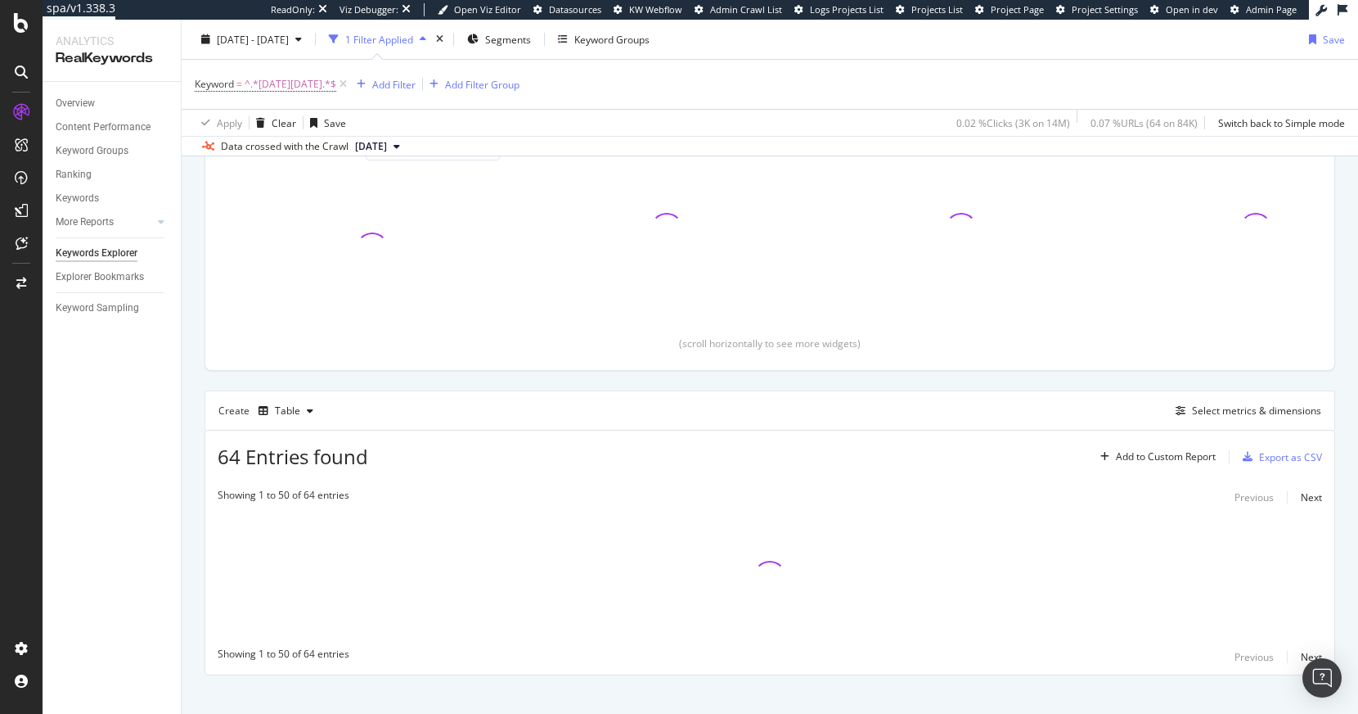
click at [659, 128] on div "Apply Clear Save 0.02 % Clicks ( 3K on 14M ) 0.07 % URLs ( 64 on 84K ) Switch b…" at bounding box center [770, 122] width 1177 height 27
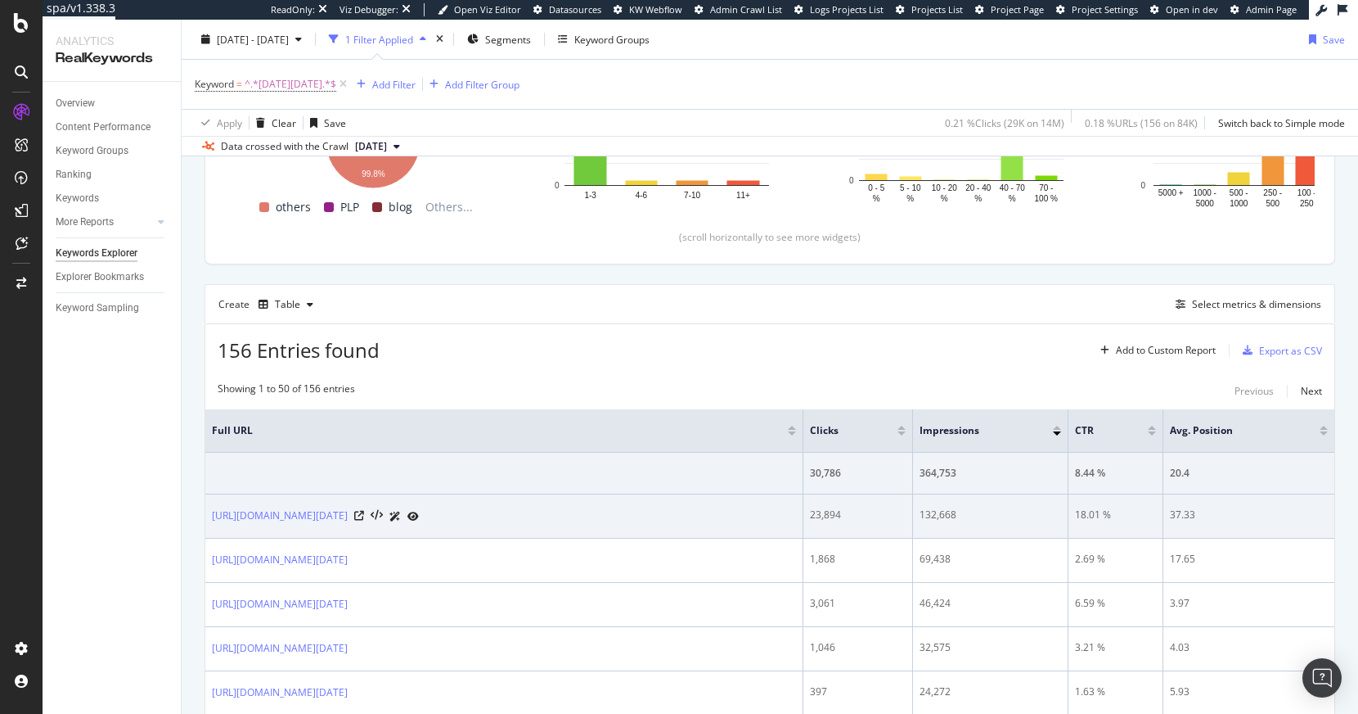
scroll to position [326, 0]
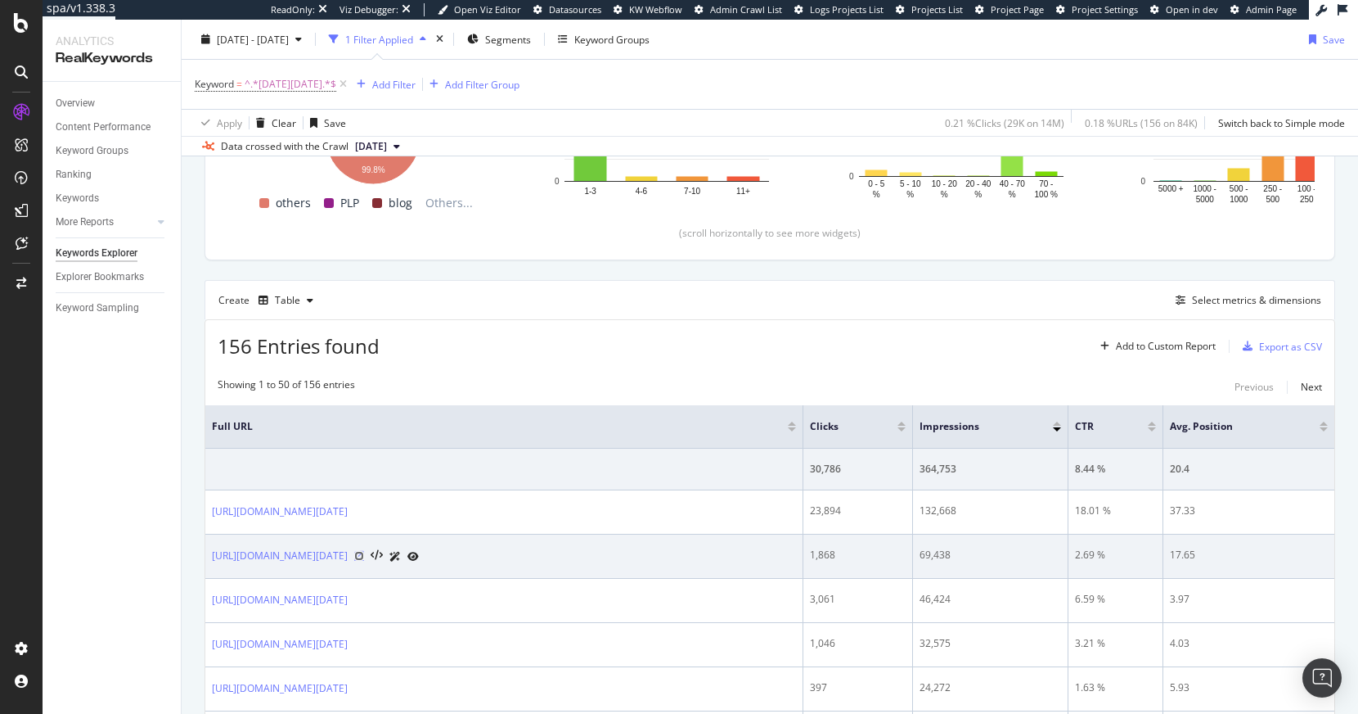
click at [364, 554] on icon at bounding box center [359, 556] width 10 height 10
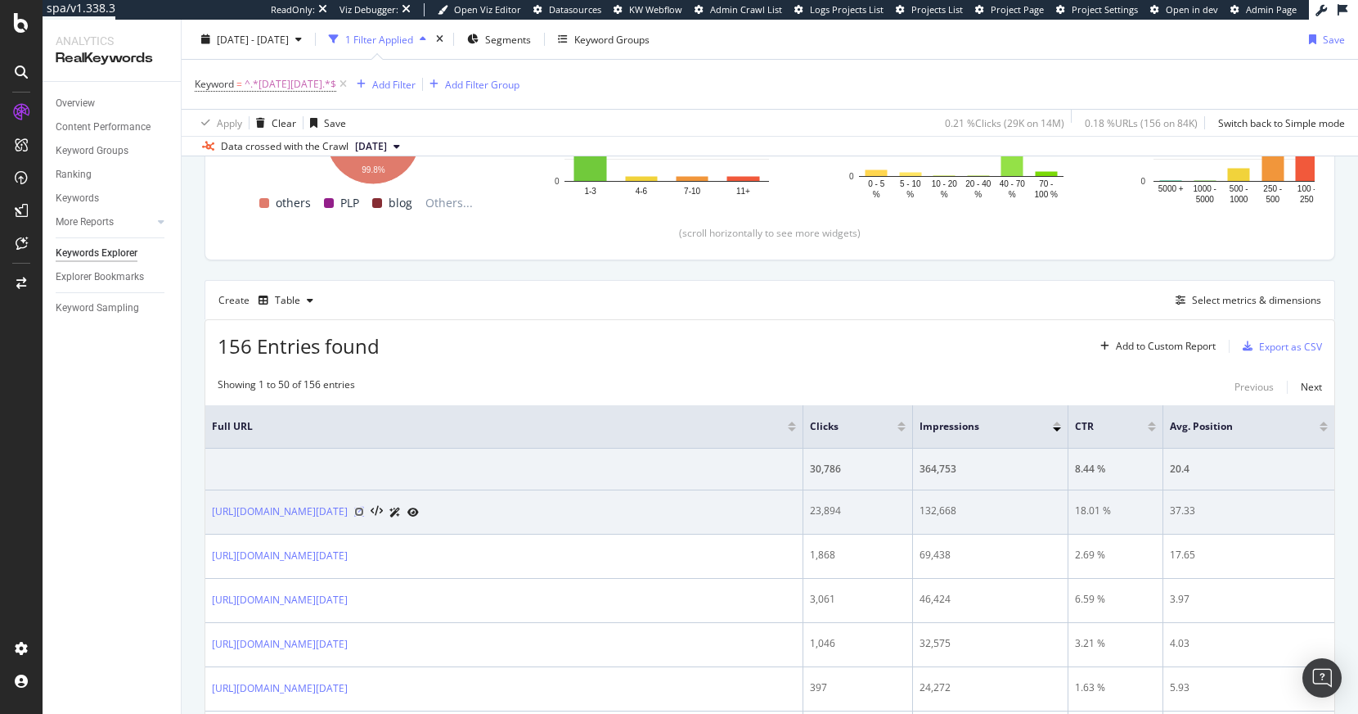
click at [364, 513] on icon at bounding box center [359, 512] width 10 height 10
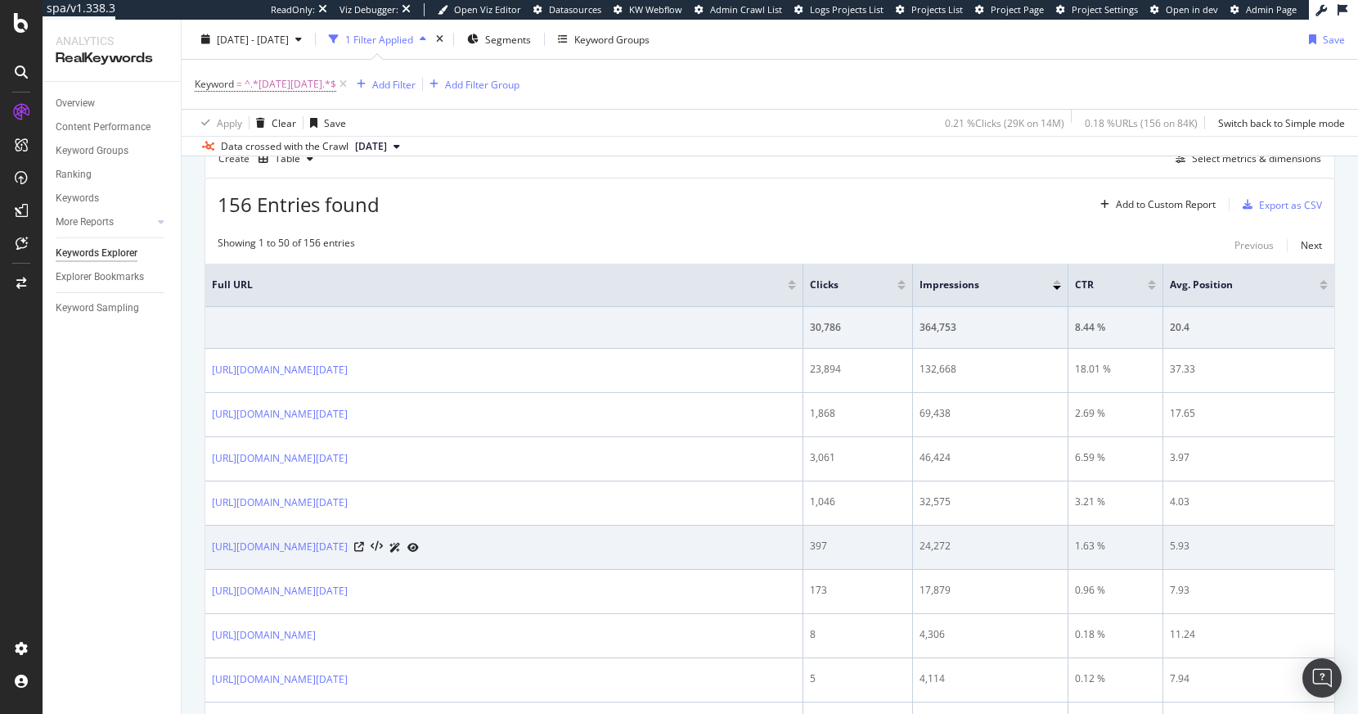
scroll to position [674, 0]
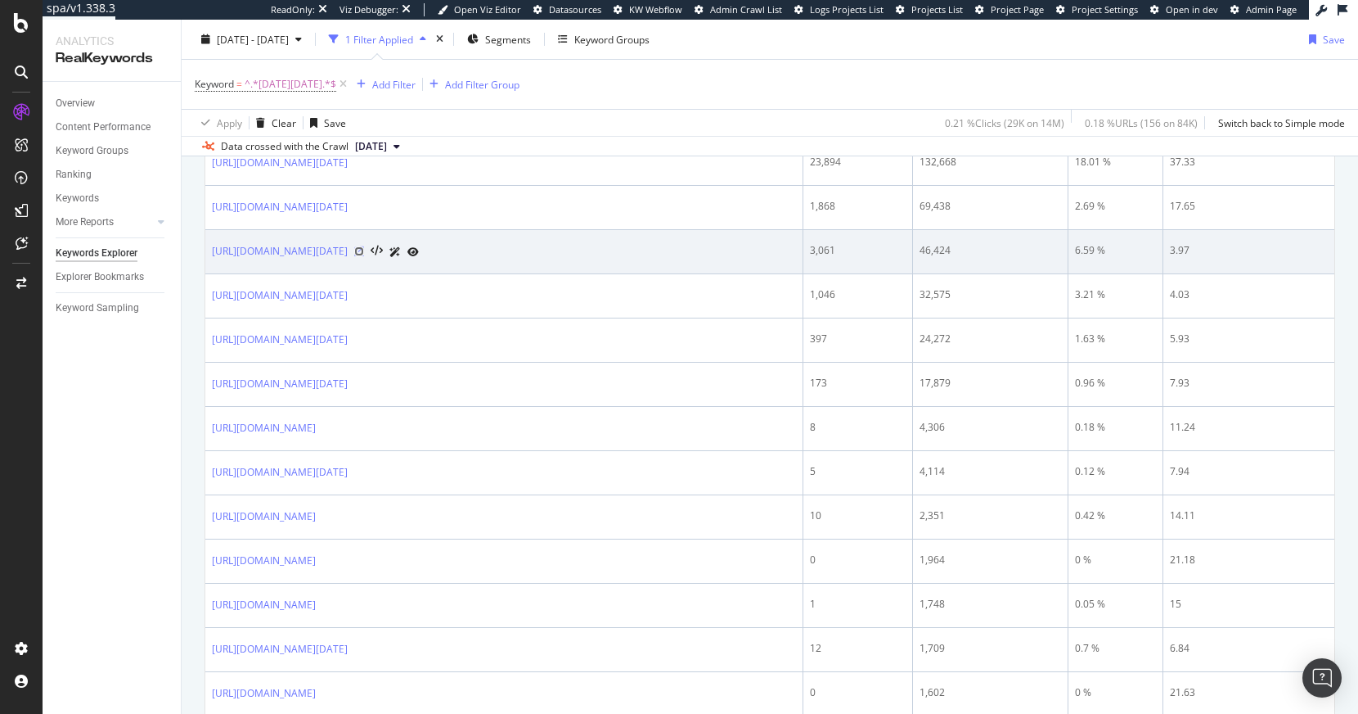
click at [364, 250] on icon at bounding box center [359, 251] width 10 height 10
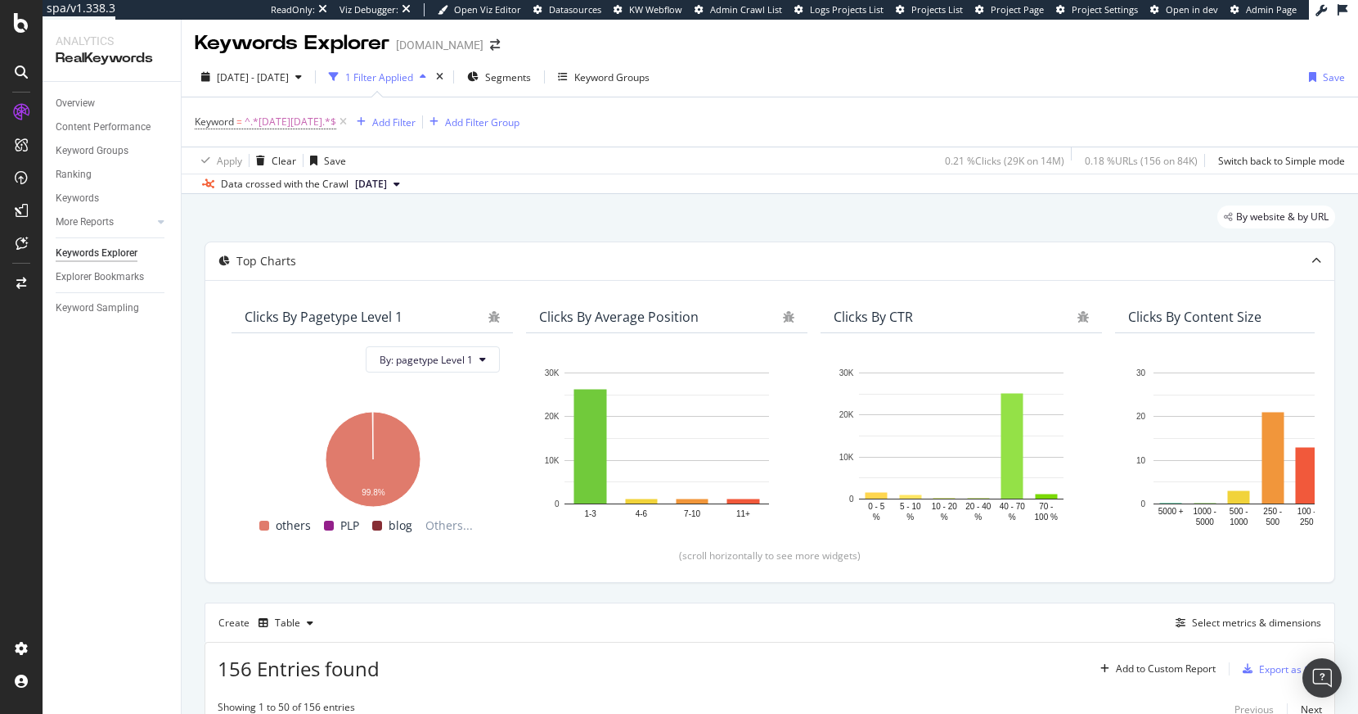
scroll to position [0, 0]
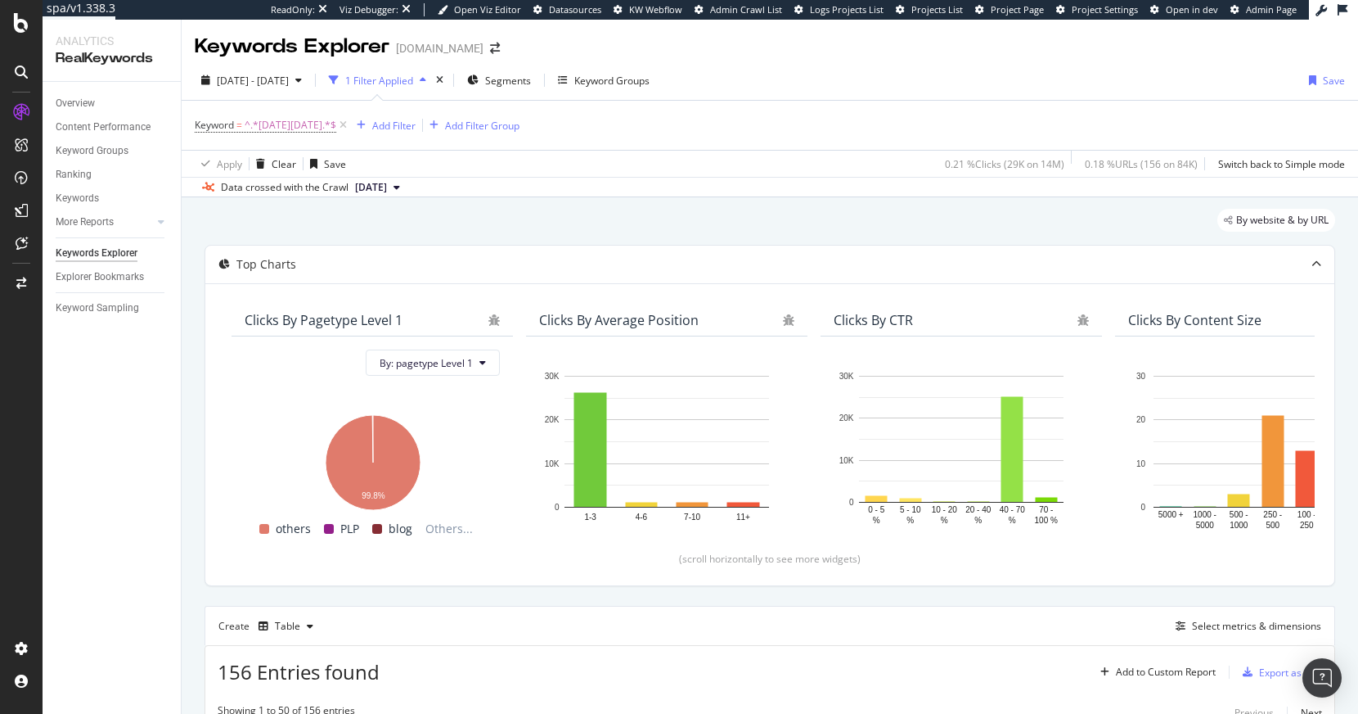
click at [568, 212] on div "By website & by URL" at bounding box center [770, 227] width 1131 height 36
click at [614, 196] on div "Data crossed with the Crawl 2025 Sep. 29th" at bounding box center [770, 187] width 1177 height 20
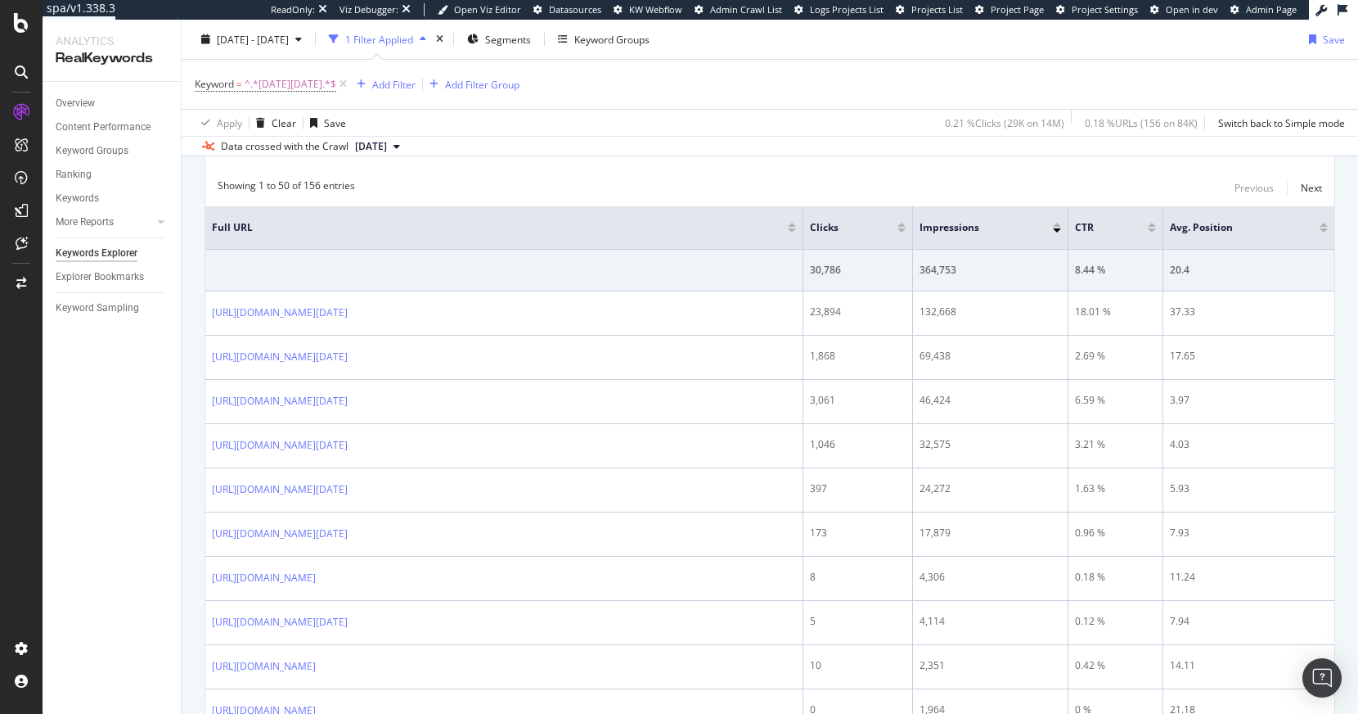
scroll to position [555, 0]
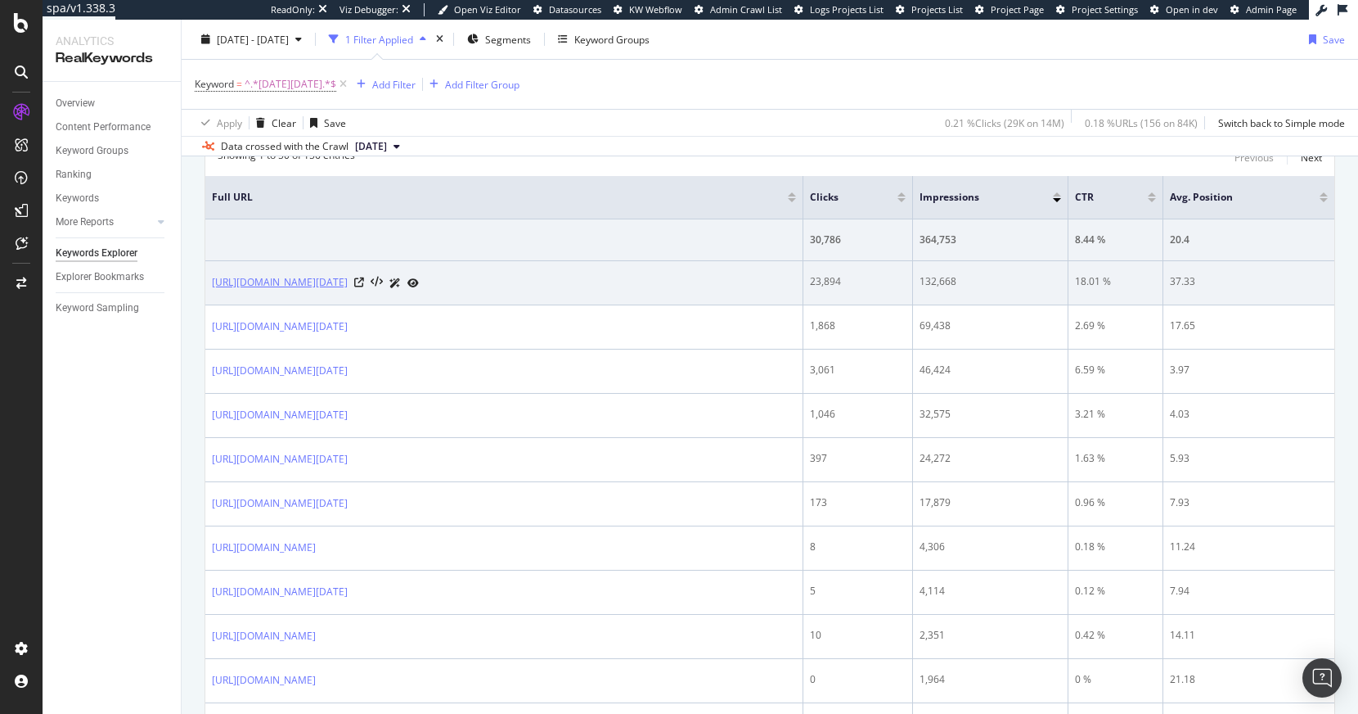
drag, startPoint x: 205, startPoint y: 276, endPoint x: 446, endPoint y: 286, distance: 241.6
click at [446, 286] on td "https://www.thewhitecompany.com/uk/black-friday" at bounding box center [504, 283] width 598 height 44
drag, startPoint x: 448, startPoint y: 285, endPoint x: 263, endPoint y: 273, distance: 185.3
click at [263, 274] on div "https://www.thewhitecompany.com/uk/black-friday" at bounding box center [504, 282] width 584 height 17
copy link "https://www.thewhitecompany.com/uk/black-friday"
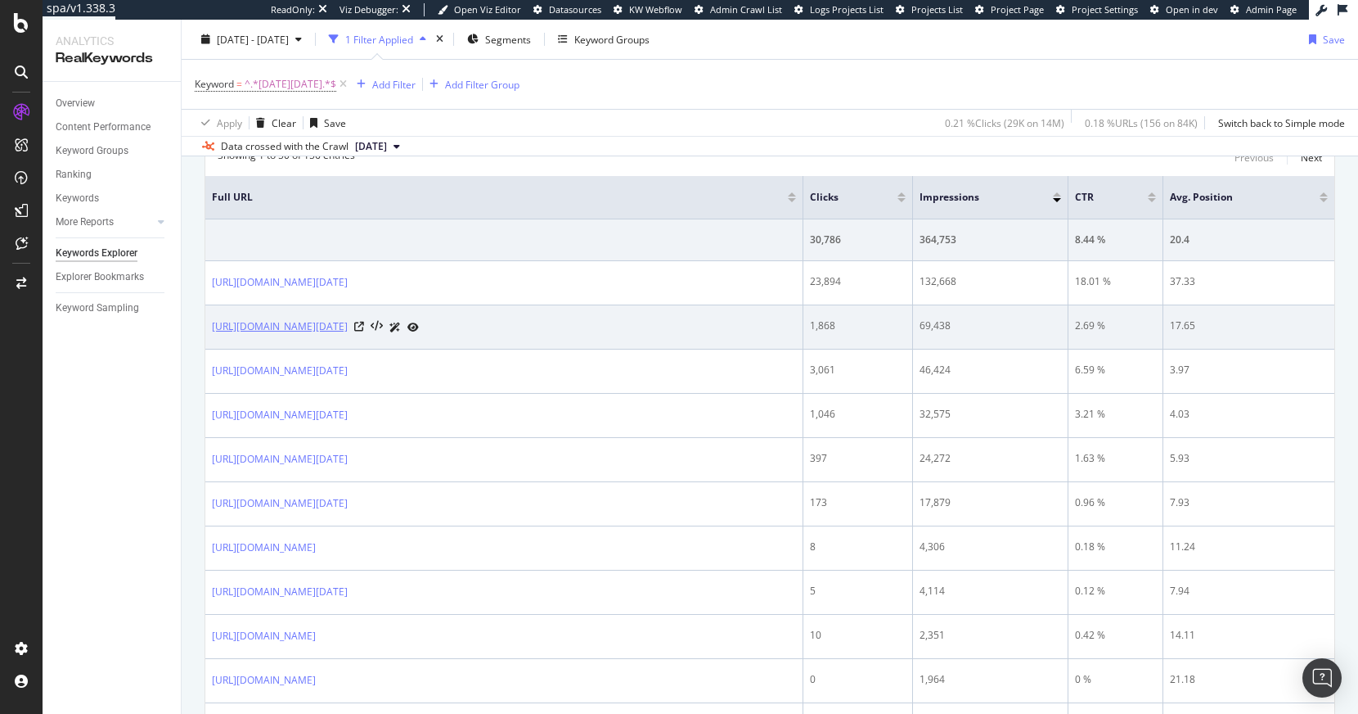
drag, startPoint x: 489, startPoint y: 327, endPoint x: 225, endPoint y: 324, distance: 264.3
click at [213, 327] on div "https://www.thewhitecompany.com/uk/black-friday/bedding" at bounding box center [504, 326] width 584 height 17
copy link "https://www.thewhitecompany.com/uk/black-friday/bedding"
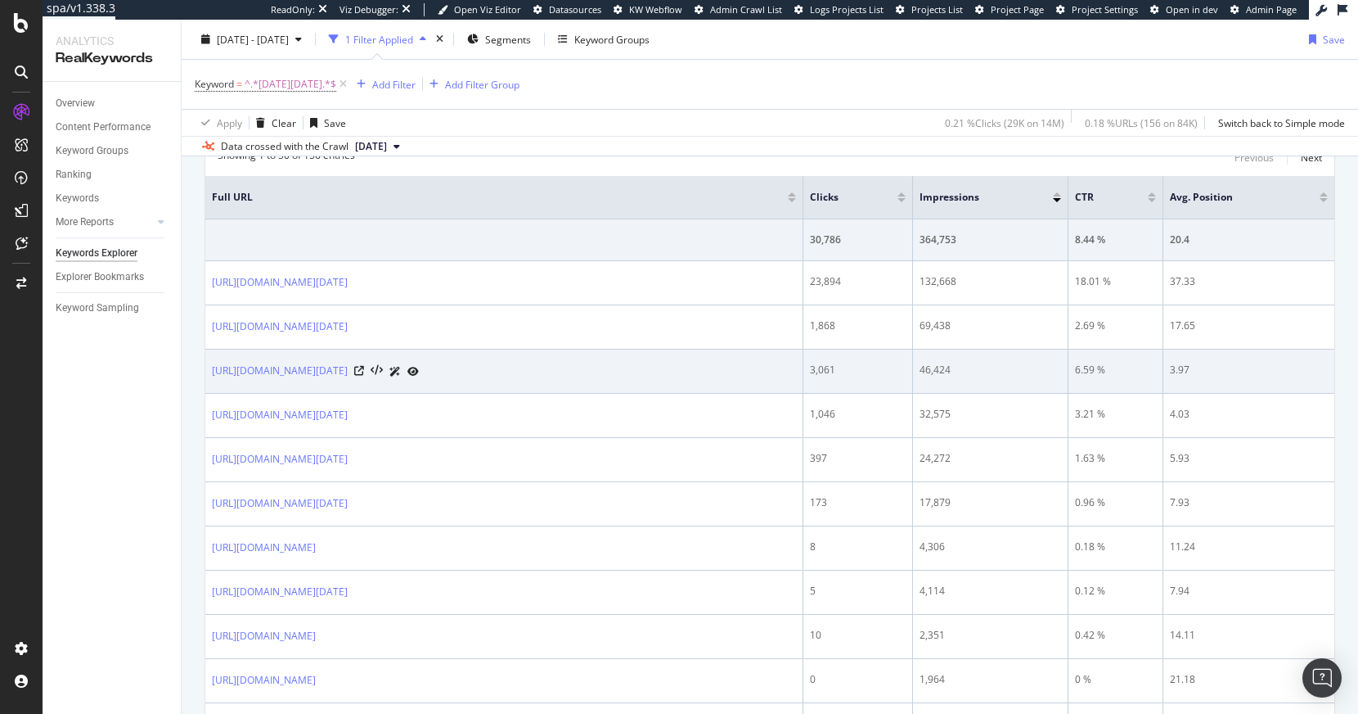
drag, startPoint x: 488, startPoint y: 371, endPoint x: 227, endPoint y: 359, distance: 260.5
click at [209, 360] on td "https://www.thewhitecompany.com/uk/black-friday/candles" at bounding box center [504, 371] width 598 height 44
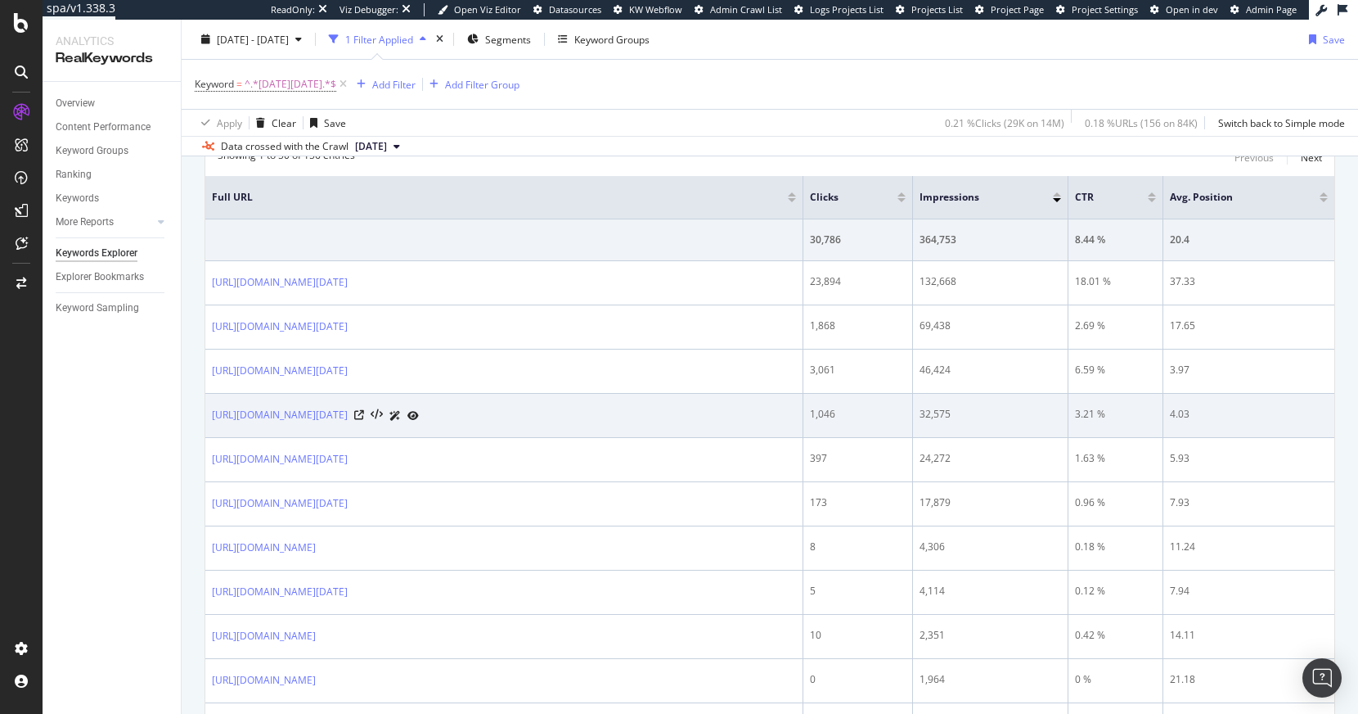
copy link "https://www.thewhitecompany.com/uk/black-friday/candles"
drag, startPoint x: 502, startPoint y: 414, endPoint x: 212, endPoint y: 412, distance: 289.7
click at [212, 413] on div "https://www.thewhitecompany.com/uk/black-friday/nightwear" at bounding box center [504, 415] width 584 height 17
copy div "https://www.thewhitecompany.com/uk/black-friday/nightwear"
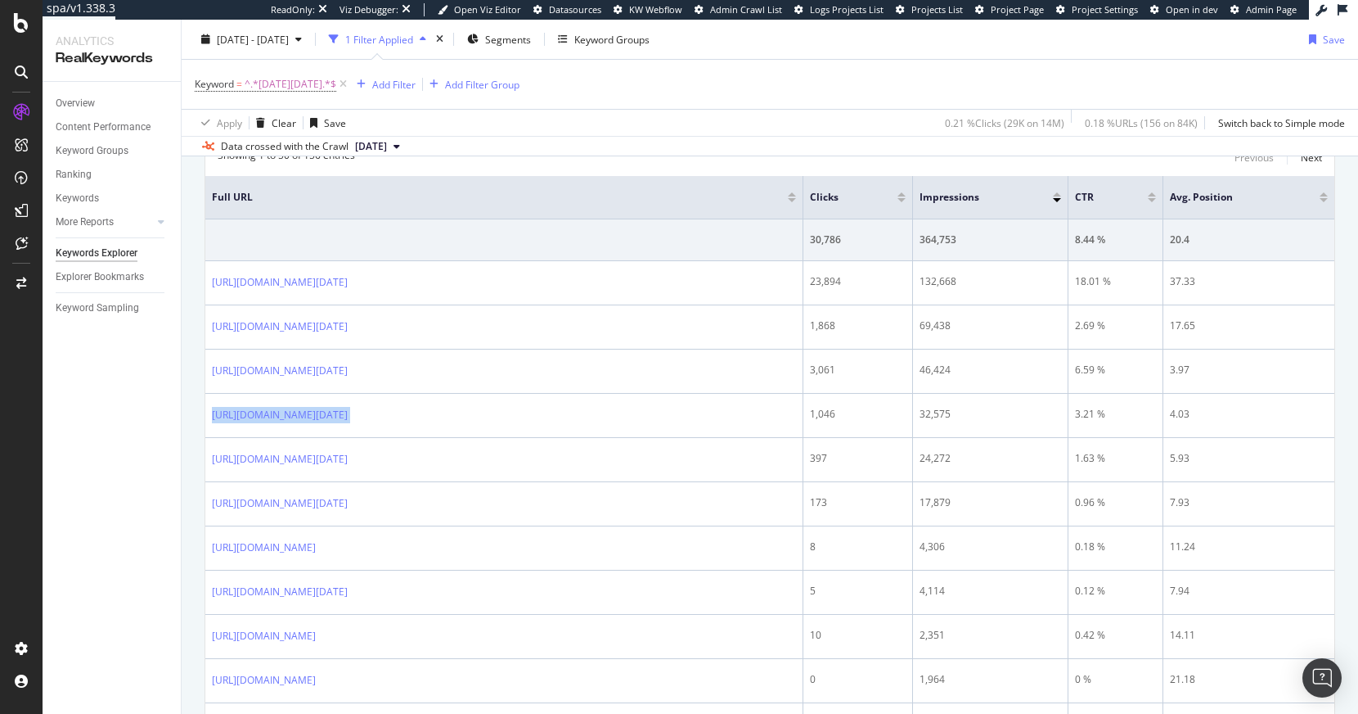
scroll to position [524, 0]
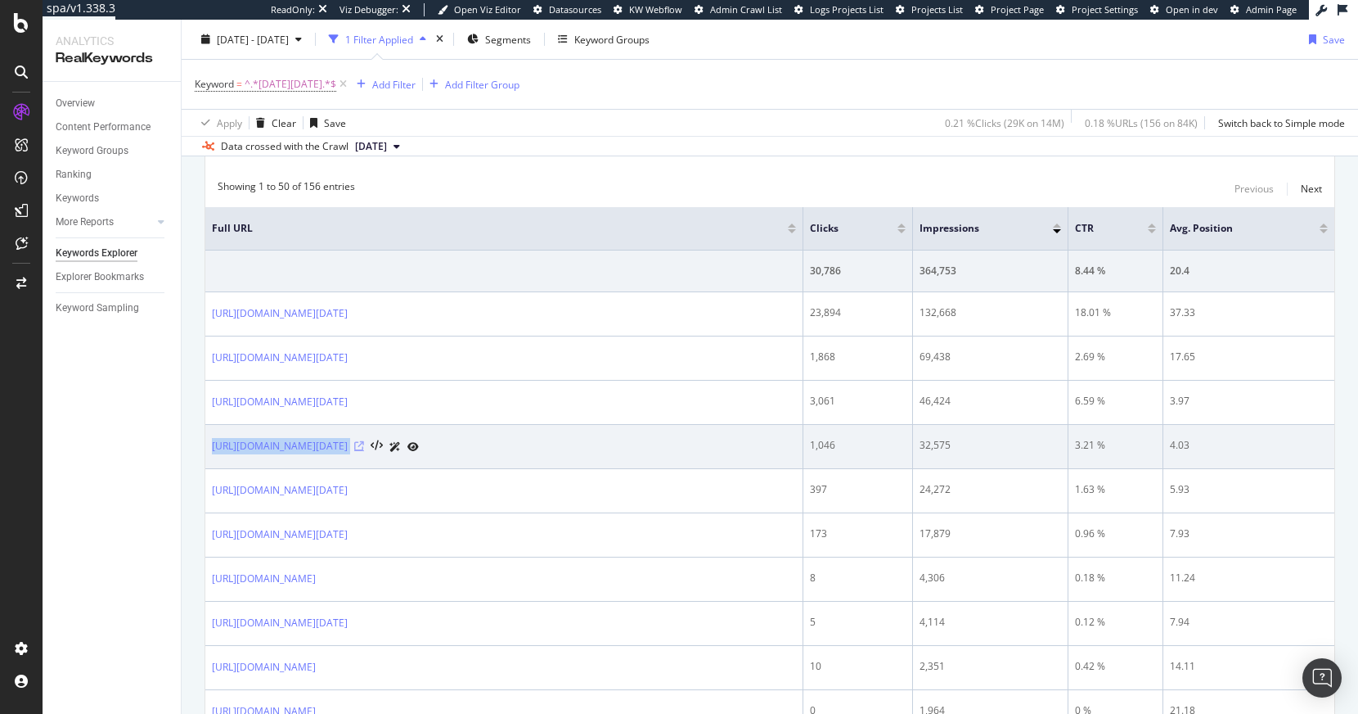
click at [364, 445] on icon at bounding box center [359, 446] width 10 height 10
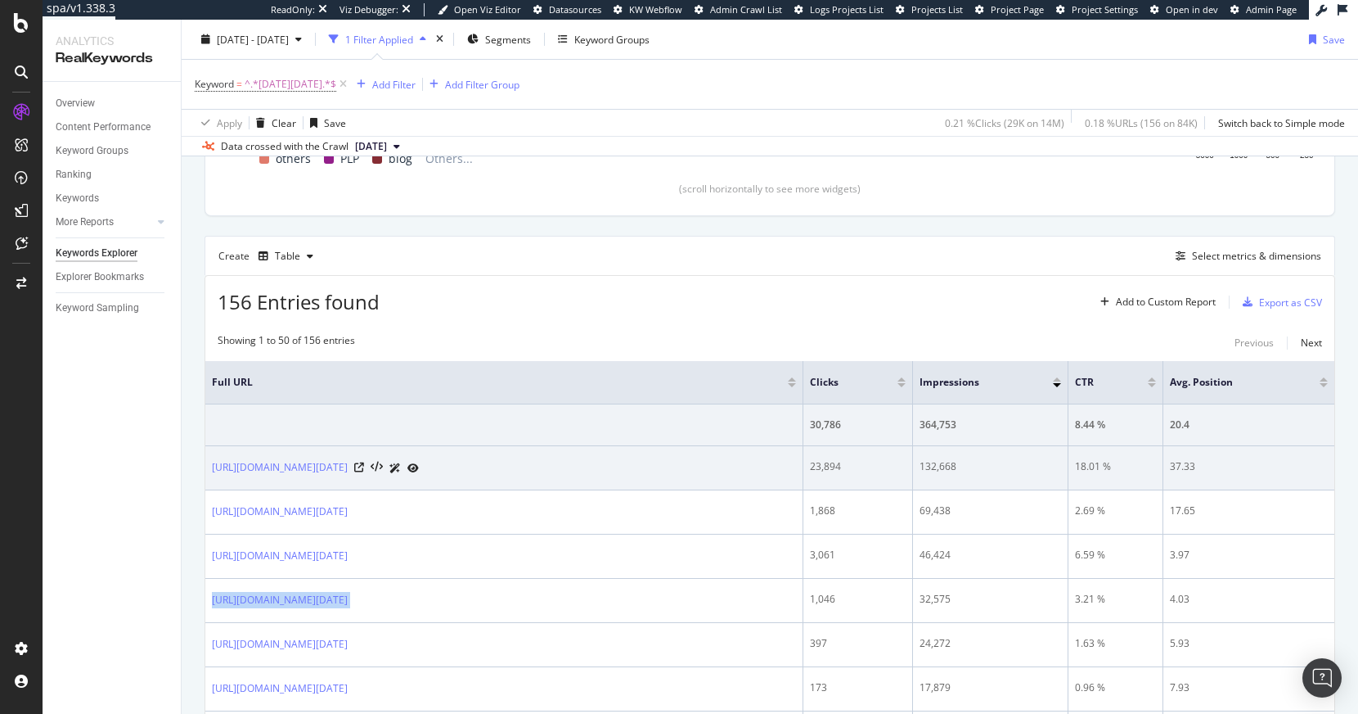
scroll to position [367, 0]
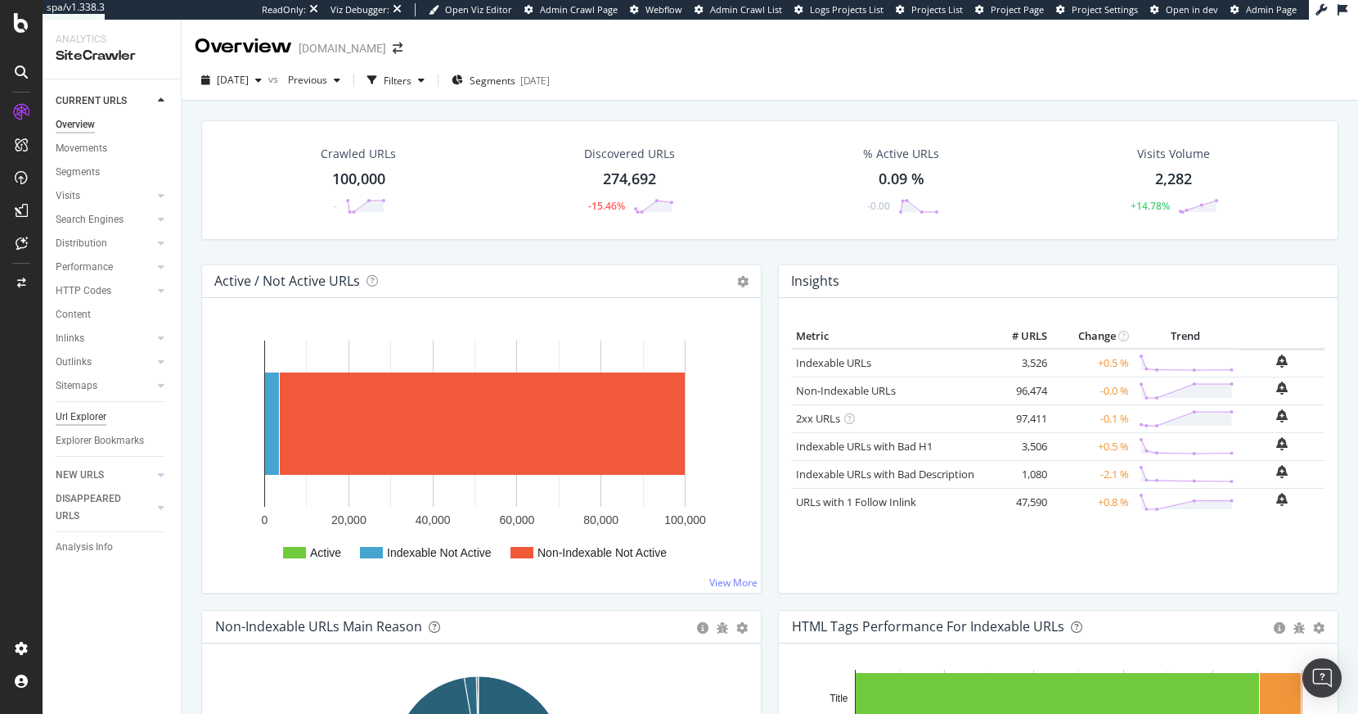
click at [92, 417] on div "Url Explorer" at bounding box center [81, 416] width 51 height 17
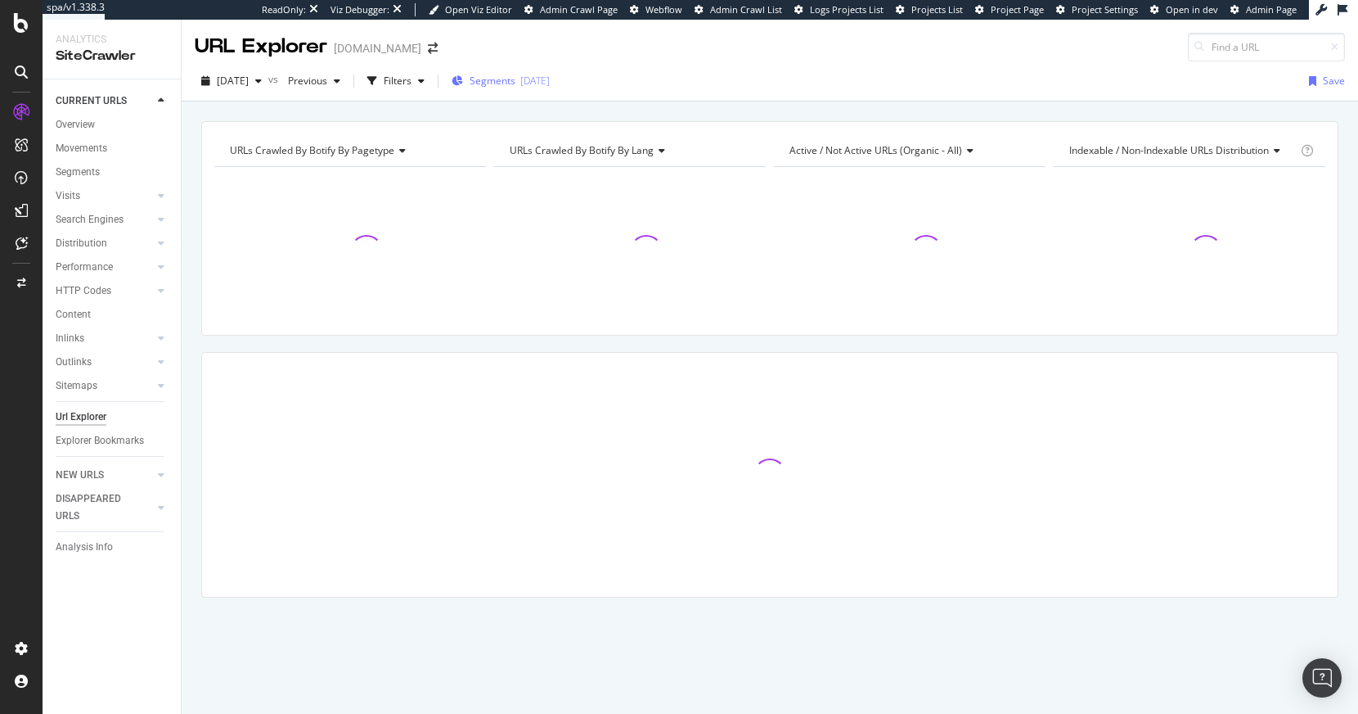
click at [514, 88] on div "Segments [DATE]" at bounding box center [501, 81] width 98 height 25
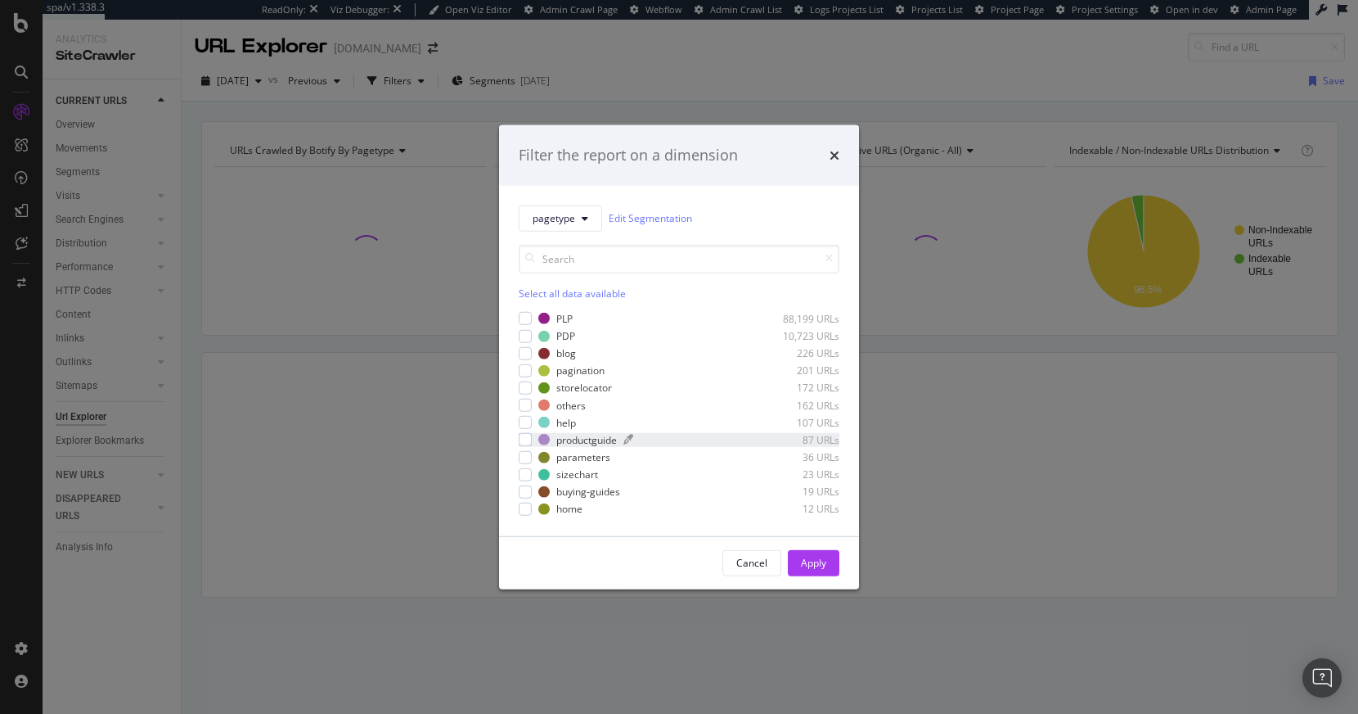
drag, startPoint x: 524, startPoint y: 317, endPoint x: 633, endPoint y: 435, distance: 161.6
click at [525, 317] on div "modal" at bounding box center [525, 318] width 13 height 13
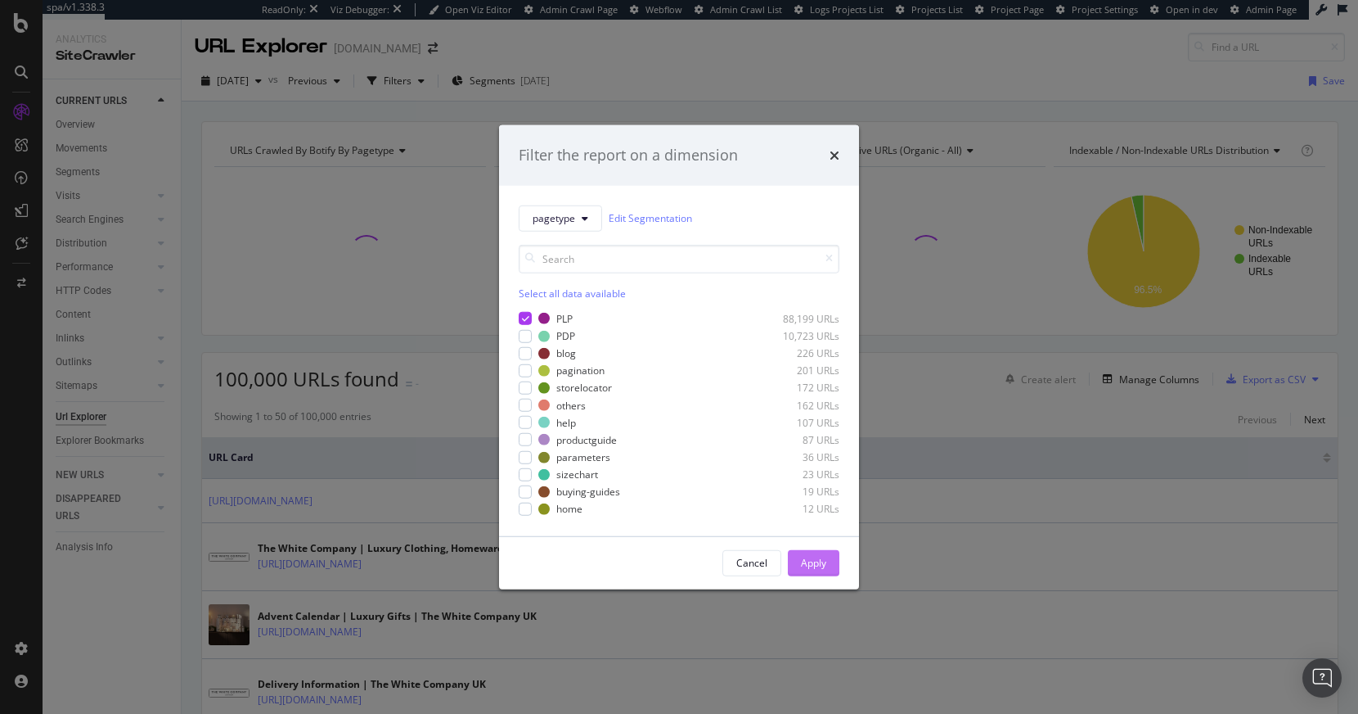
click at [821, 565] on div "Apply" at bounding box center [813, 563] width 25 height 14
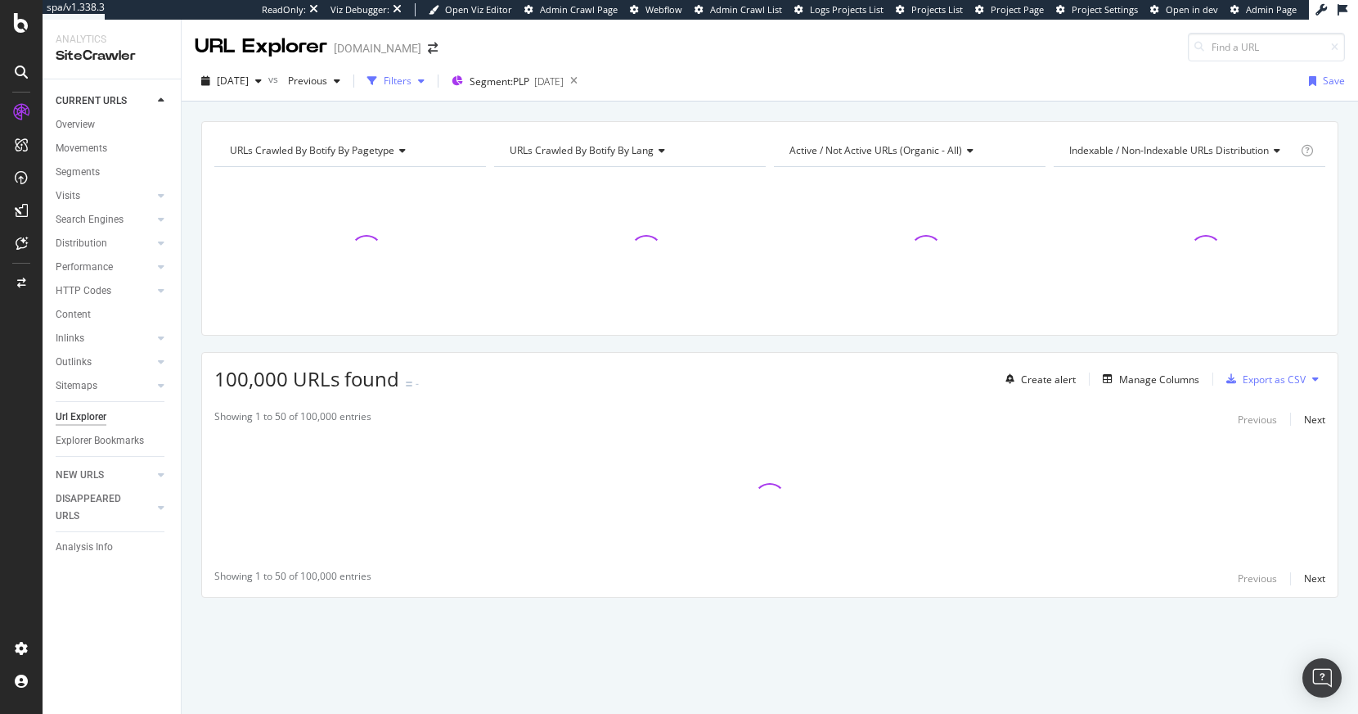
click at [412, 79] on div "Filters" at bounding box center [398, 81] width 28 height 14
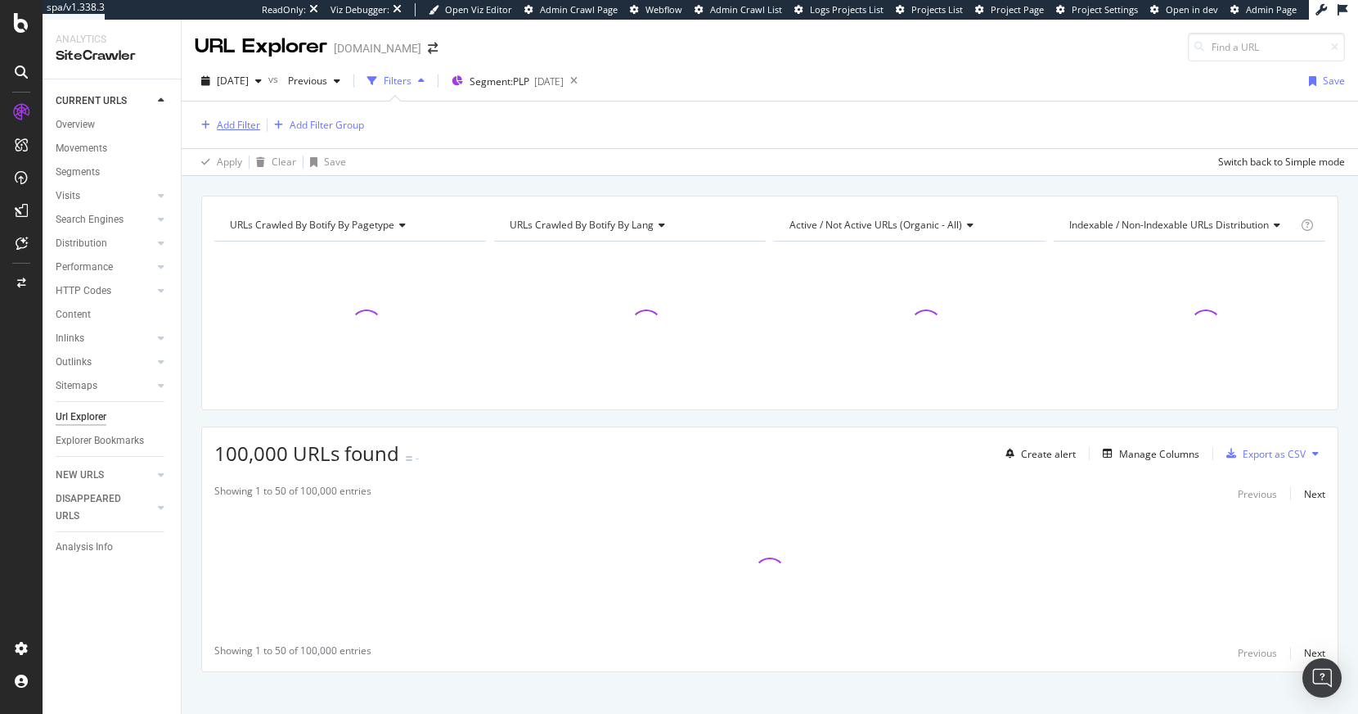
click at [244, 124] on div "Add Filter" at bounding box center [238, 125] width 43 height 14
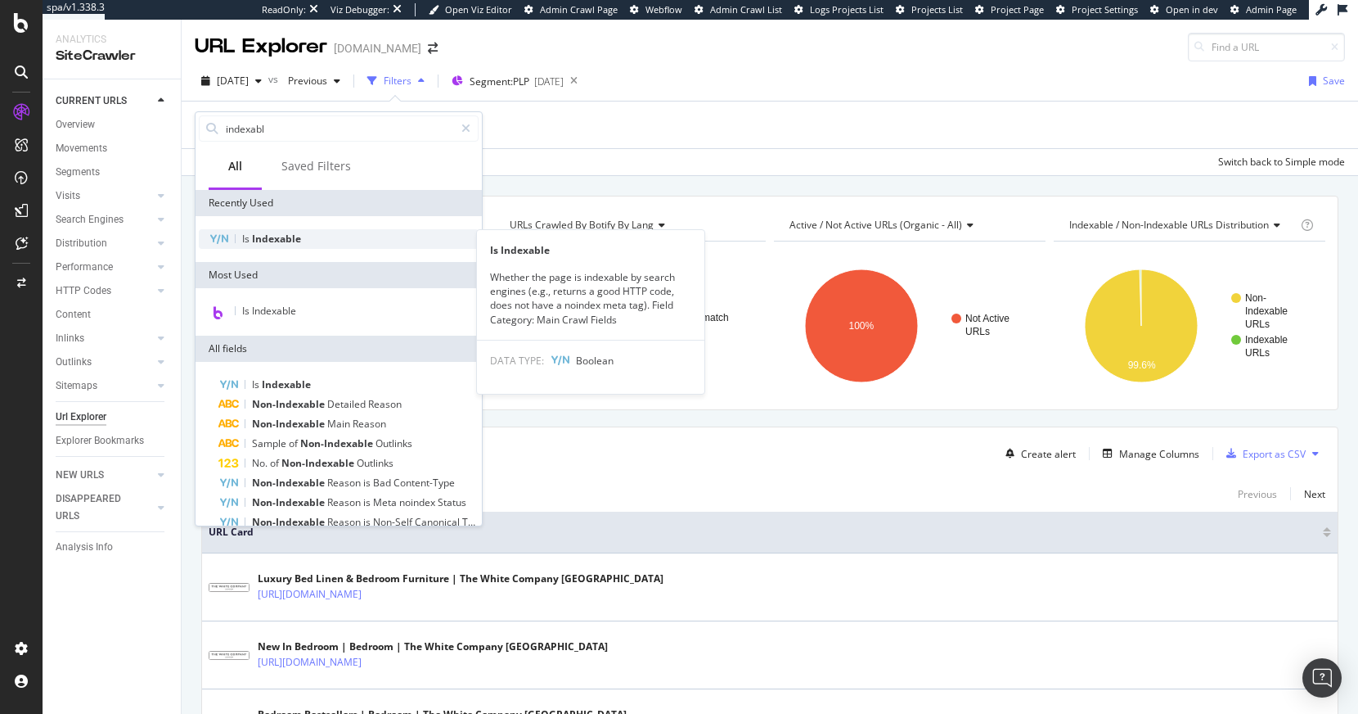
type input "indexabl"
click at [282, 243] on span "Indexable" at bounding box center [276, 239] width 49 height 14
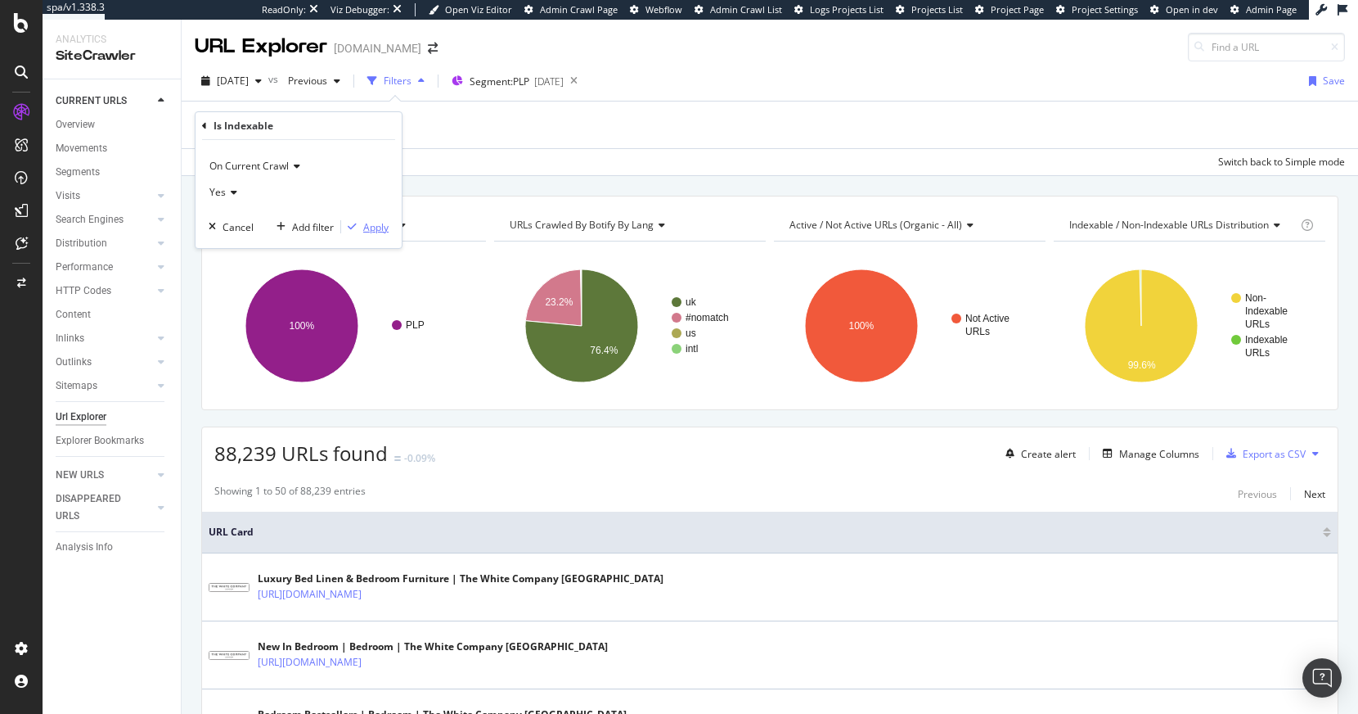
click at [377, 223] on div "Apply" at bounding box center [375, 227] width 25 height 14
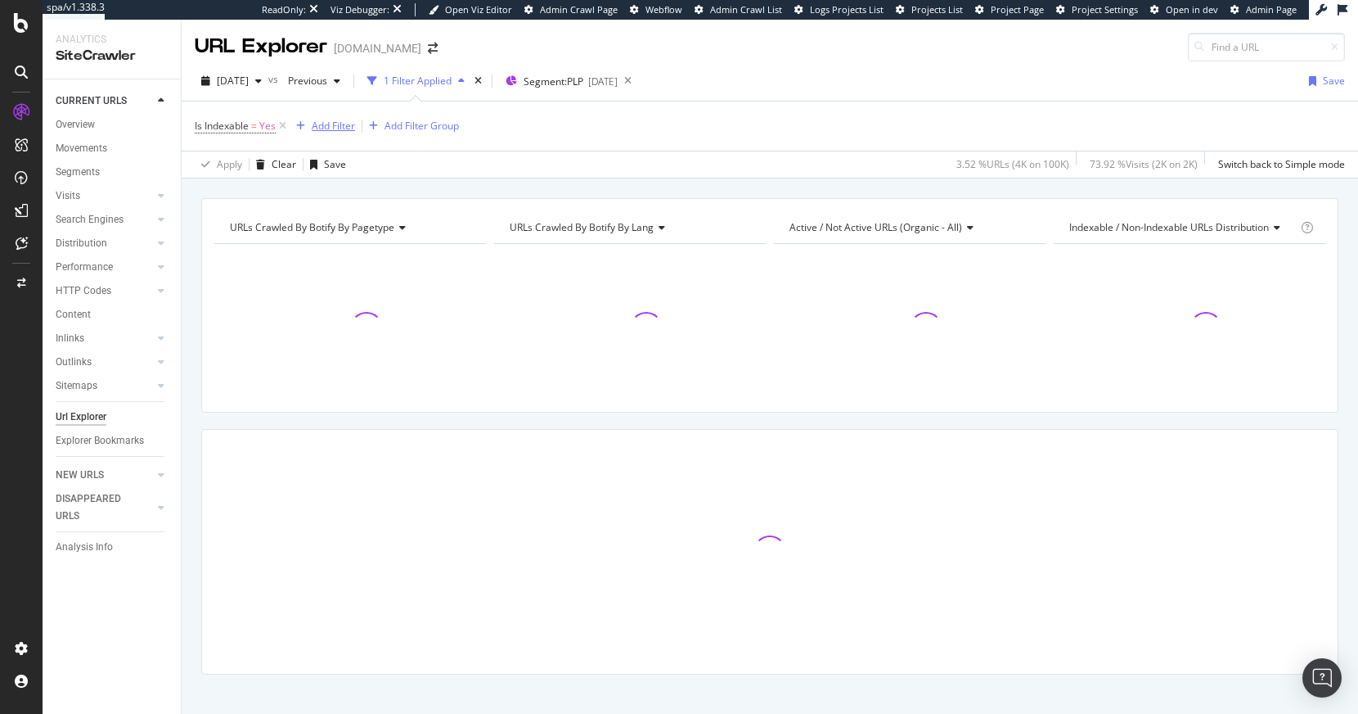
click at [348, 125] on div "Add Filter" at bounding box center [333, 126] width 43 height 14
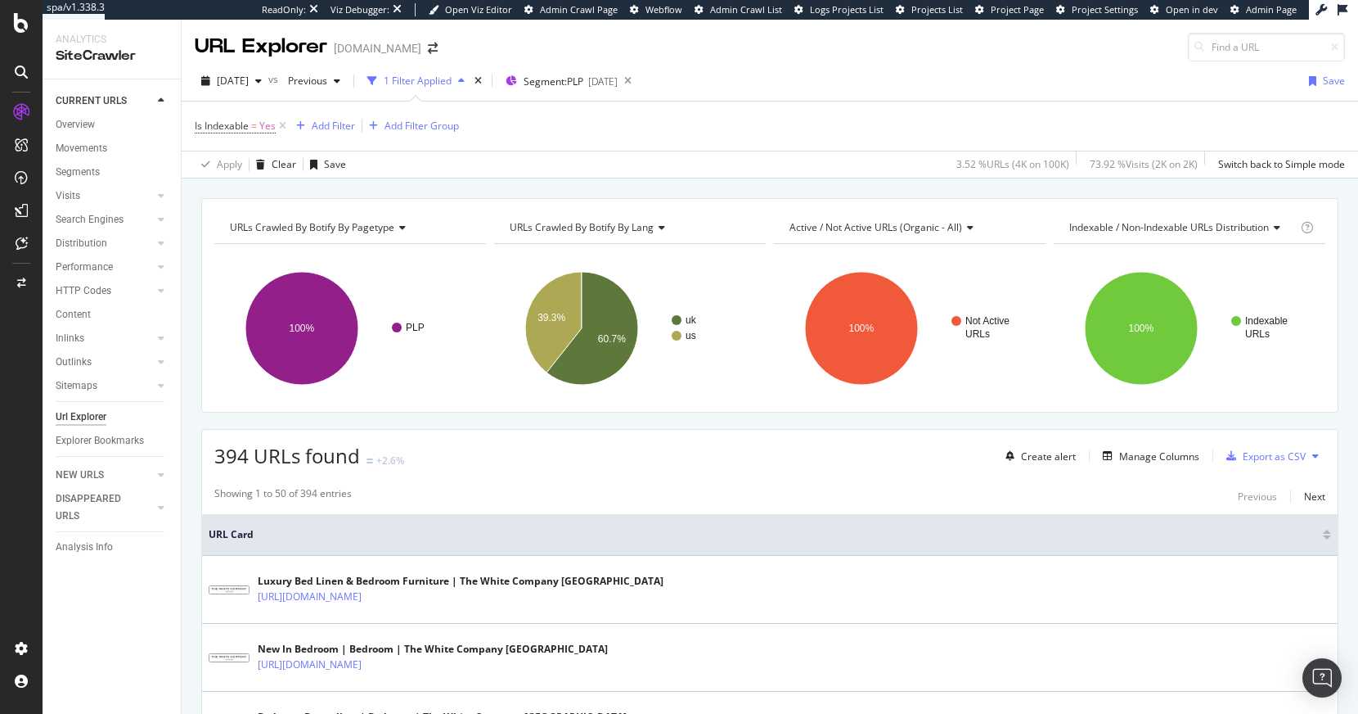
click at [262, 394] on rect "A chart." at bounding box center [348, 328] width 268 height 142
click at [326, 128] on div "Add Filter" at bounding box center [333, 126] width 43 height 14
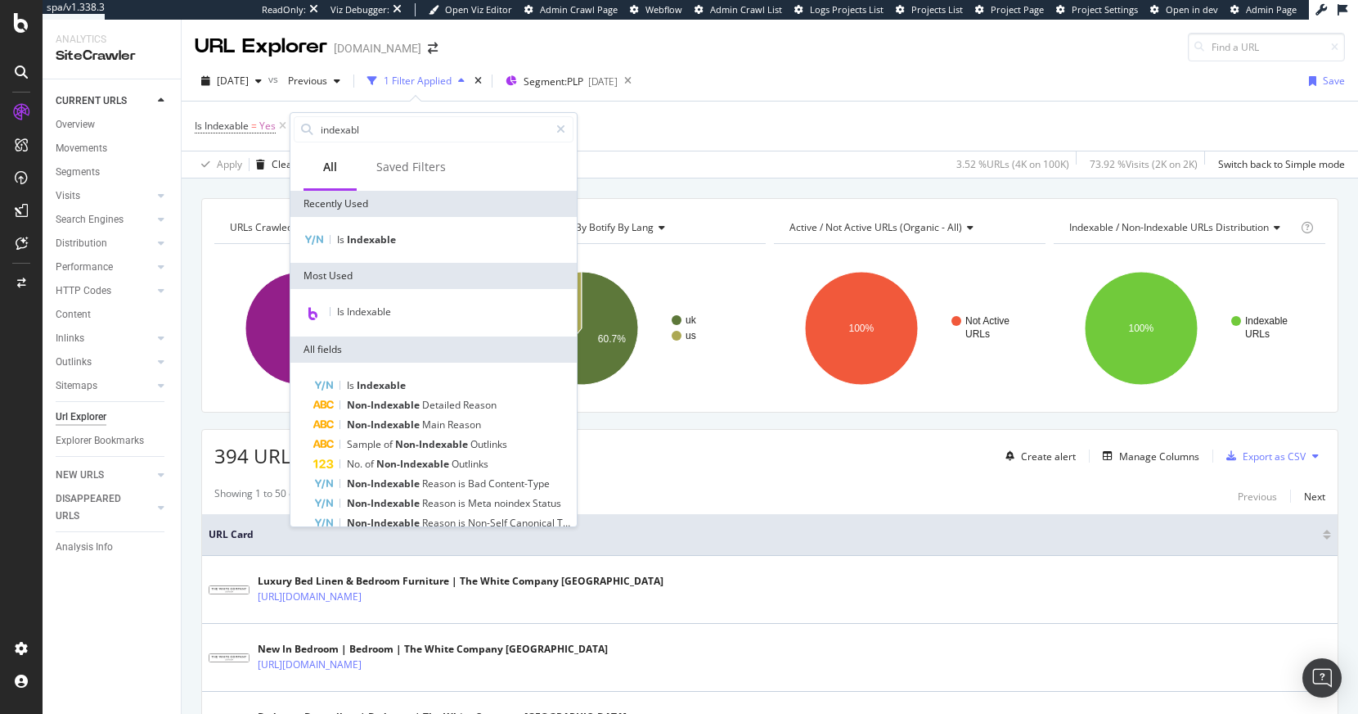
click at [224, 219] on div "URLs Crawled By Botify By pagetype Chart (by Value) Table Expand Export as CSV …" at bounding box center [350, 227] width 272 height 33
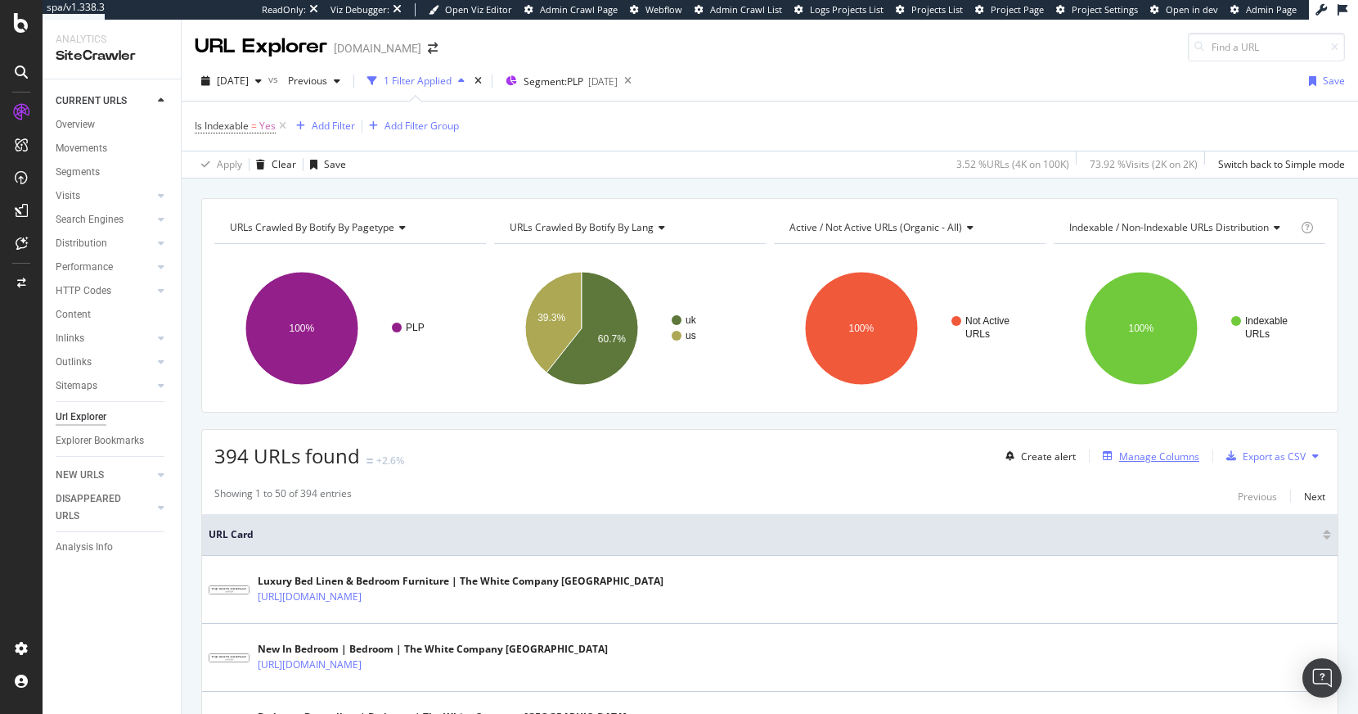
click at [1156, 453] on div "Manage Columns" at bounding box center [1159, 456] width 80 height 14
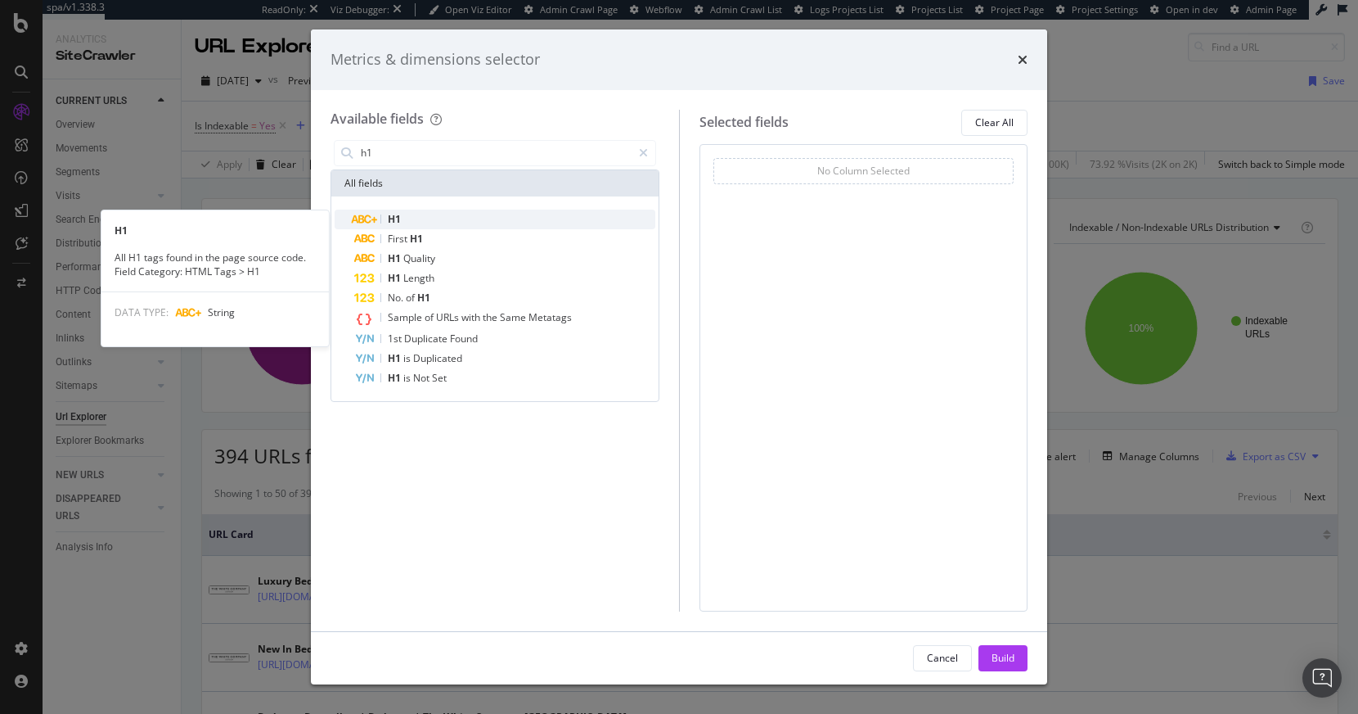
type input "h1"
click at [484, 220] on div "H1" at bounding box center [504, 219] width 301 height 20
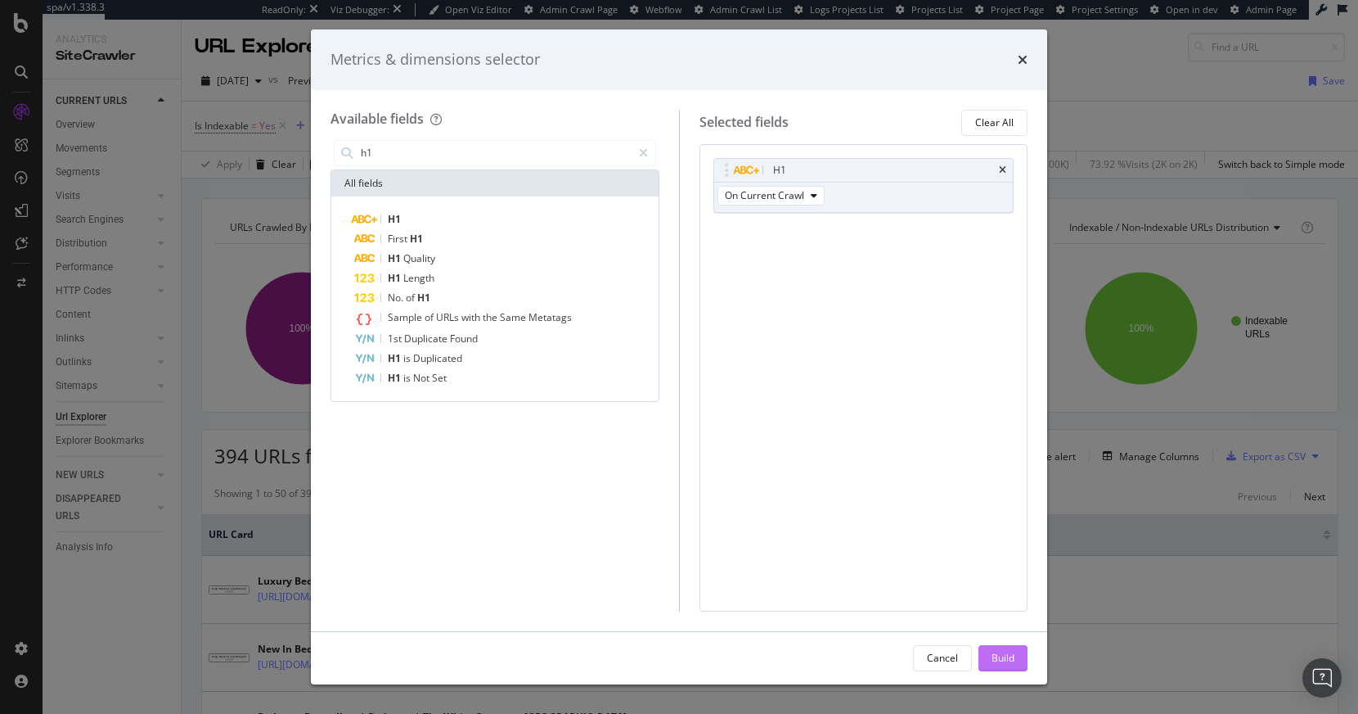
click at [998, 648] on div "Build" at bounding box center [1003, 658] width 23 height 25
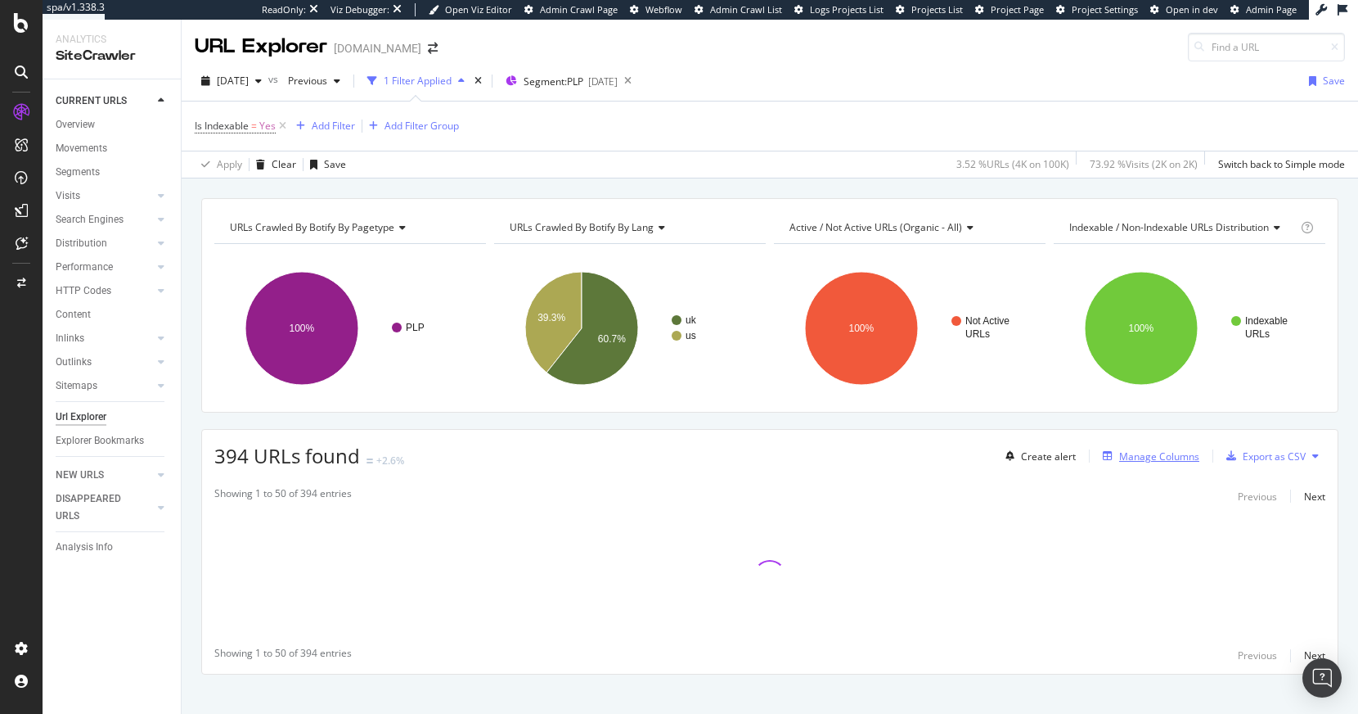
click at [1125, 455] on div "Manage Columns" at bounding box center [1159, 456] width 80 height 14
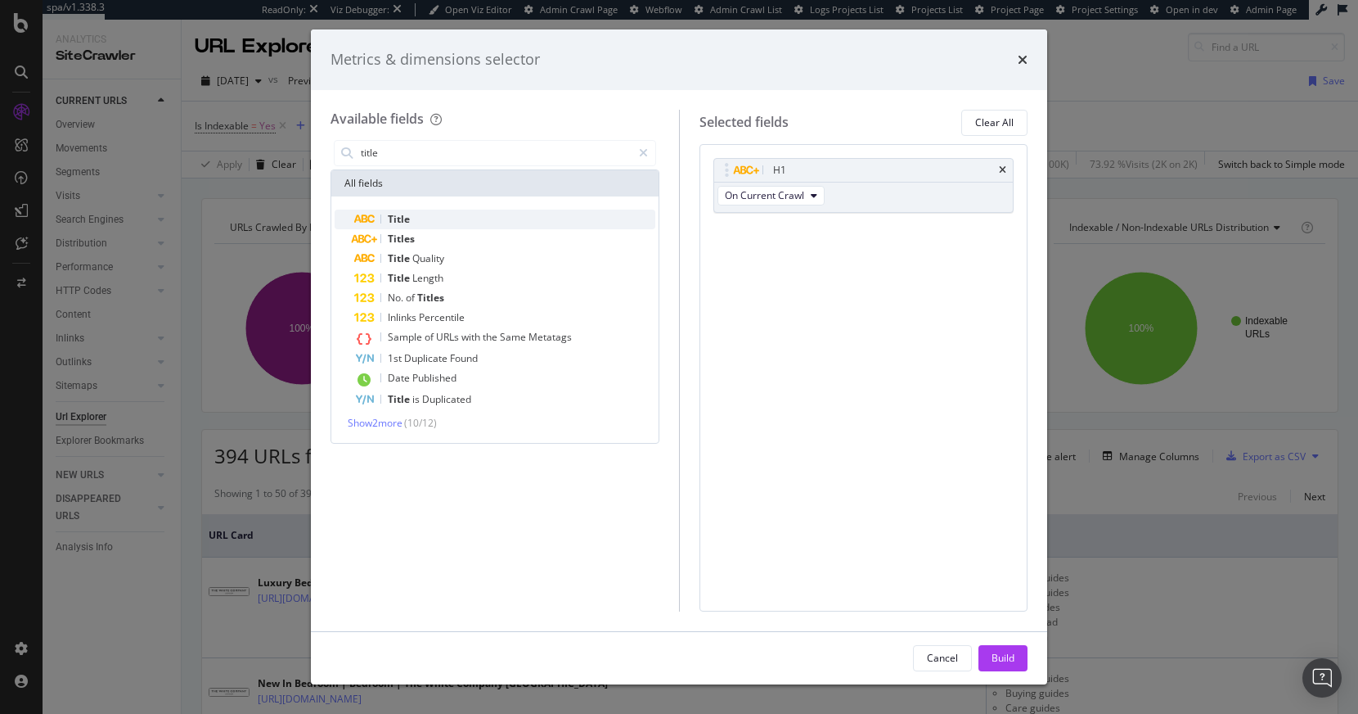
type input "title"
click at [451, 219] on div "Title" at bounding box center [504, 219] width 301 height 20
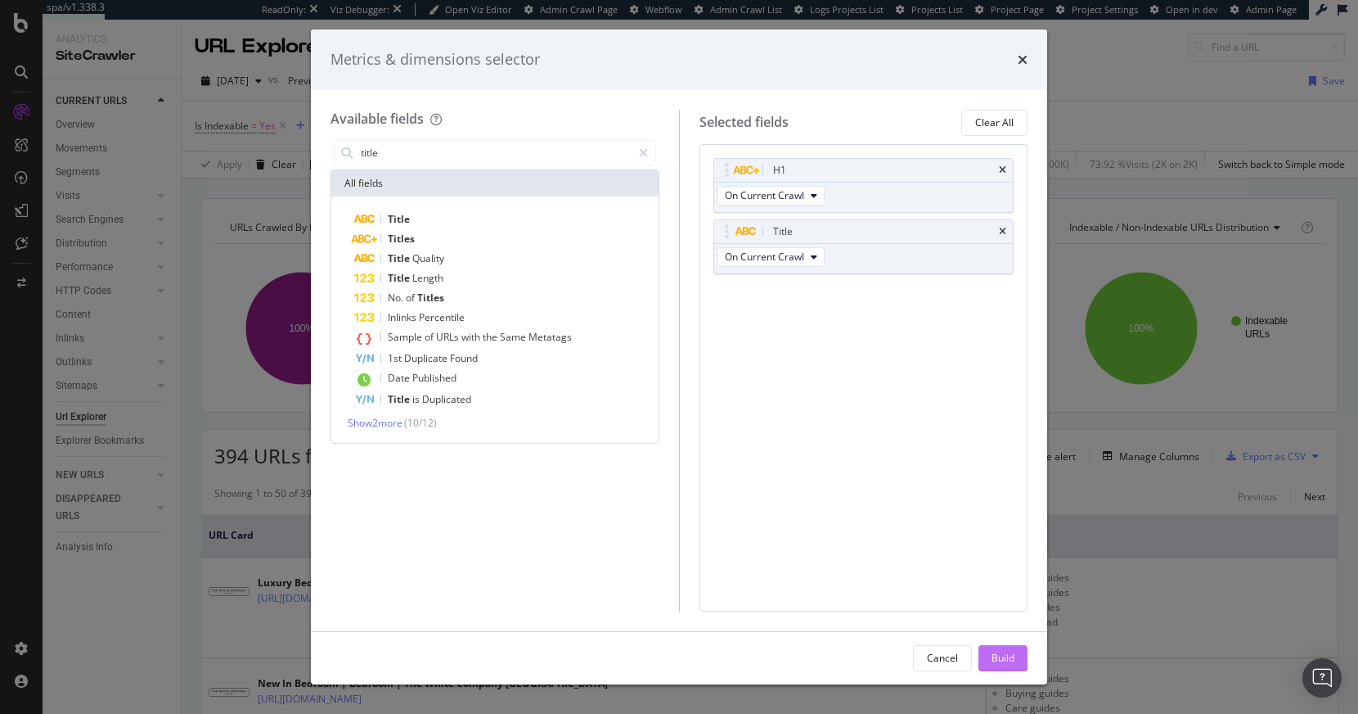
click at [1006, 667] on div "Build" at bounding box center [1003, 658] width 23 height 25
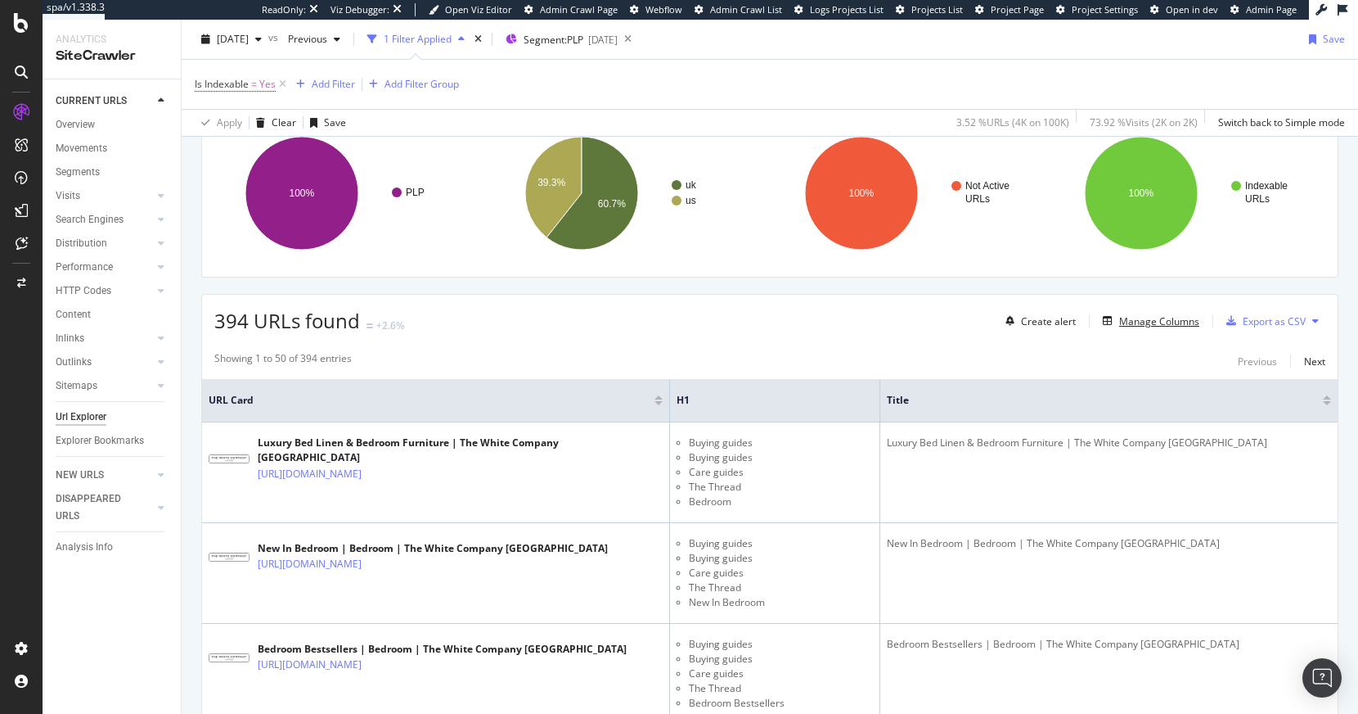
scroll to position [4, 0]
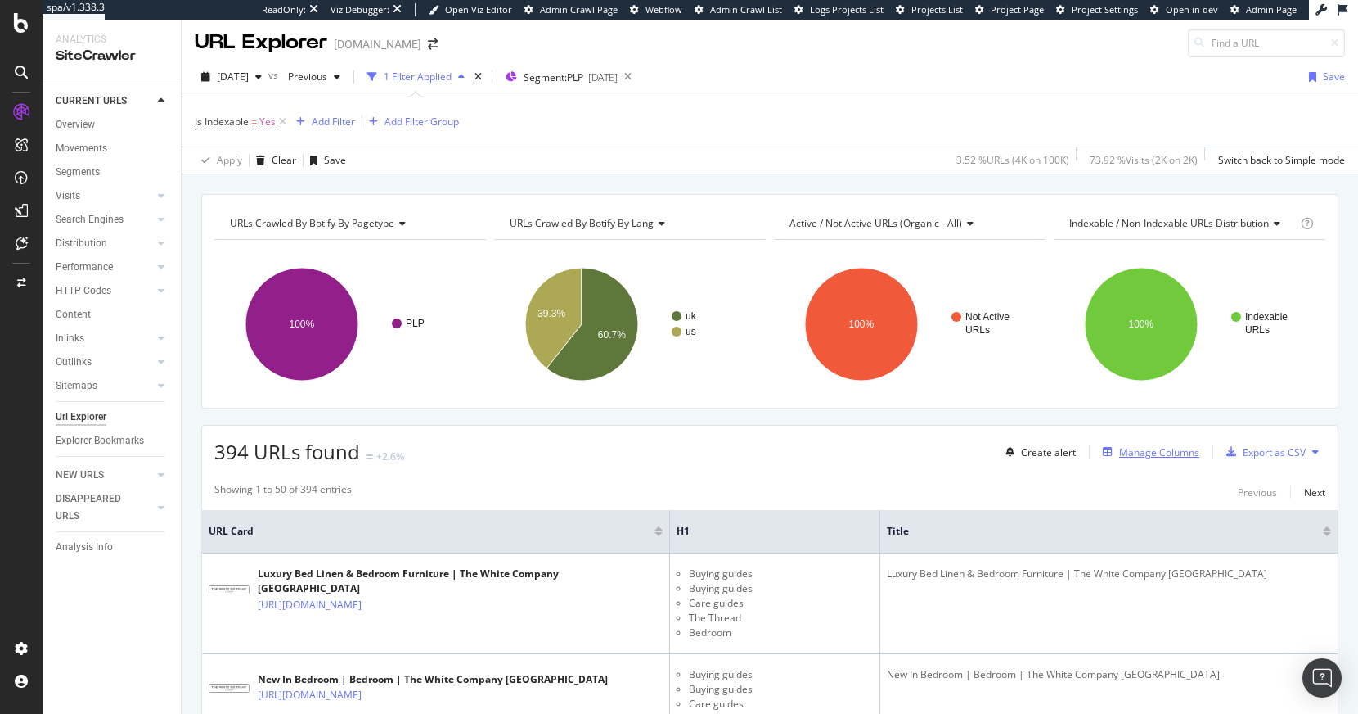
click at [1156, 456] on div "Manage Columns" at bounding box center [1159, 452] width 80 height 14
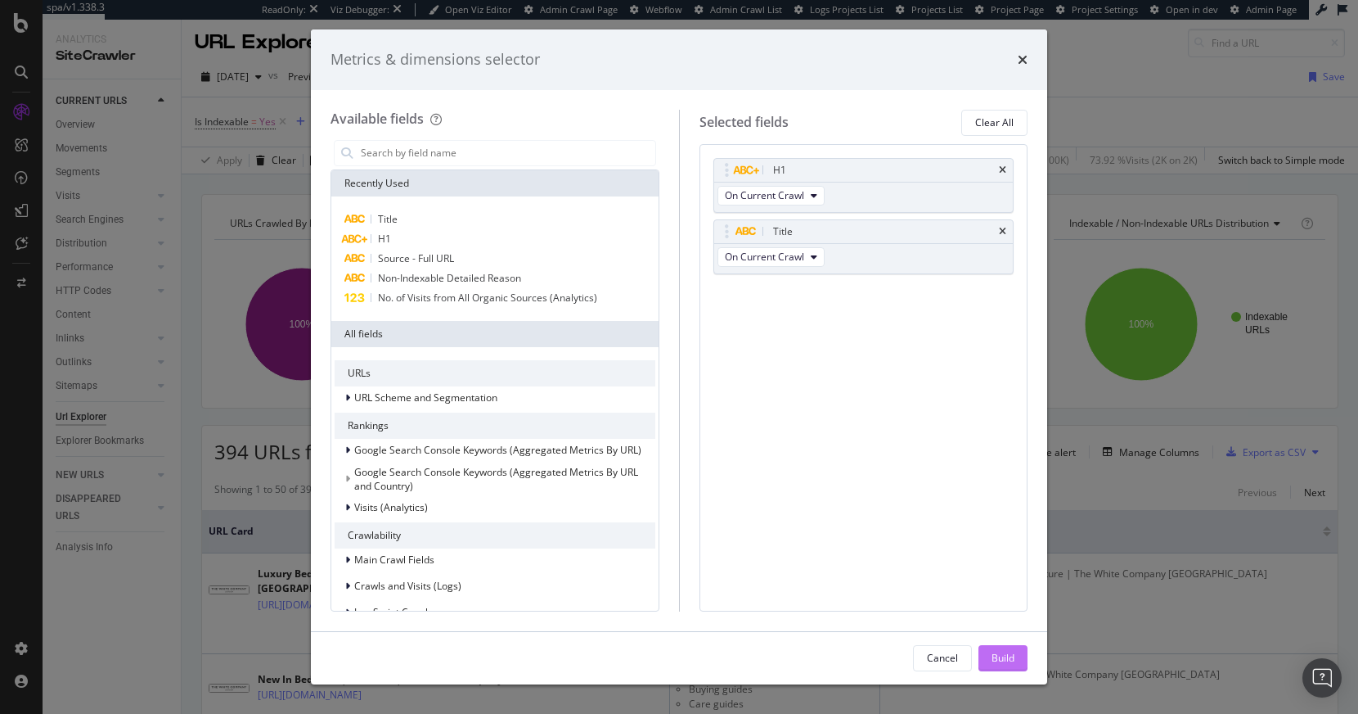
click at [992, 656] on div "Build" at bounding box center [1003, 658] width 23 height 14
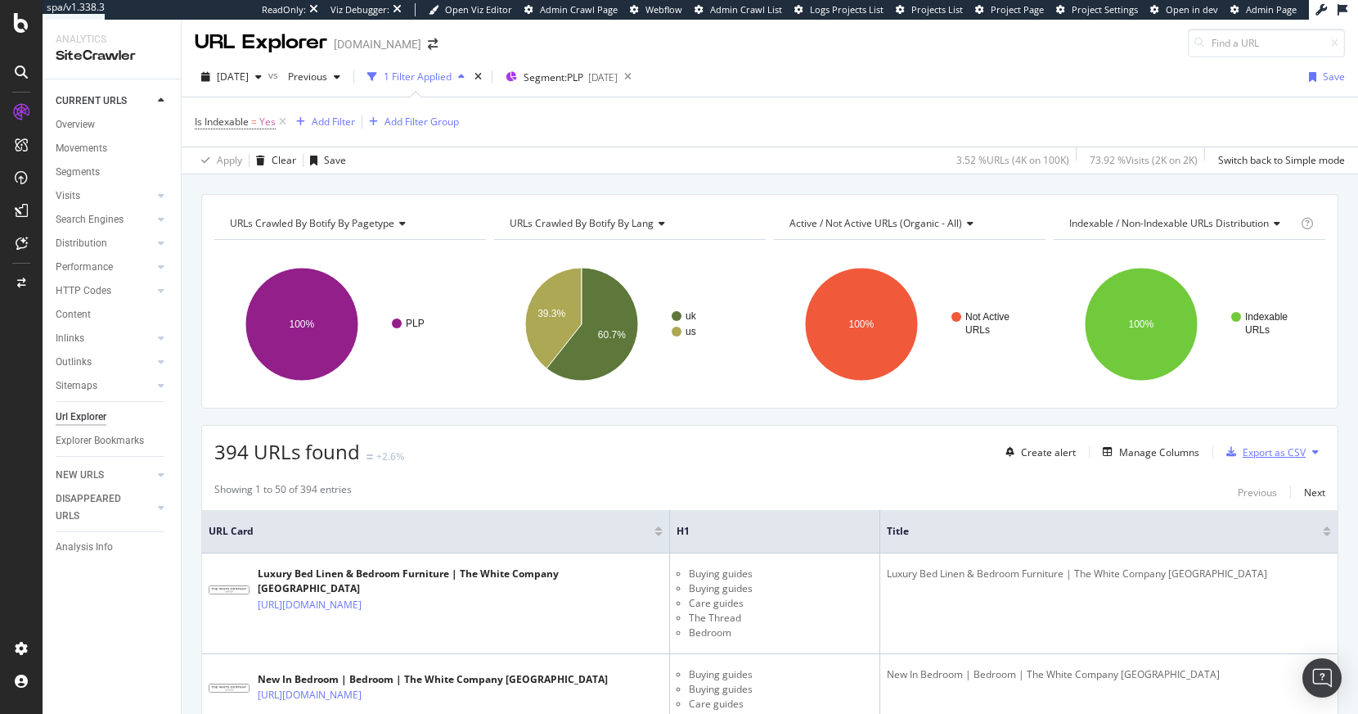
click at [1272, 455] on div "Export as CSV" at bounding box center [1274, 452] width 63 height 14
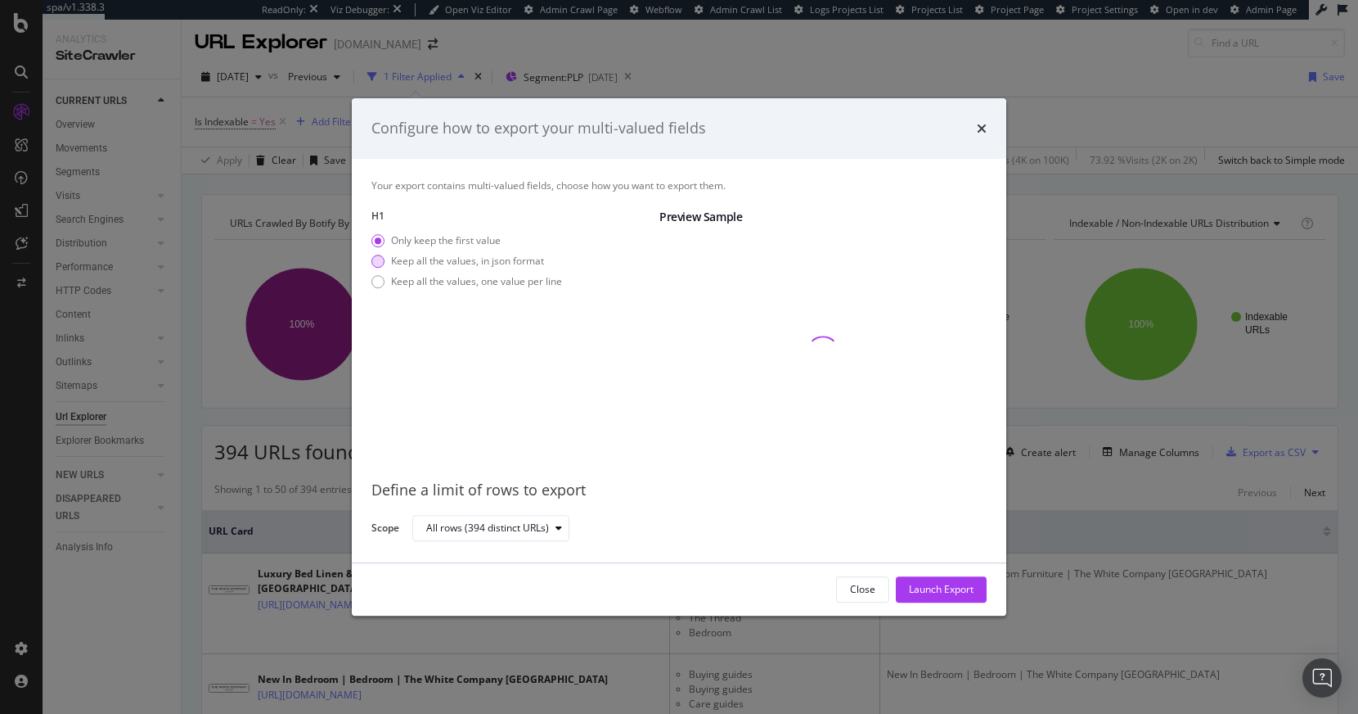
click at [448, 260] on div "Keep all the values, in json format" at bounding box center [467, 261] width 153 height 14
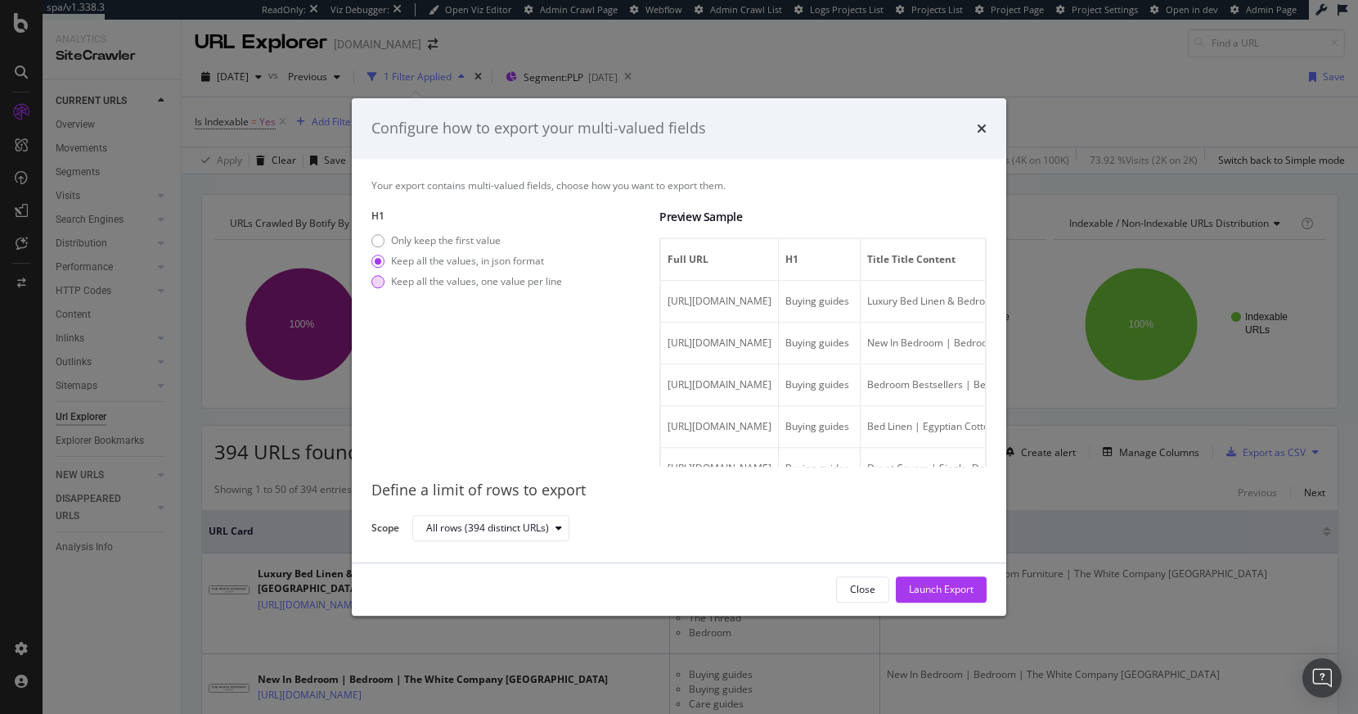
click at [443, 277] on div "Keep all the values, one value per line" at bounding box center [476, 281] width 171 height 14
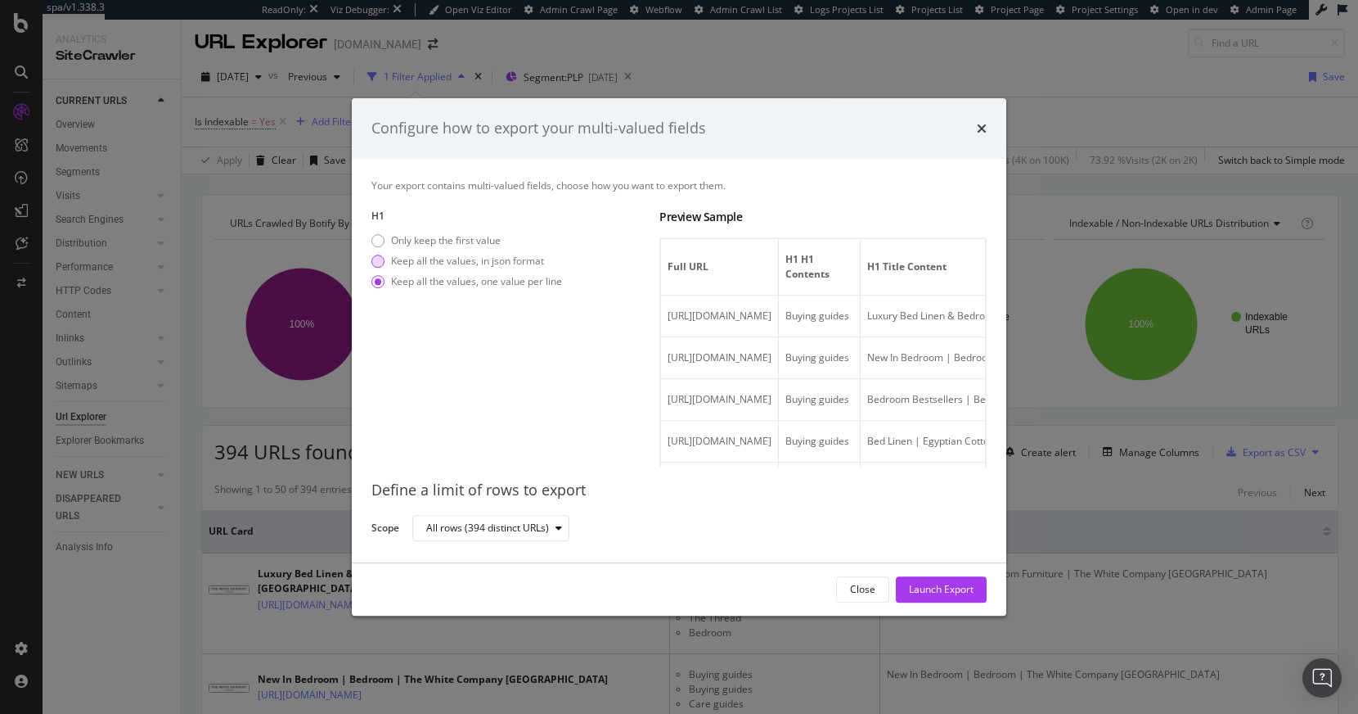
click at [500, 263] on div "Keep all the values, in json format" at bounding box center [467, 261] width 153 height 14
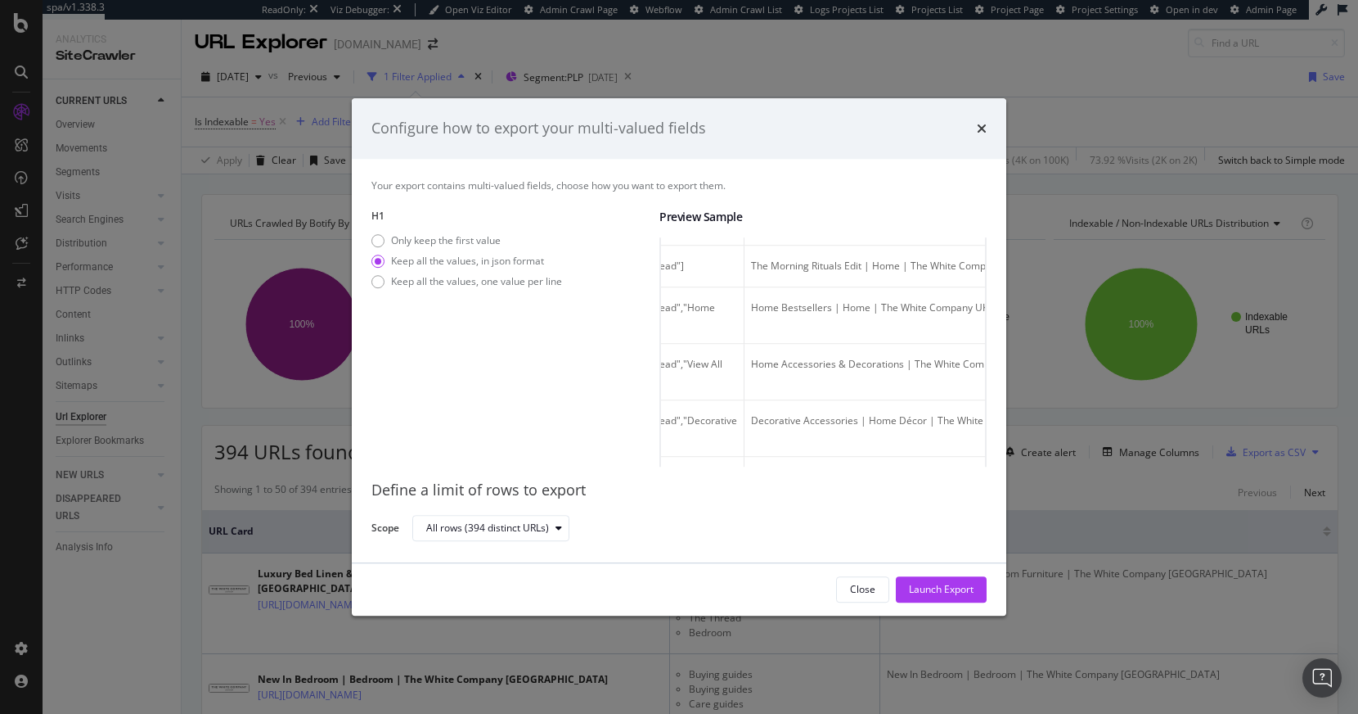
scroll to position [0, 457]
click at [977, 128] on icon "times" at bounding box center [982, 128] width 10 height 13
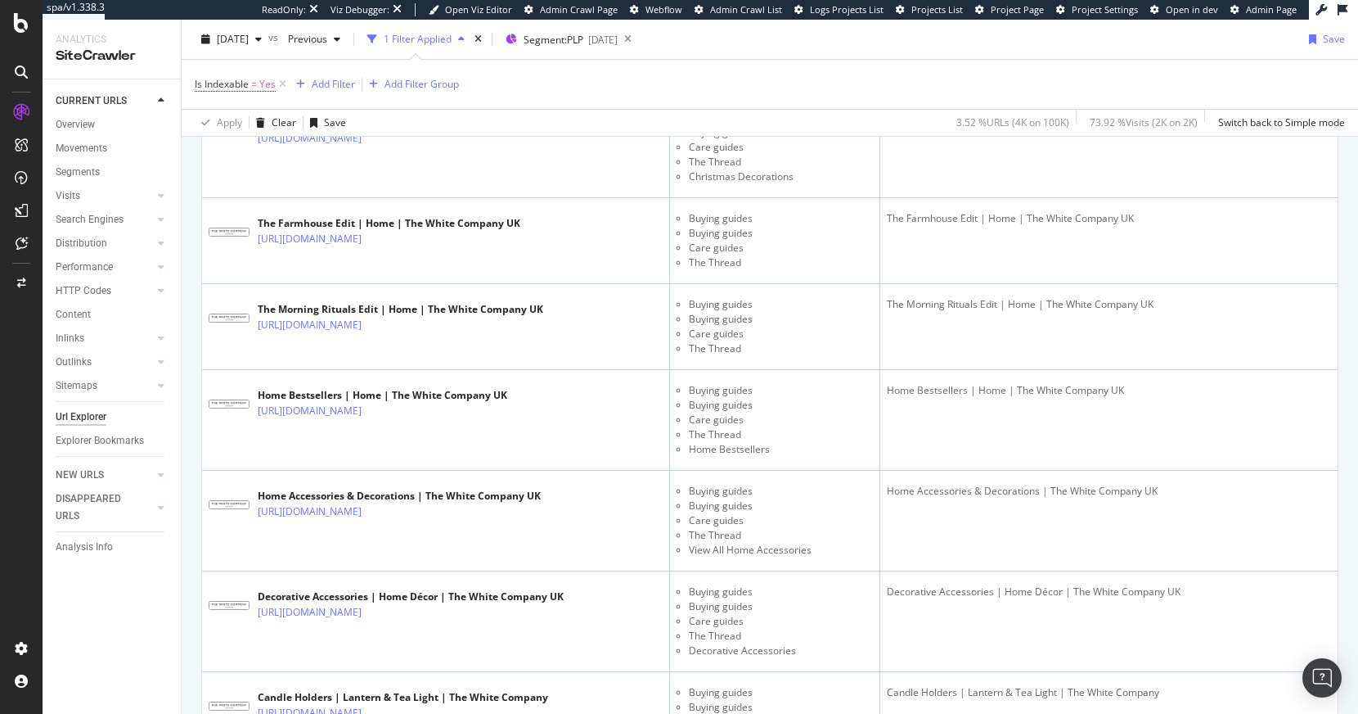
scroll to position [0, 0]
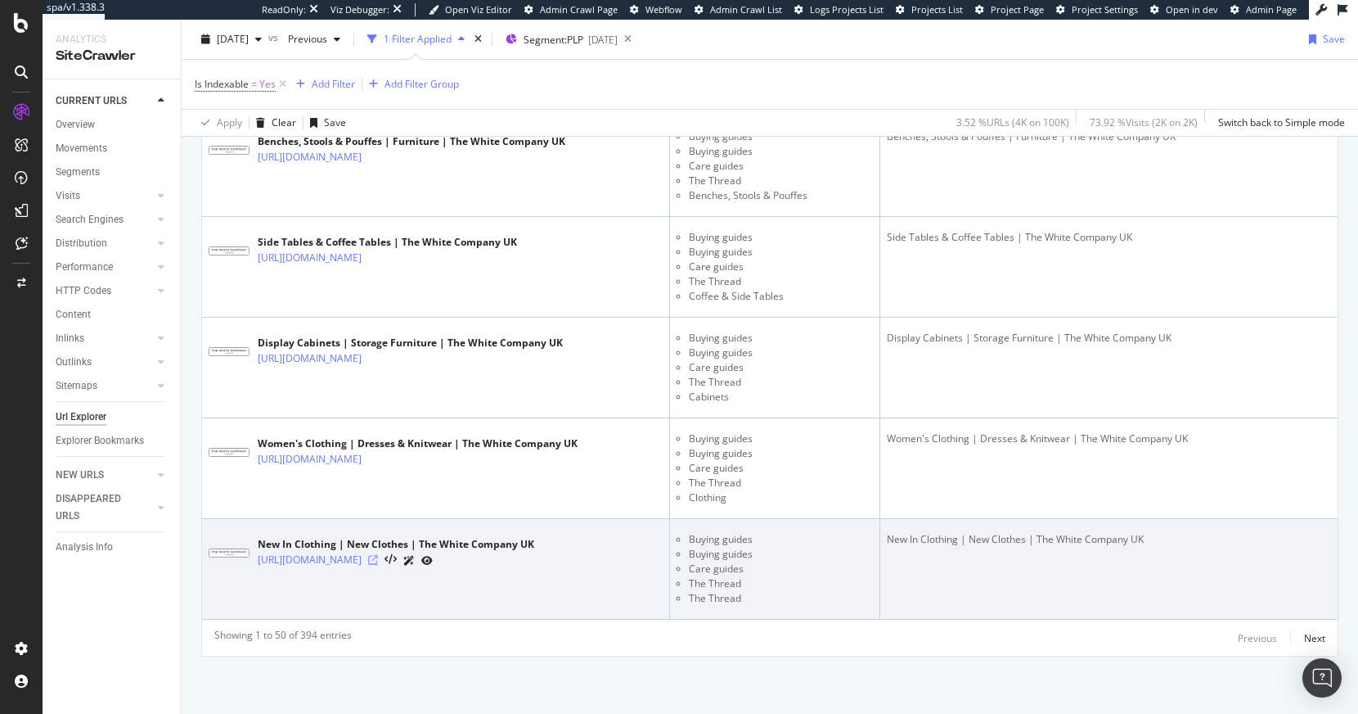
click at [378, 559] on icon at bounding box center [373, 560] width 10 height 10
